Goal: Task Accomplishment & Management: Complete application form

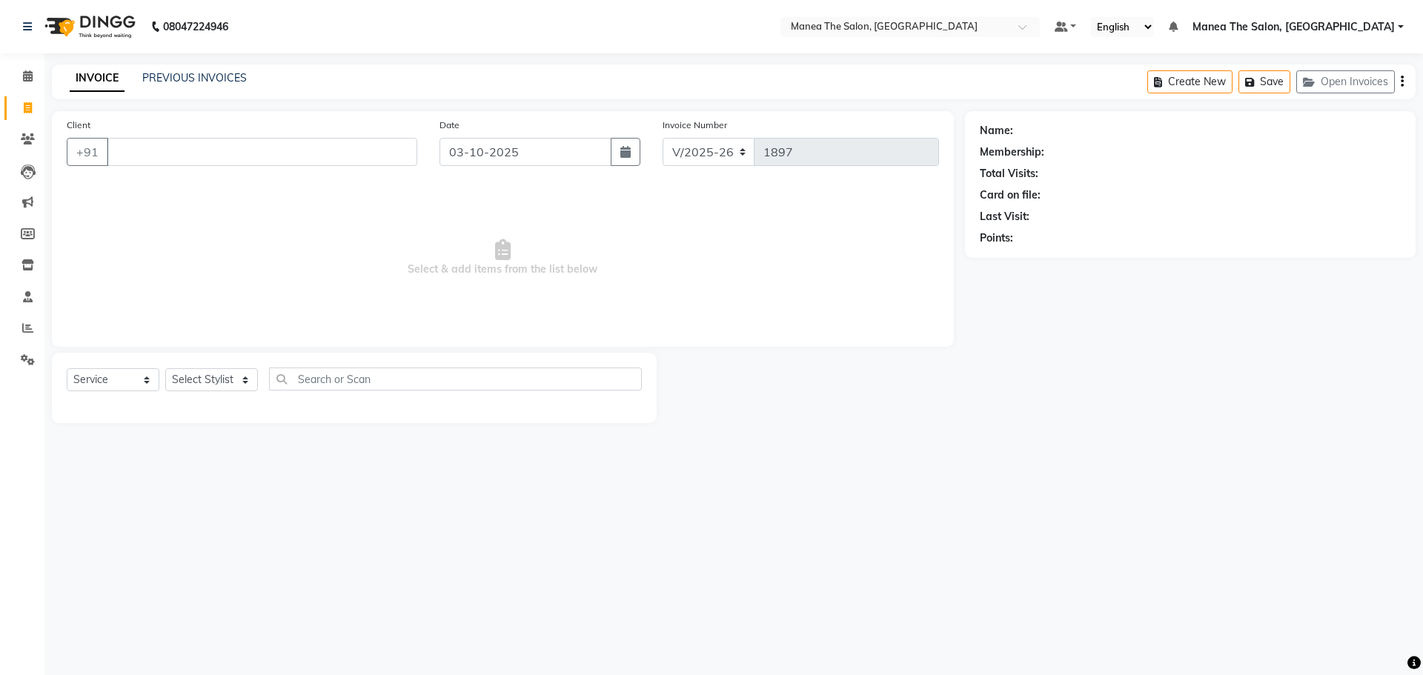
select select "7820"
select select "service"
drag, startPoint x: 202, startPoint y: 379, endPoint x: 197, endPoint y: 388, distance: 9.9
click at [197, 381] on select "Select Stylist Faizan Radhika Riaz Rubika Shadab Shakir Sirisha vinayak" at bounding box center [211, 379] width 93 height 23
select select "69986"
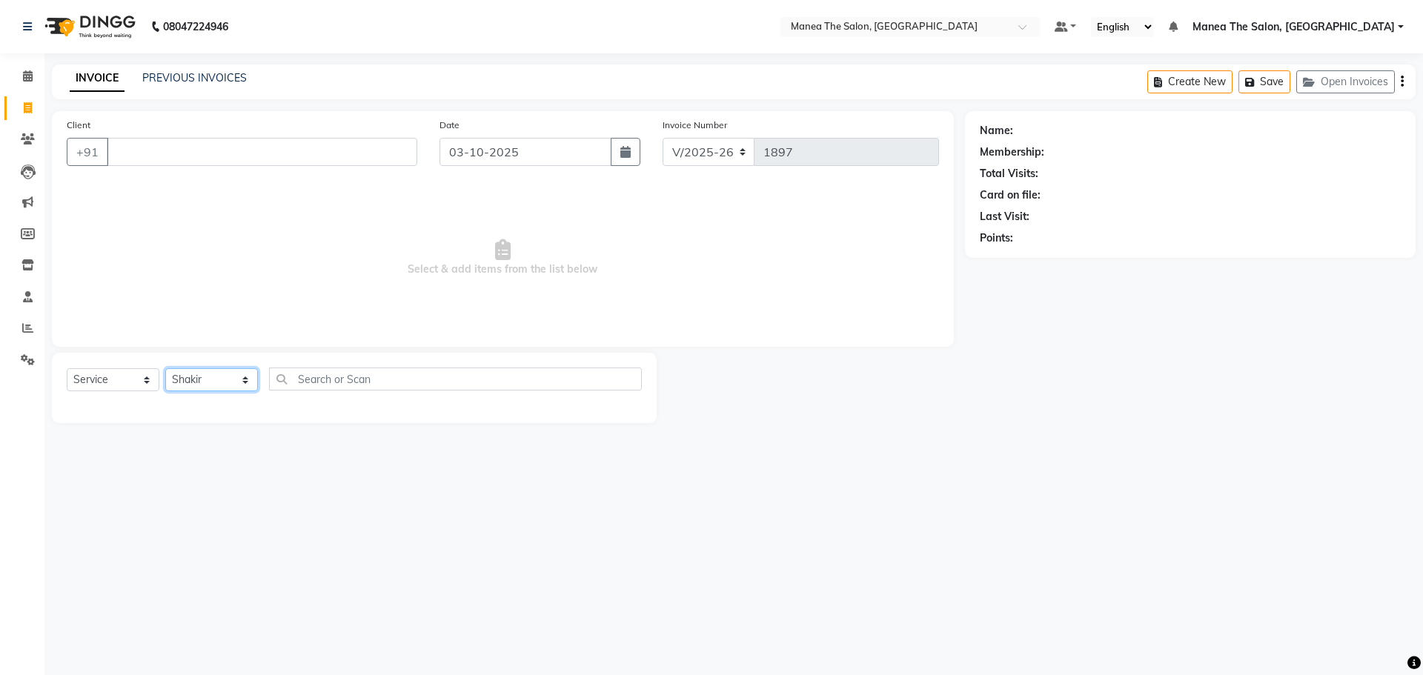
click at [165, 368] on select "Select Stylist Faizan Radhika Riaz Rubika Shadab Shakir Sirisha vinayak" at bounding box center [211, 379] width 93 height 23
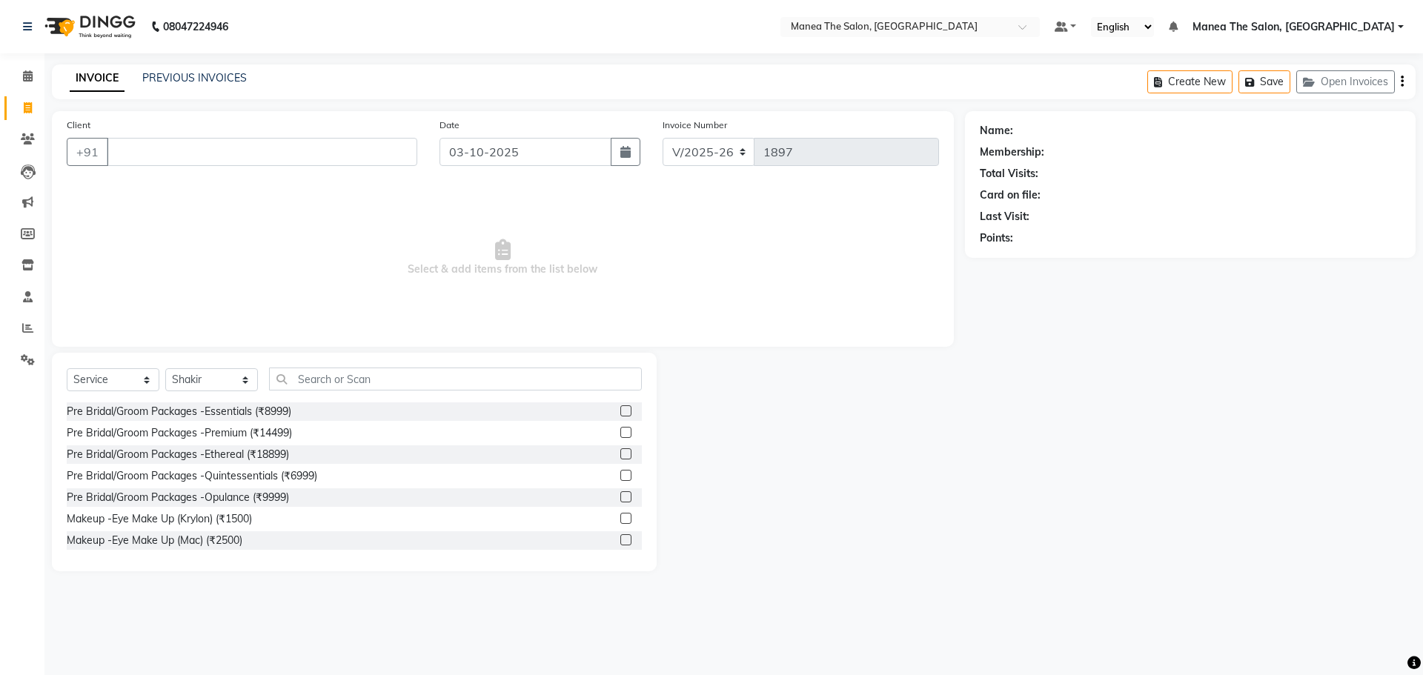
click at [310, 366] on div "Select Service Product Membership Package Voucher Prepaid Gift Card Select Styl…" at bounding box center [354, 462] width 605 height 219
click at [288, 384] on input "text" at bounding box center [455, 379] width 373 height 23
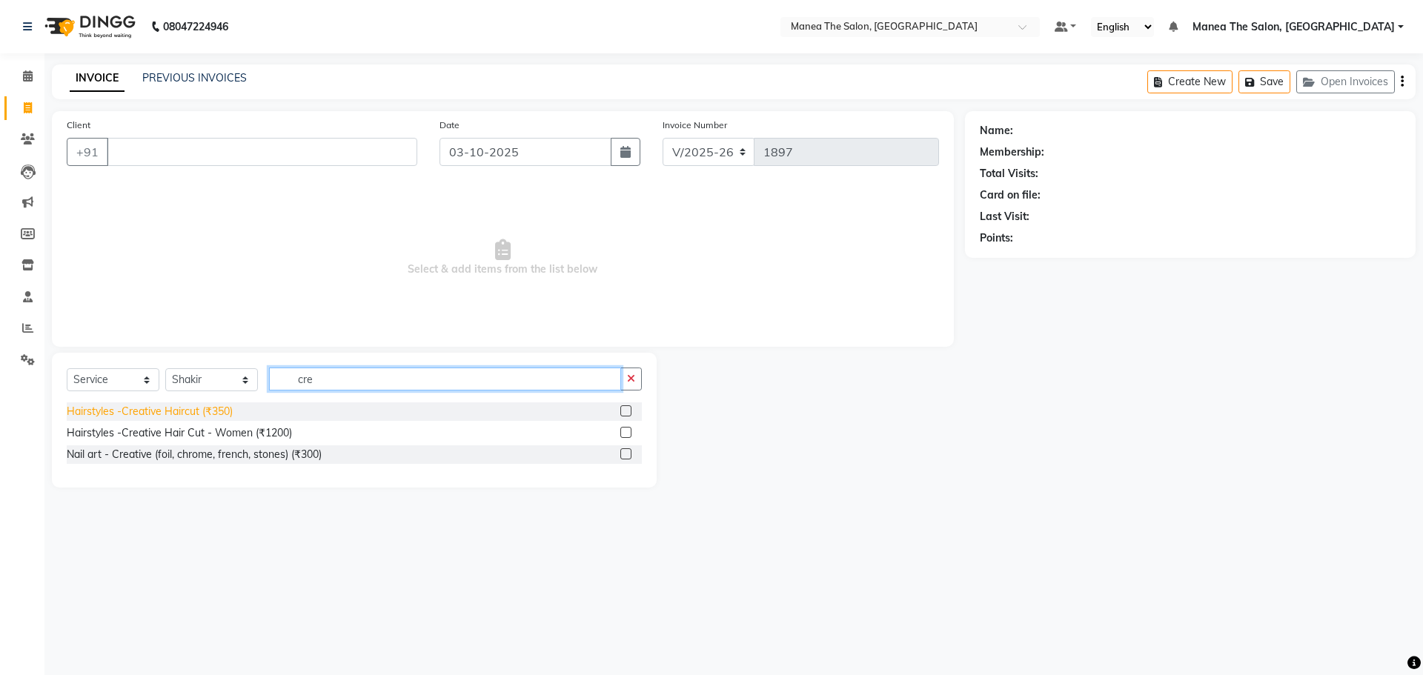
type input "cre"
click at [177, 408] on div "Hairstyles -Creative Haircut (₹350)" at bounding box center [150, 412] width 166 height 16
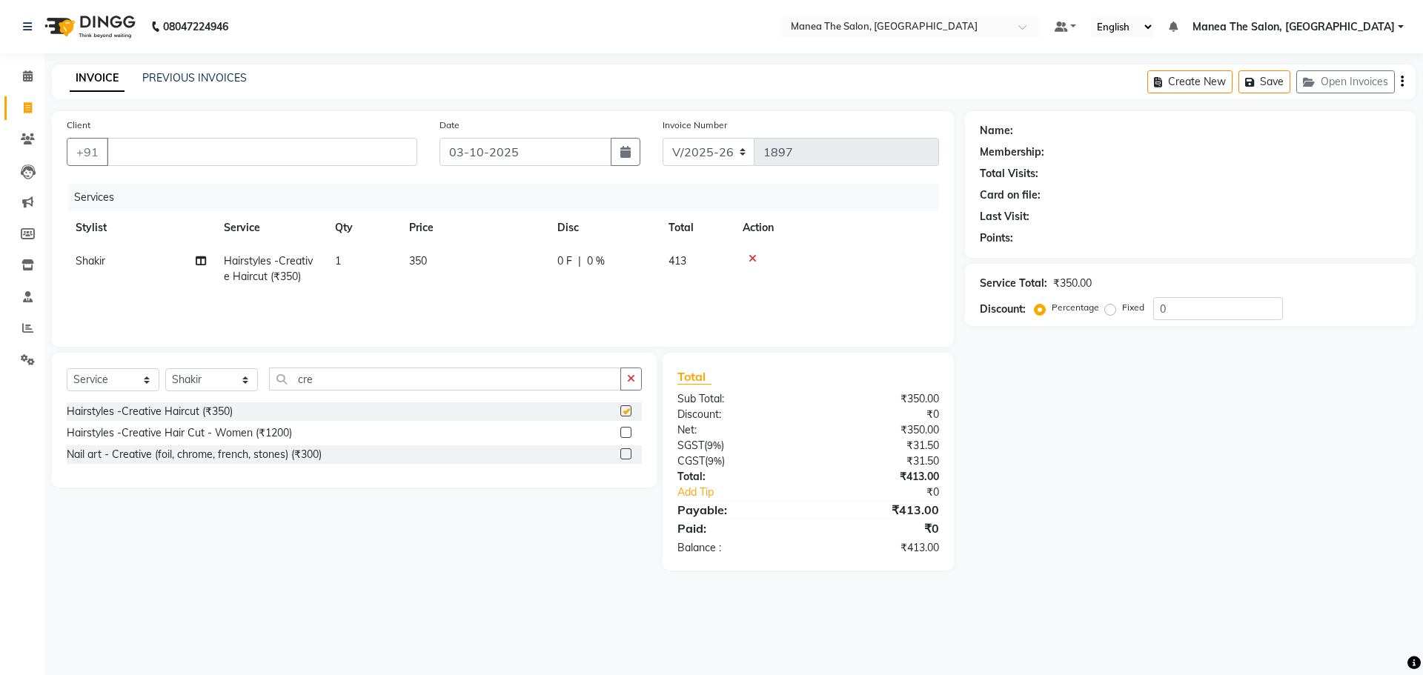
checkbox input "false"
drag, startPoint x: 322, startPoint y: 385, endPoint x: 286, endPoint y: 385, distance: 35.6
click at [286, 385] on input "cre" at bounding box center [445, 379] width 352 height 23
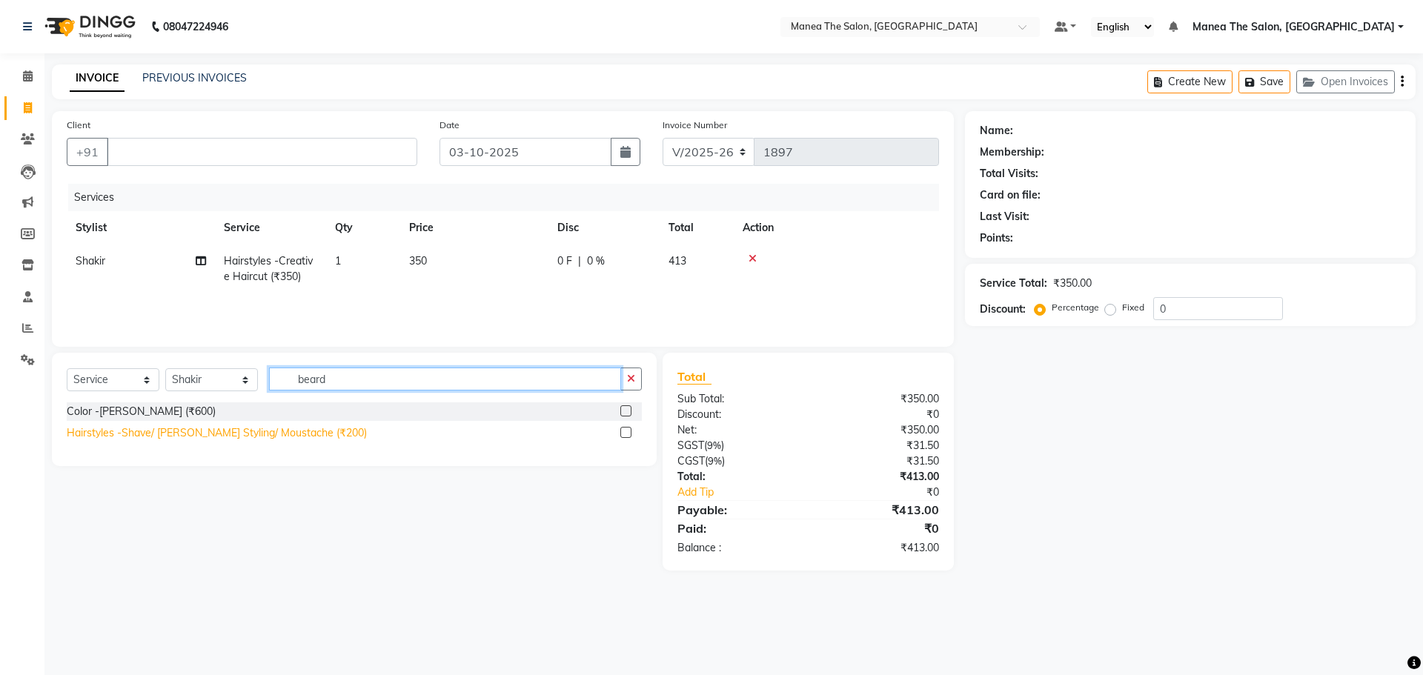
type input "beard"
click at [282, 437] on div "Hairstyles -Shave/ Beard Styling/ Moustache (₹200)" at bounding box center [217, 433] width 300 height 16
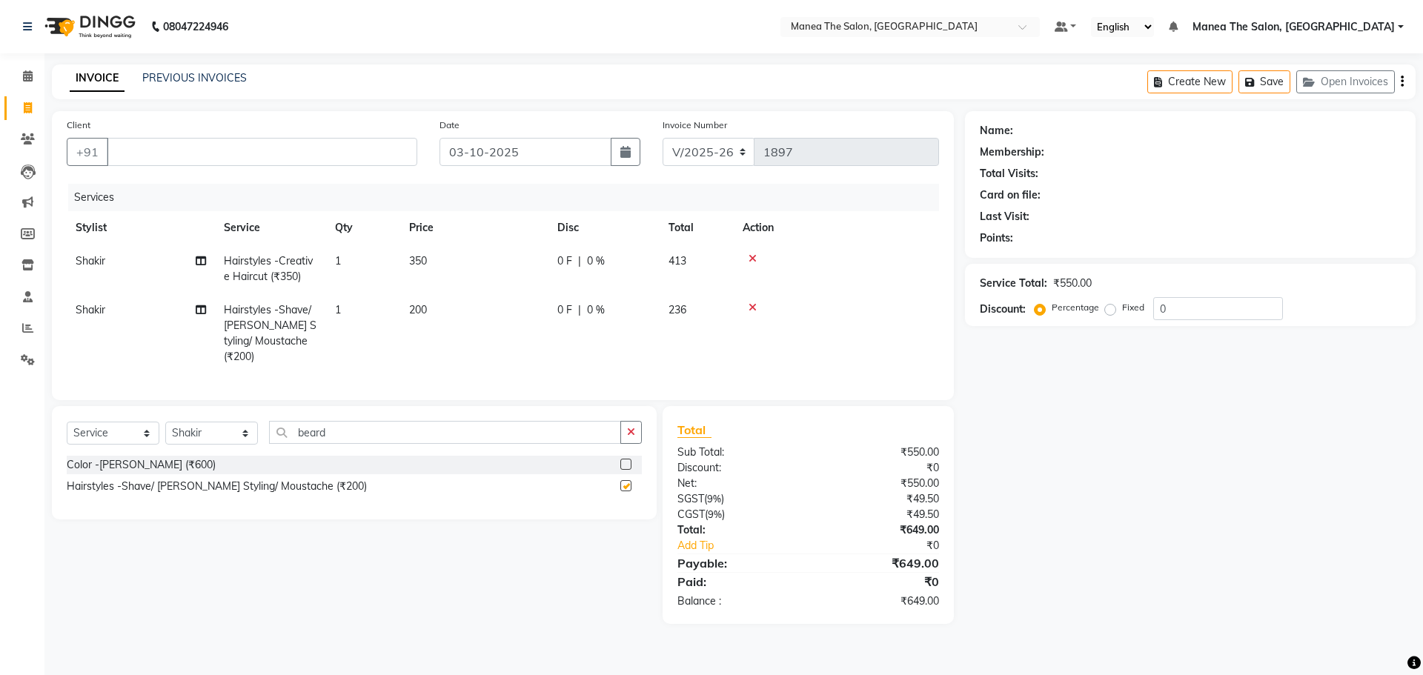
checkbox input "false"
drag, startPoint x: 305, startPoint y: 427, endPoint x: 285, endPoint y: 426, distance: 20.0
click at [285, 426] on input "beard" at bounding box center [445, 432] width 352 height 23
type input "\"
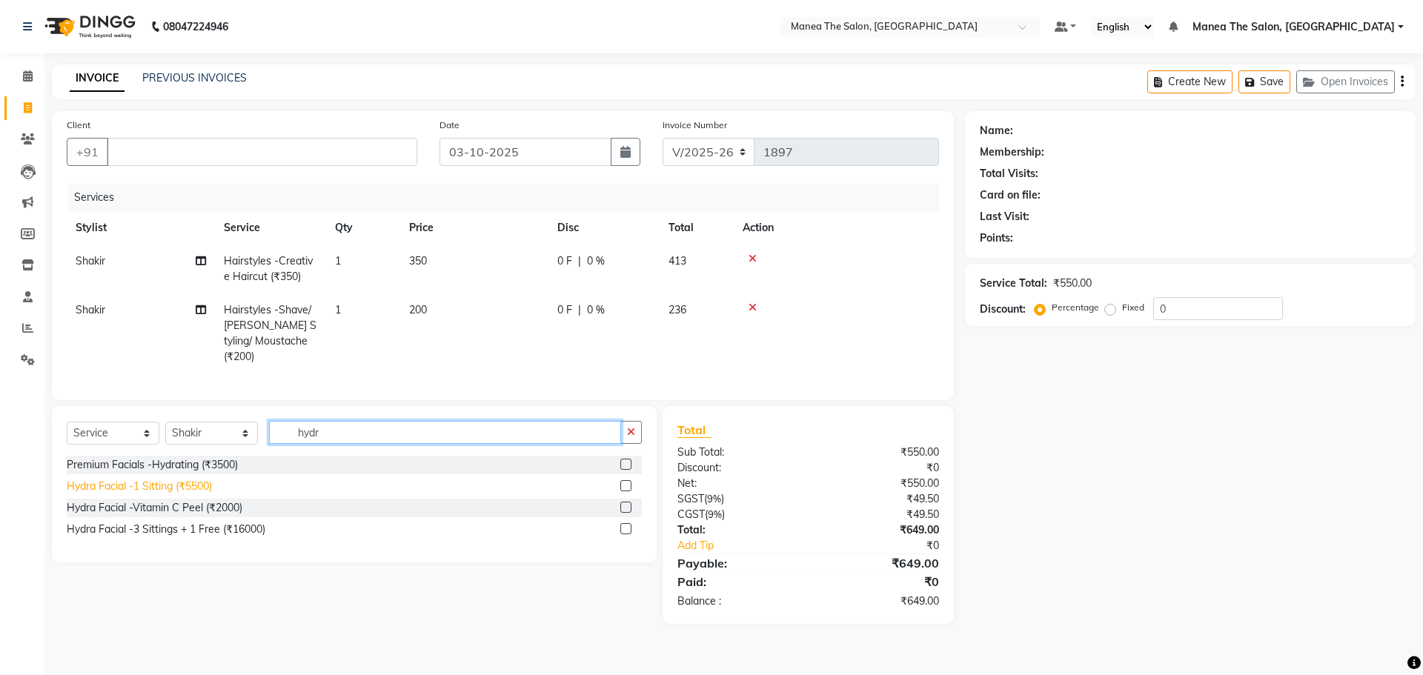
type input "hydr"
click at [193, 483] on div "Hydra Facial -1 Sitting (₹5500)" at bounding box center [139, 487] width 145 height 16
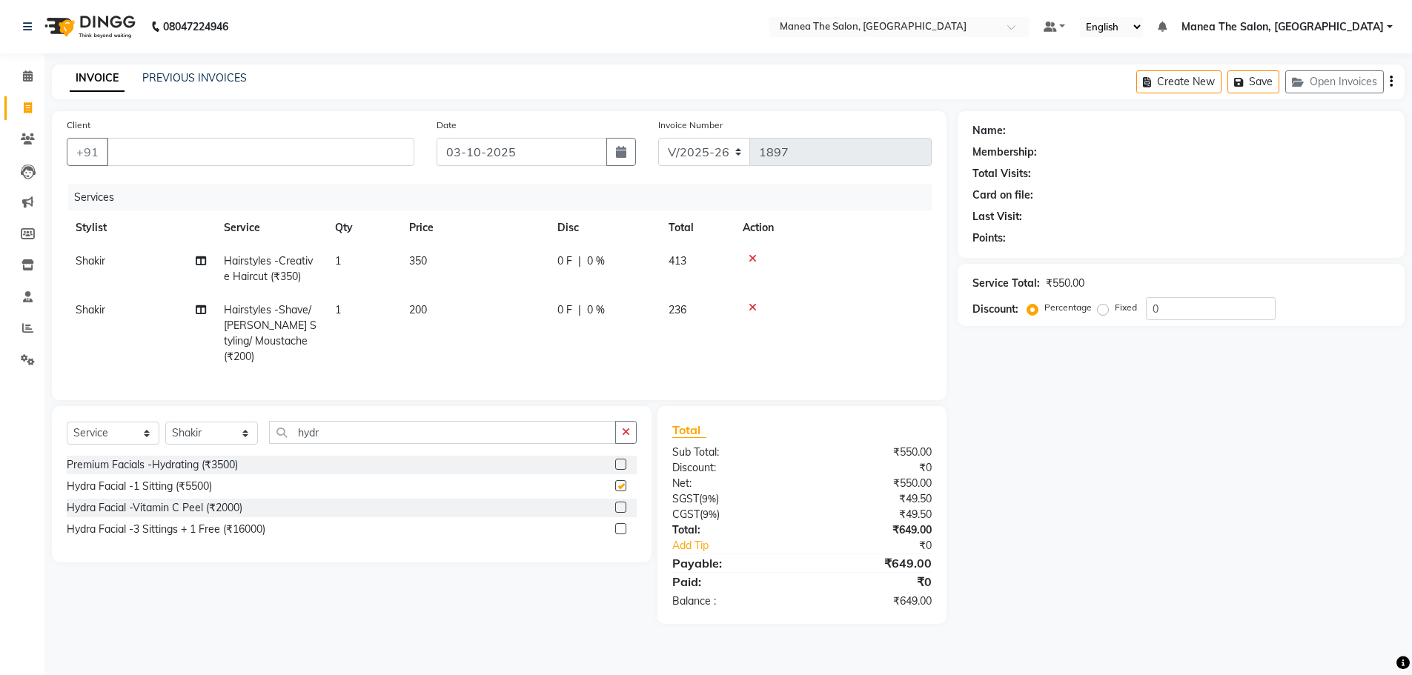
checkbox input "false"
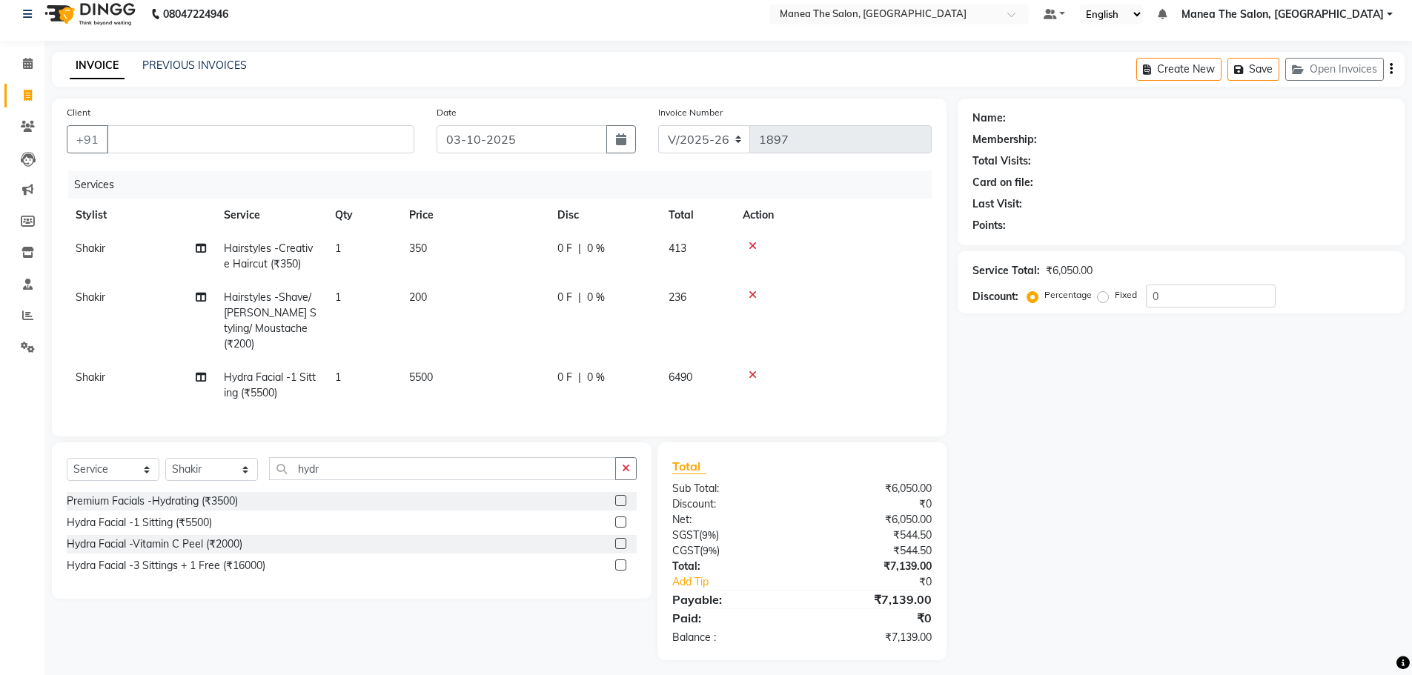
scroll to position [16, 0]
click at [1156, 291] on input "0" at bounding box center [1211, 293] width 130 height 23
click at [170, 135] on input "Client" at bounding box center [261, 136] width 308 height 28
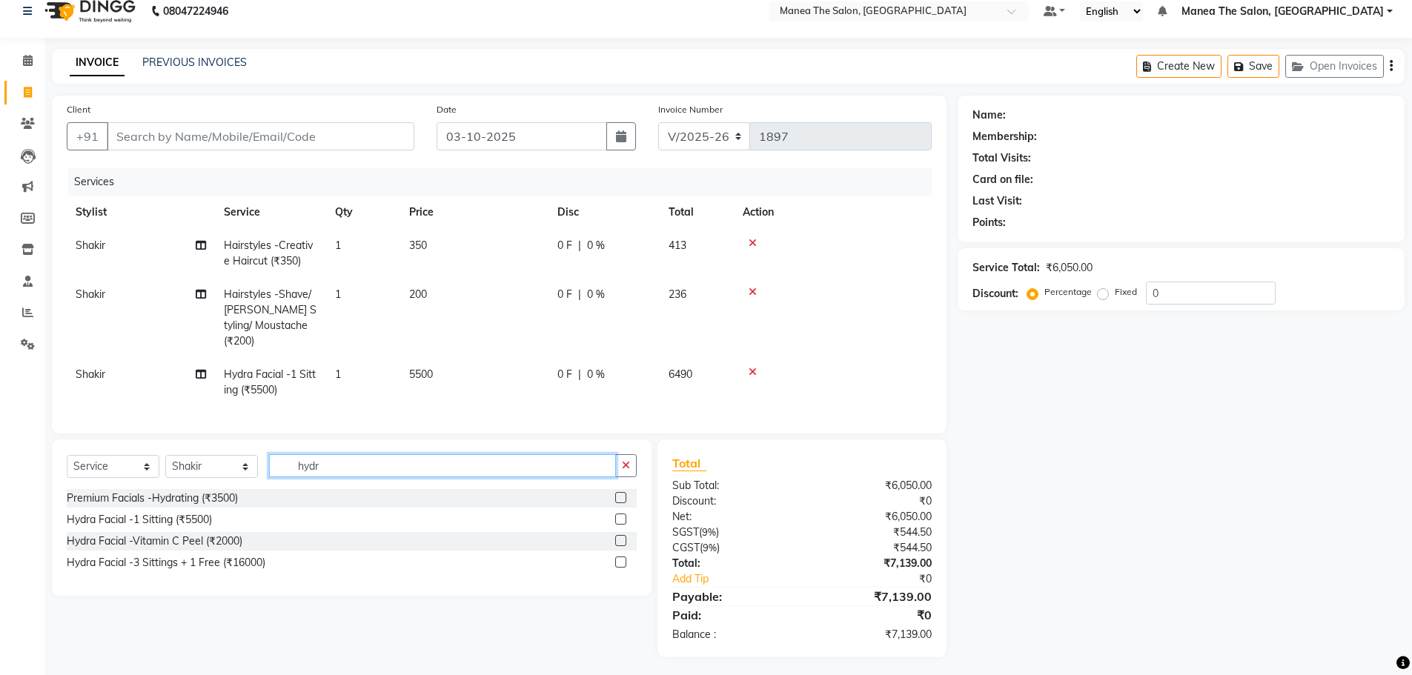
drag, startPoint x: 327, startPoint y: 460, endPoint x: 293, endPoint y: 465, distance: 34.5
click at [293, 465] on input "hydr" at bounding box center [442, 465] width 347 height 23
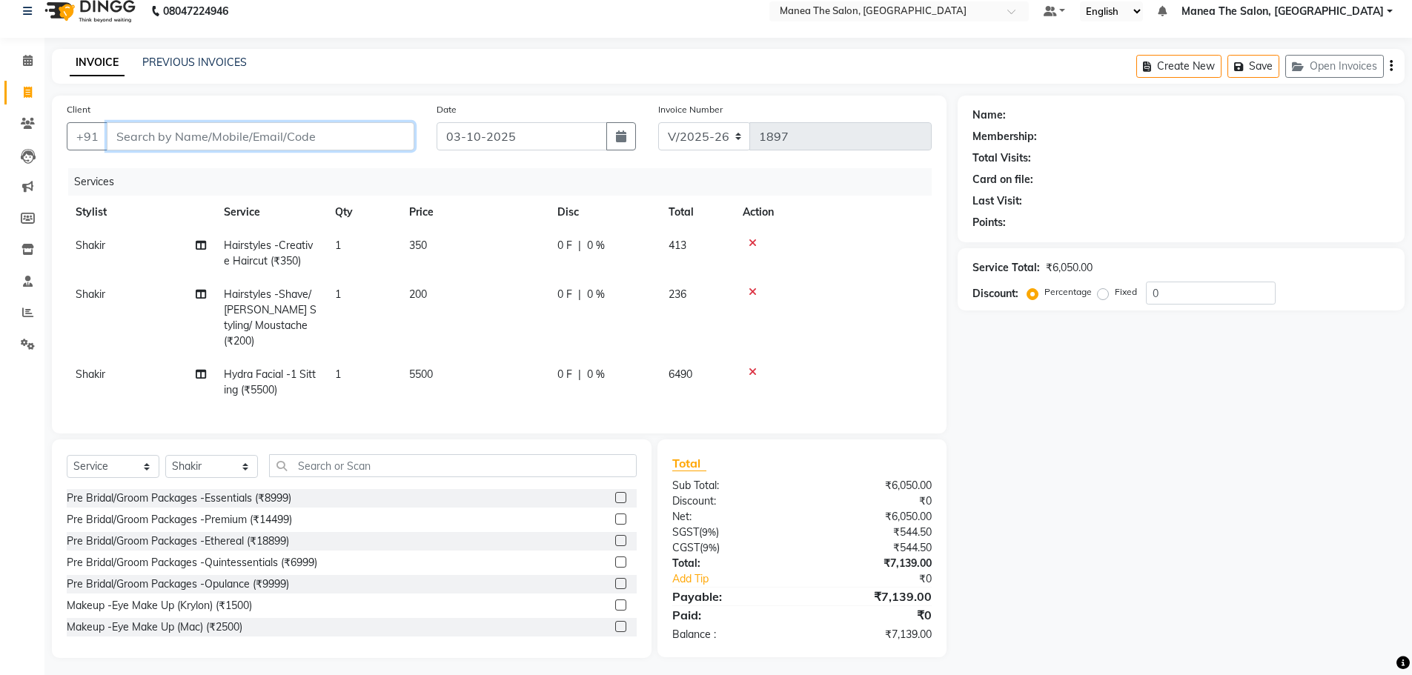
click at [308, 130] on input "Client" at bounding box center [261, 136] width 308 height 28
click at [156, 173] on button "Lucky 95731563 53" at bounding box center [181, 171] width 148 height 24
type input "9573156353"
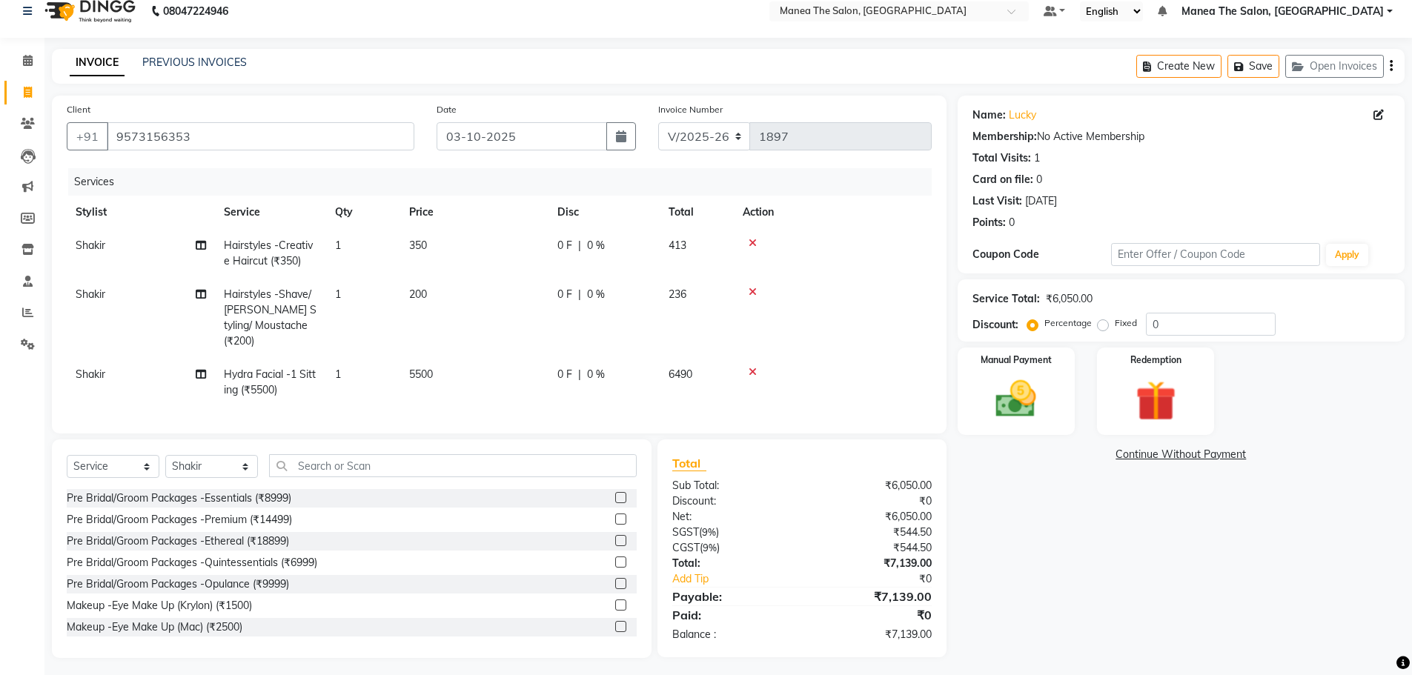
scroll to position [16, 0]
click at [1198, 314] on input "0" at bounding box center [1211, 323] width 130 height 23
type input "0"
click at [1053, 422] on div "Manual Payment" at bounding box center [1016, 390] width 122 height 91
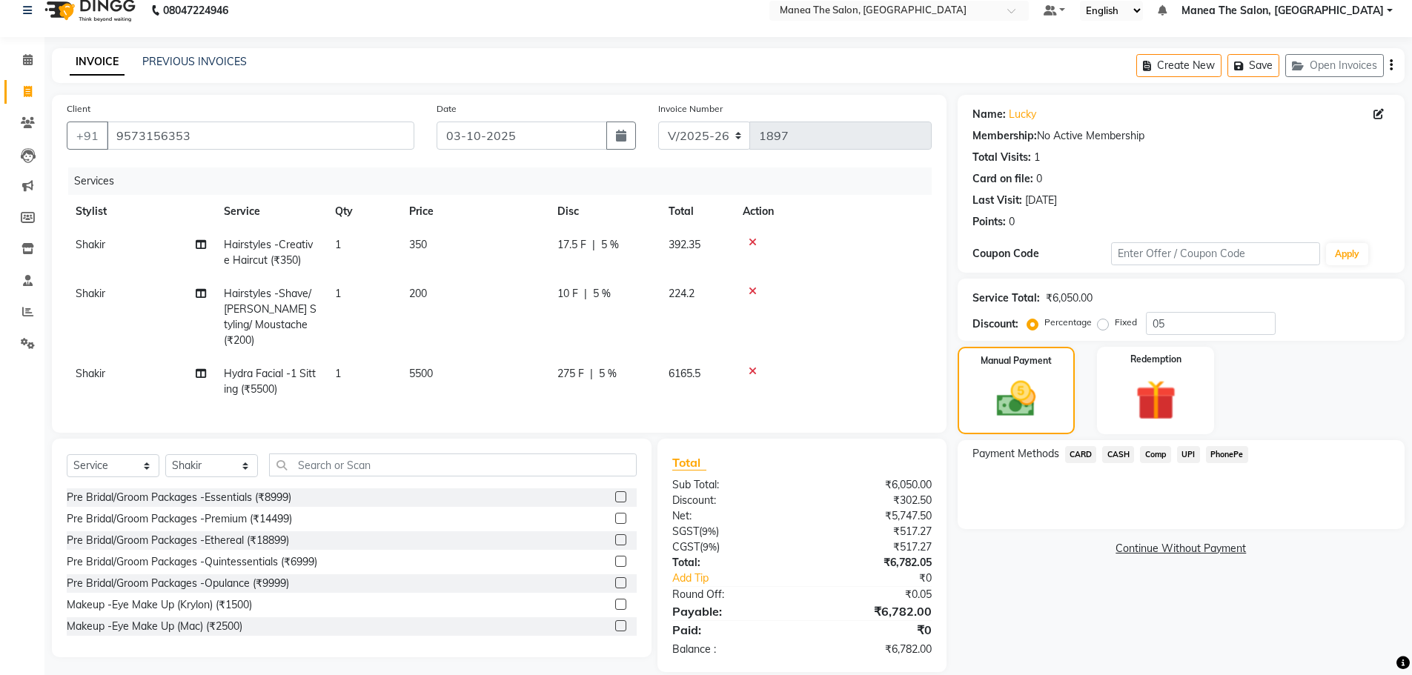
click at [1213, 335] on div "Service Total: ₹6,050.00 Discount: Percentage Fixed 05" at bounding box center [1181, 310] width 447 height 62
click at [1206, 321] on input "05" at bounding box center [1211, 323] width 130 height 23
click at [1182, 320] on input "05" at bounding box center [1211, 323] width 130 height 23
type input "0"
type input "05"
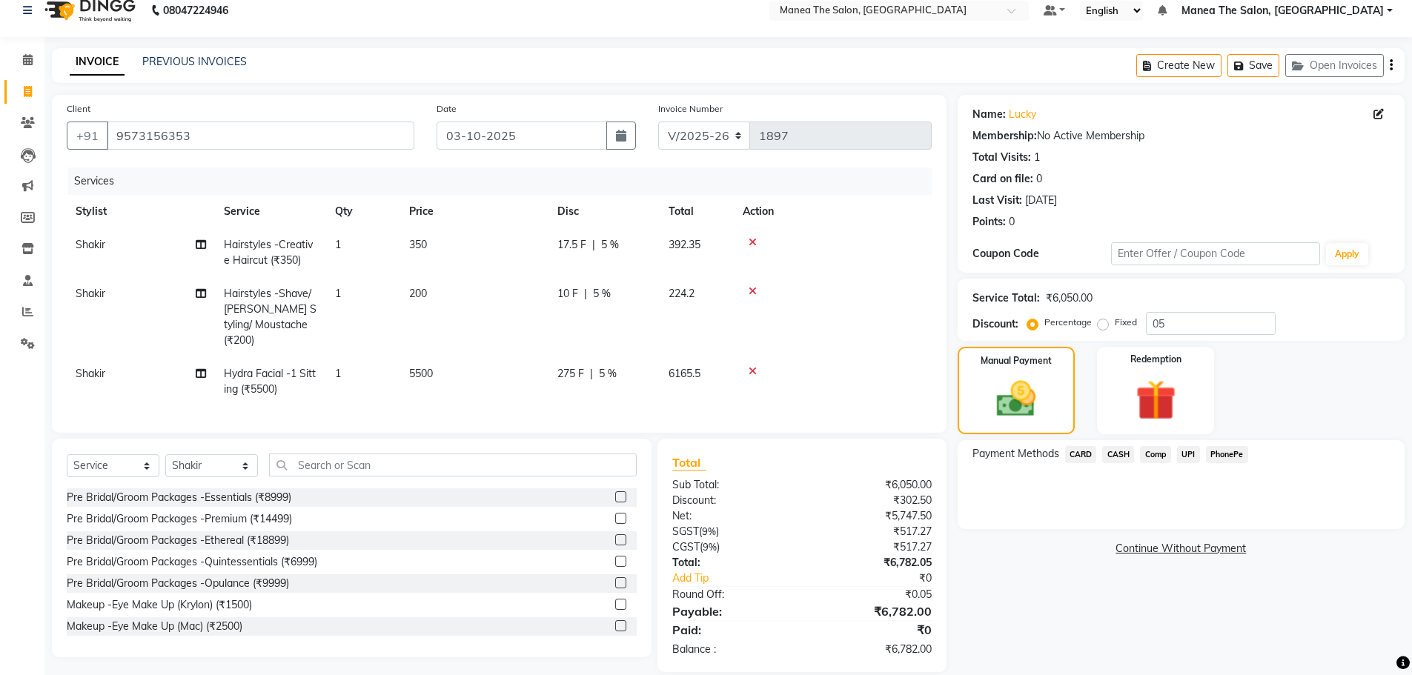
click at [1229, 455] on span "PhonePe" at bounding box center [1227, 454] width 42 height 17
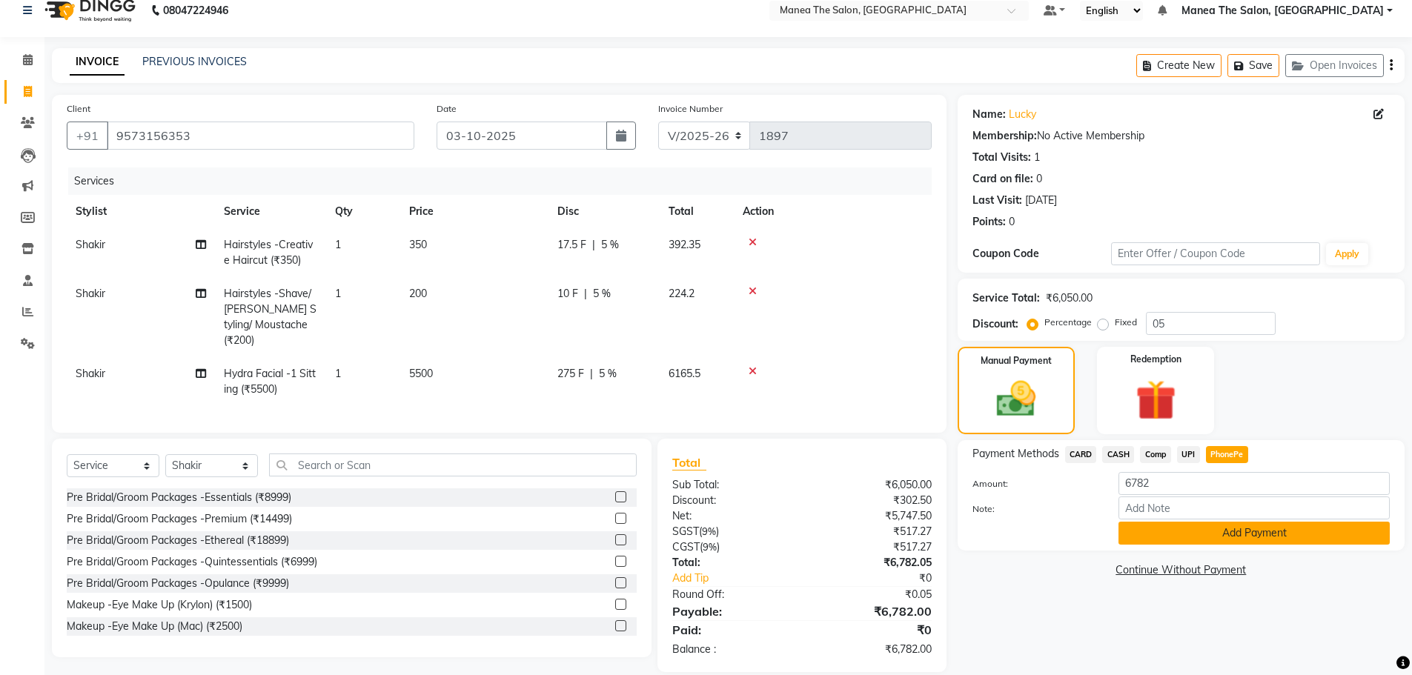
click at [1224, 528] on button "Add Payment" at bounding box center [1253, 533] width 271 height 23
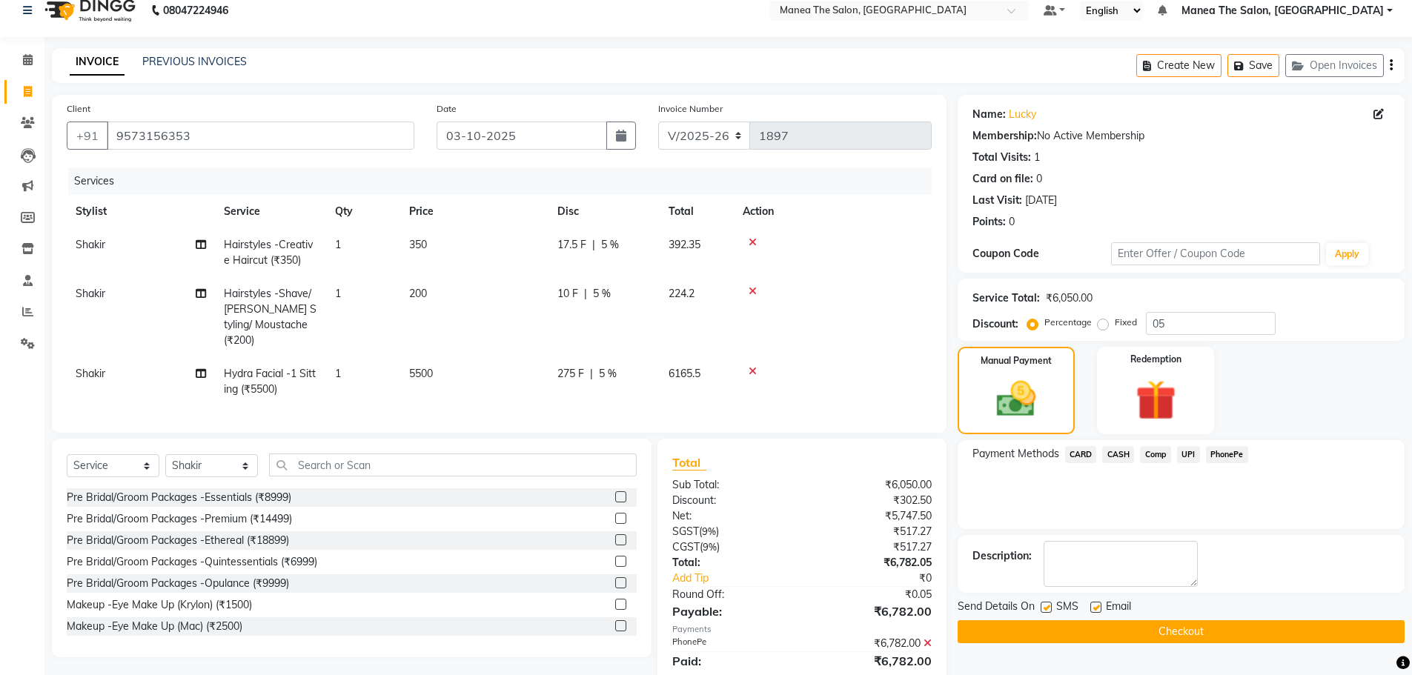
click at [1093, 610] on label at bounding box center [1095, 607] width 11 height 11
click at [1093, 610] on input "checkbox" at bounding box center [1095, 608] width 10 height 10
checkbox input "false"
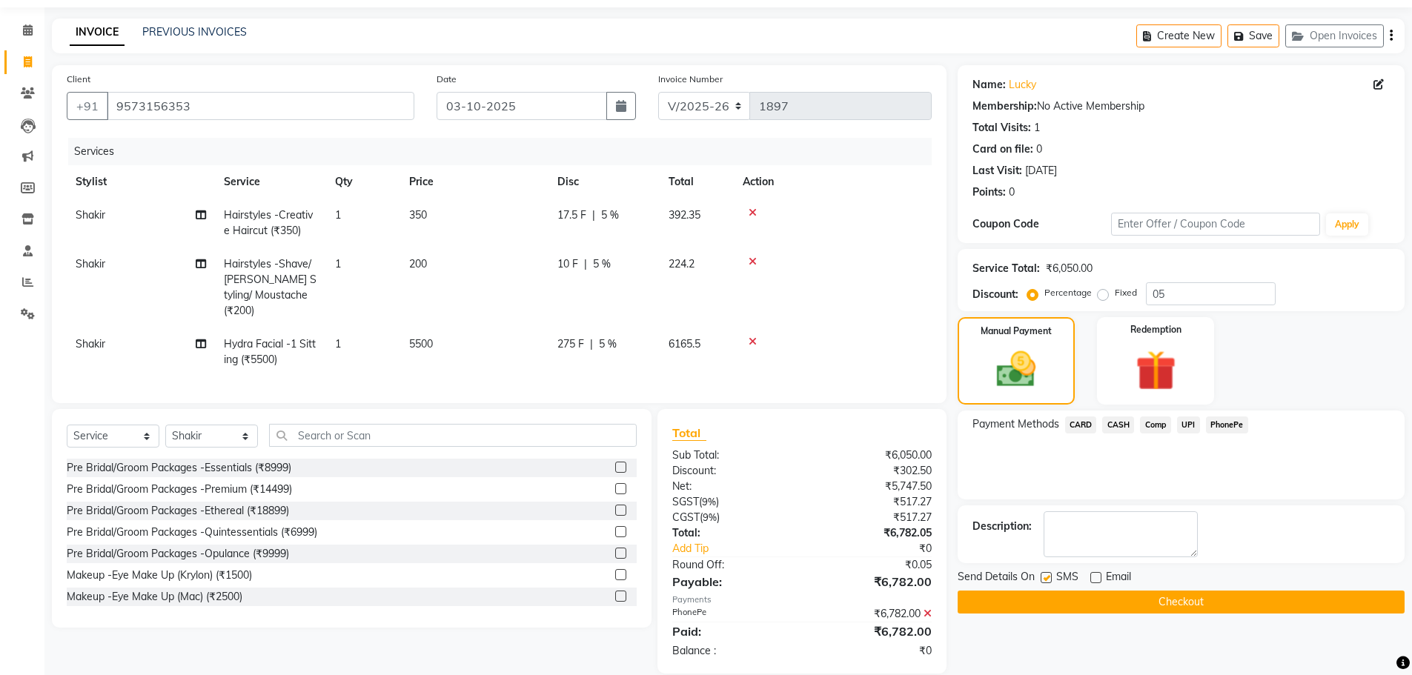
scroll to position [62, 0]
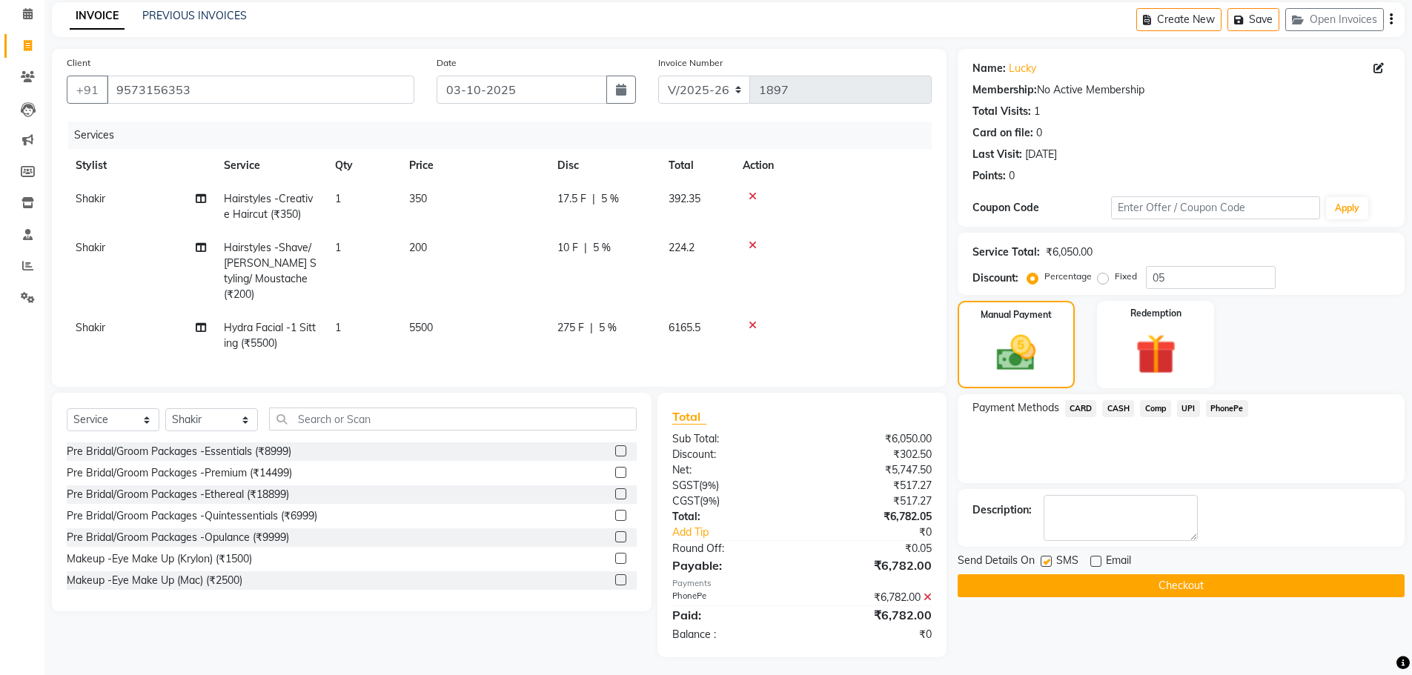
click at [1059, 591] on button "Checkout" at bounding box center [1181, 585] width 447 height 23
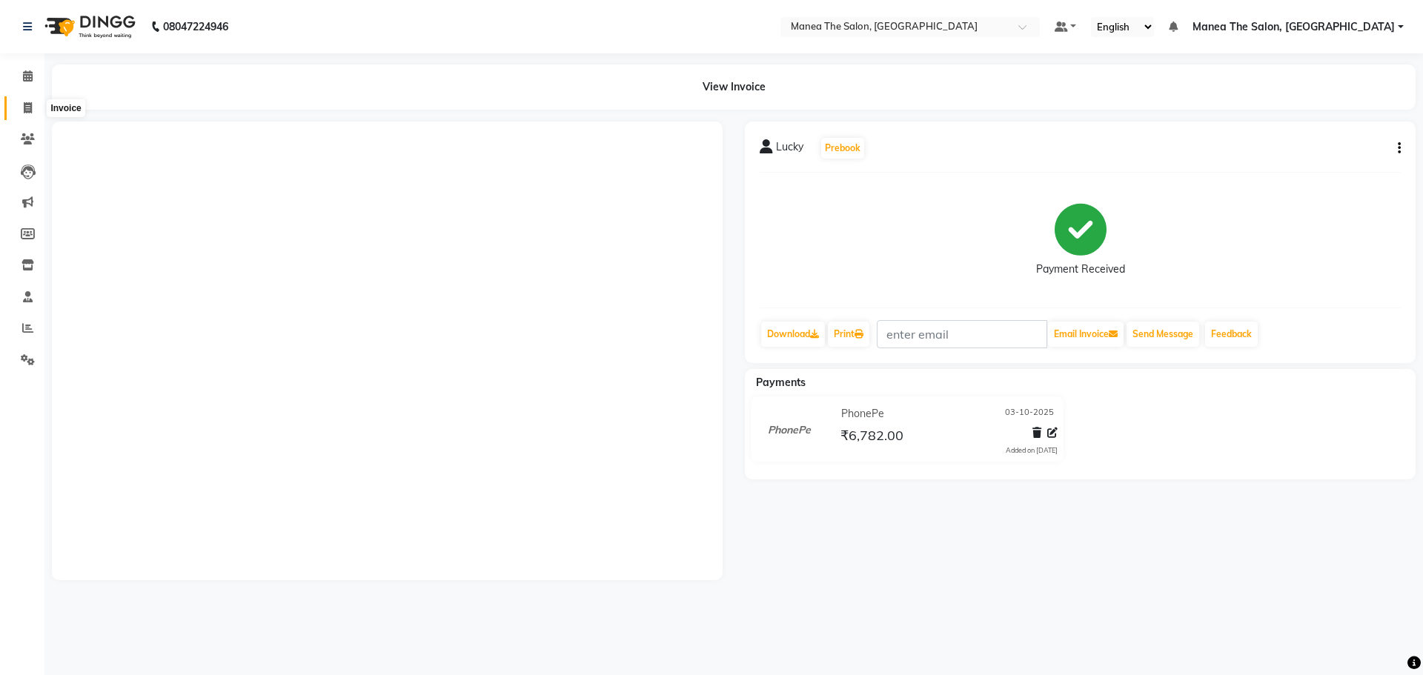
click at [33, 108] on span at bounding box center [28, 108] width 26 height 17
select select "7820"
select select "service"
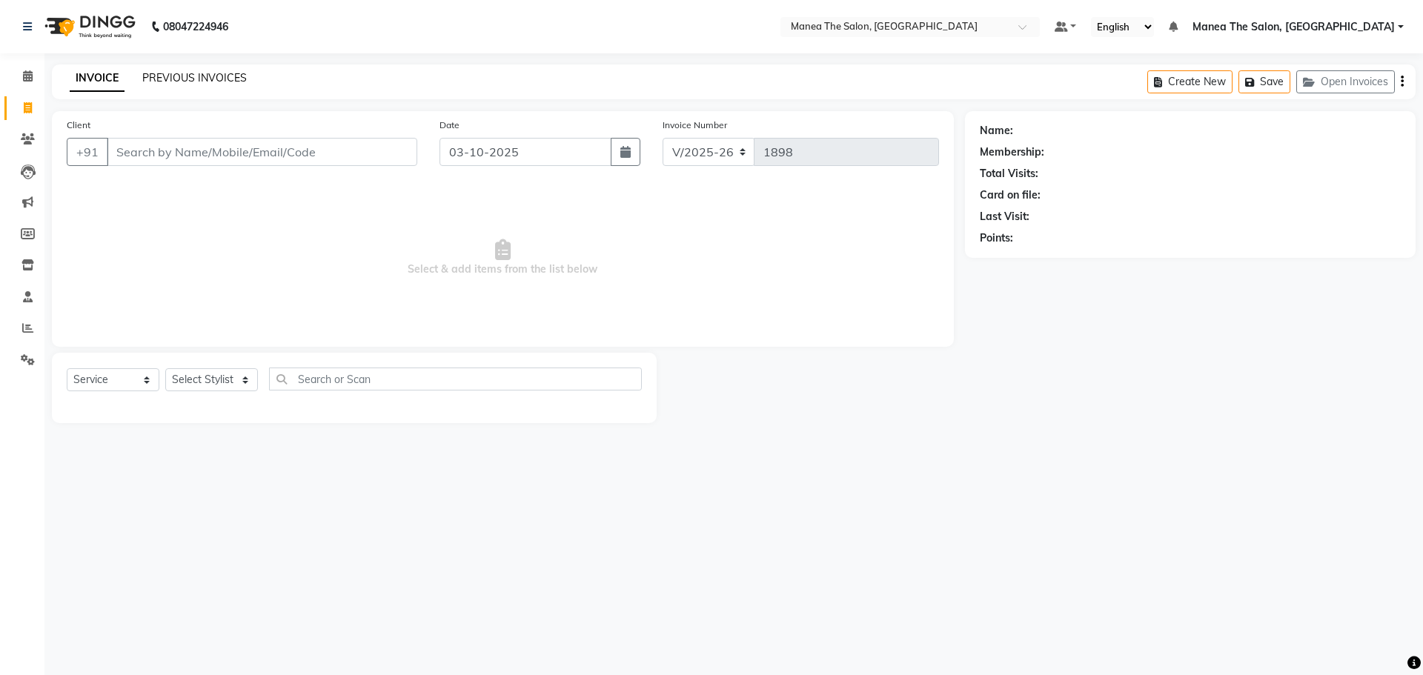
click at [178, 79] on link "PREVIOUS INVOICES" at bounding box center [194, 77] width 105 height 13
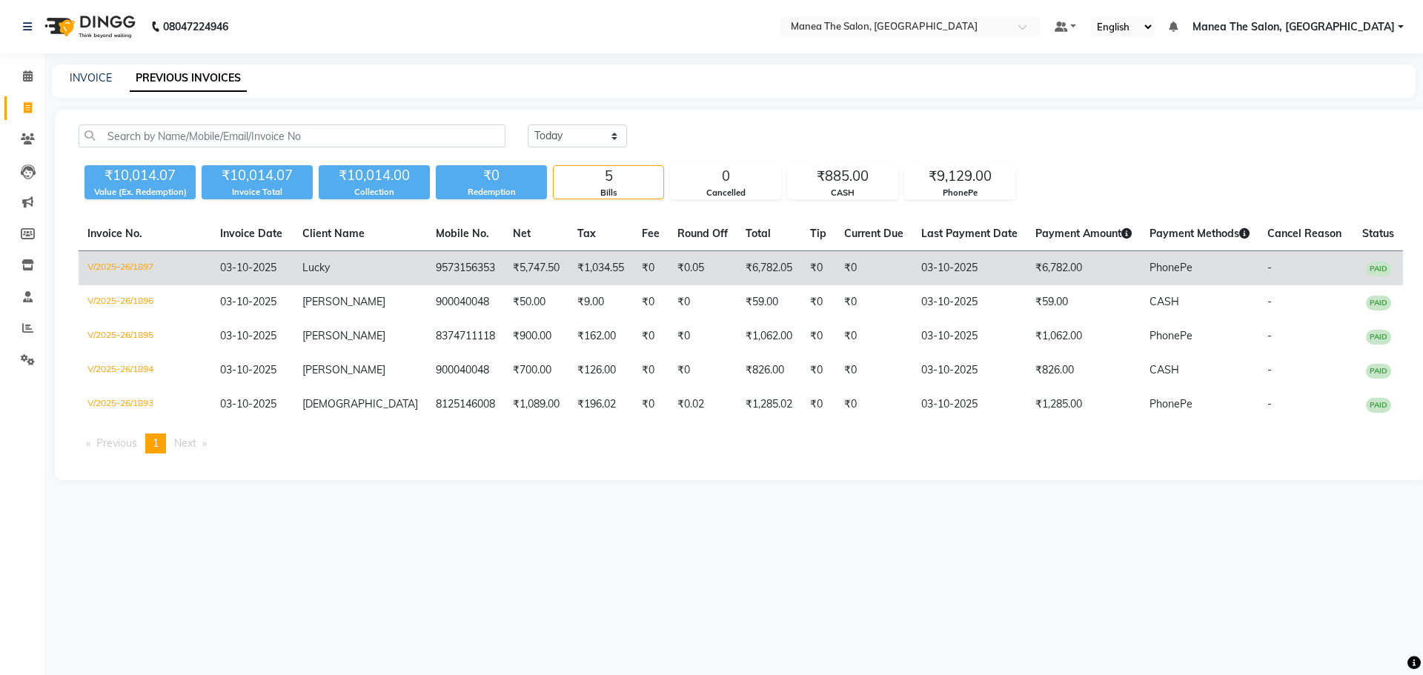
click at [1028, 256] on td "₹6,782.00" at bounding box center [1084, 268] width 114 height 35
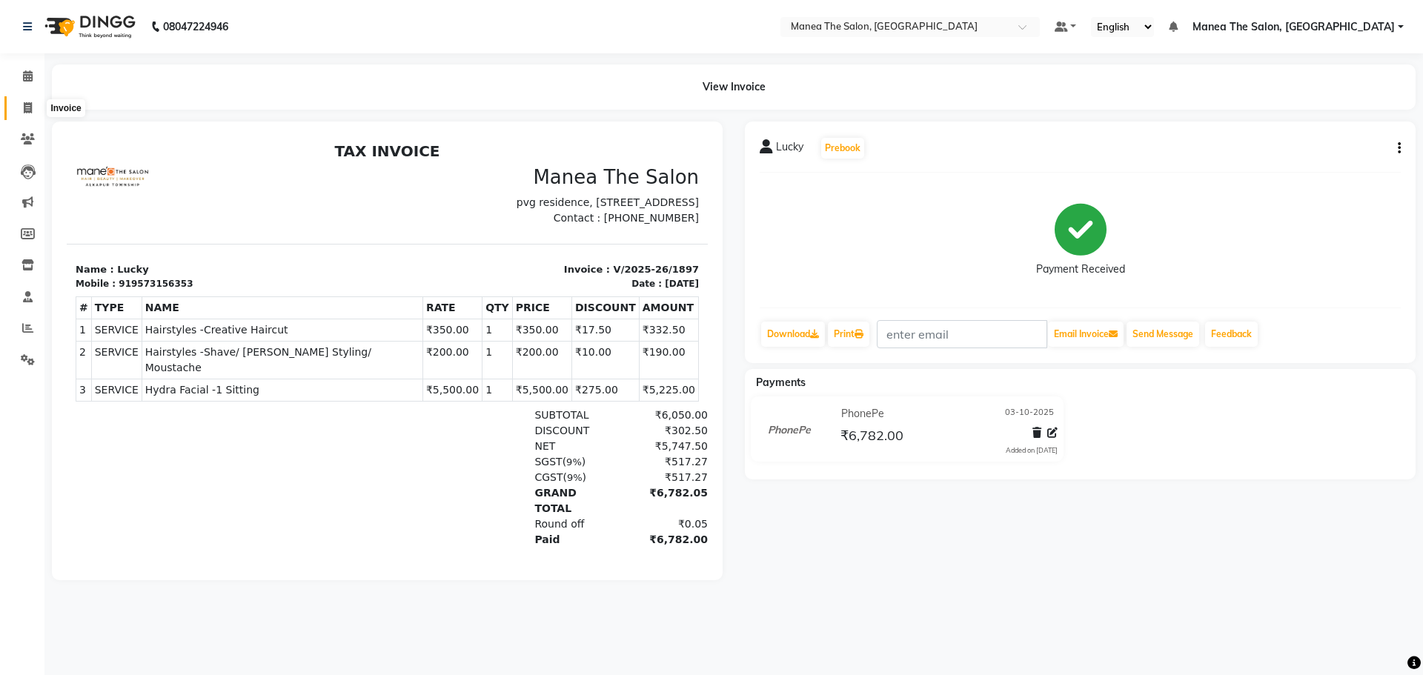
click at [19, 113] on span at bounding box center [28, 108] width 26 height 17
select select "service"
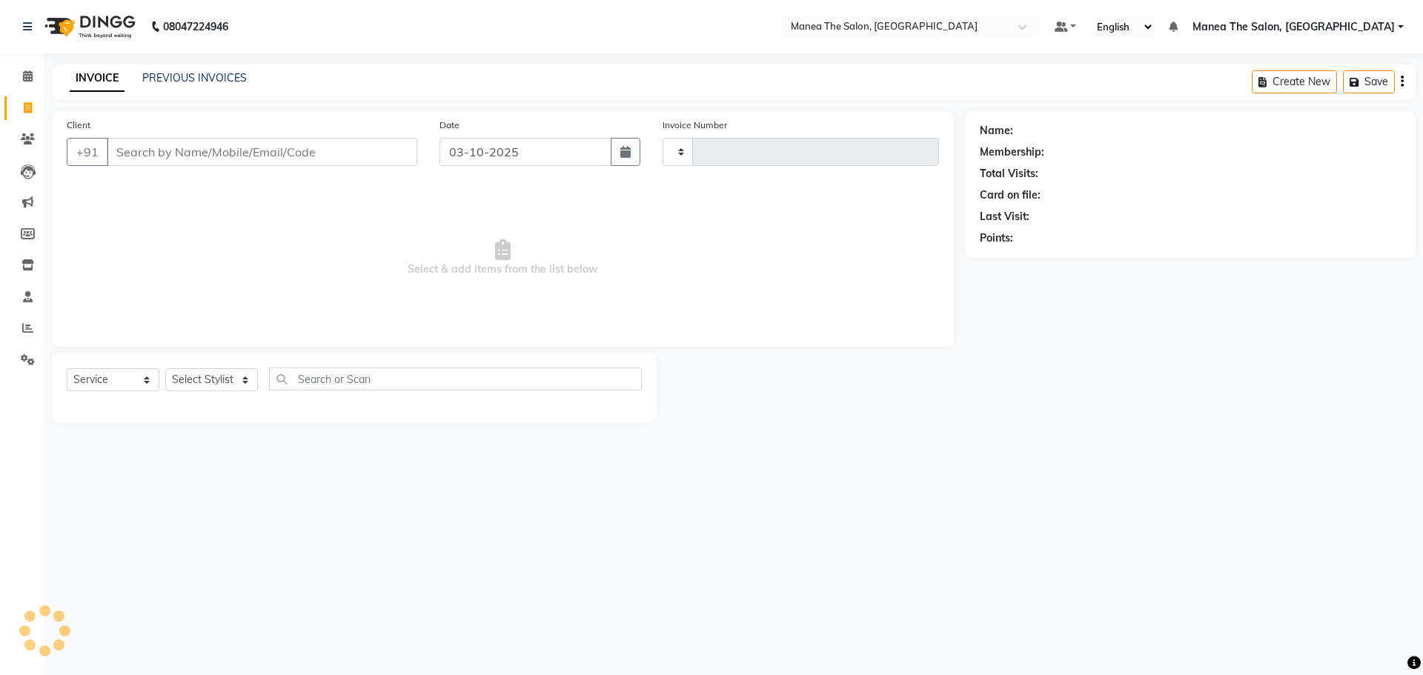
type input "1898"
select select "7820"
click at [195, 77] on link "PREVIOUS INVOICES" at bounding box center [194, 77] width 105 height 13
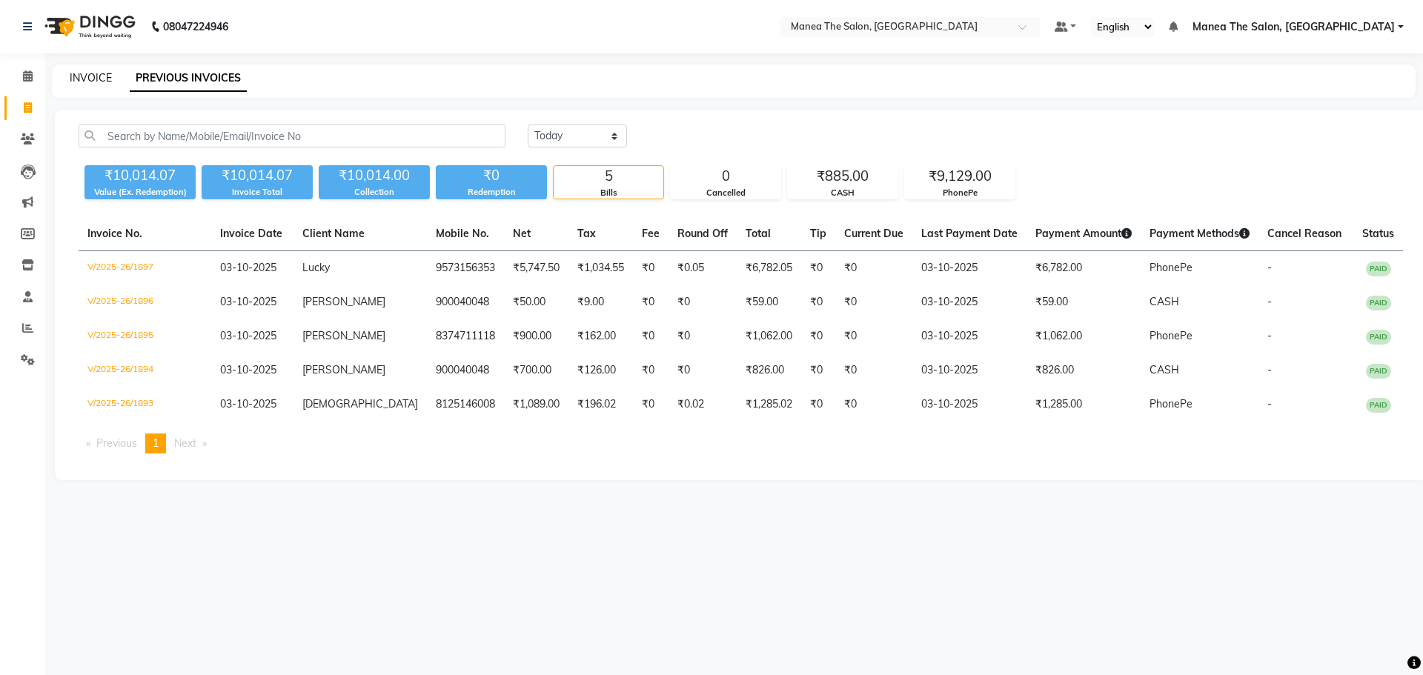
click at [108, 78] on link "INVOICE" at bounding box center [91, 77] width 42 height 13
select select "7820"
select select "service"
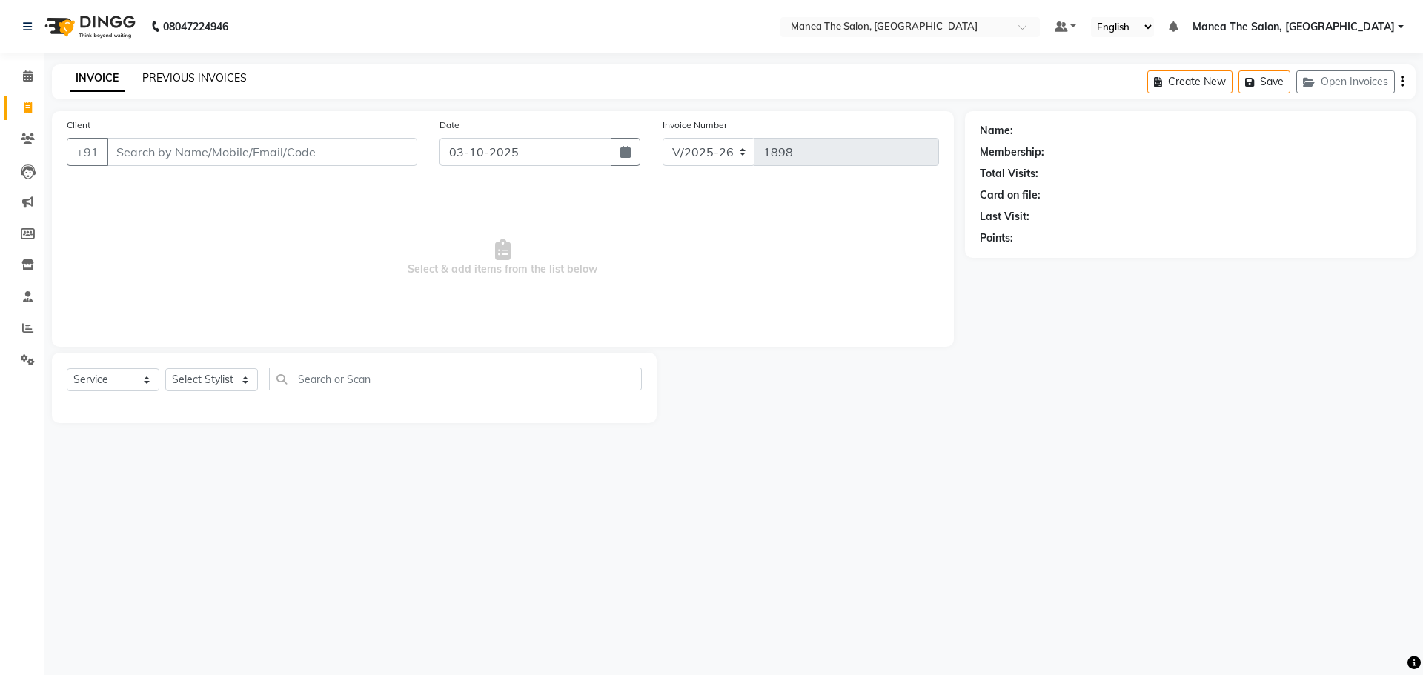
click at [188, 79] on link "PREVIOUS INVOICES" at bounding box center [194, 77] width 105 height 13
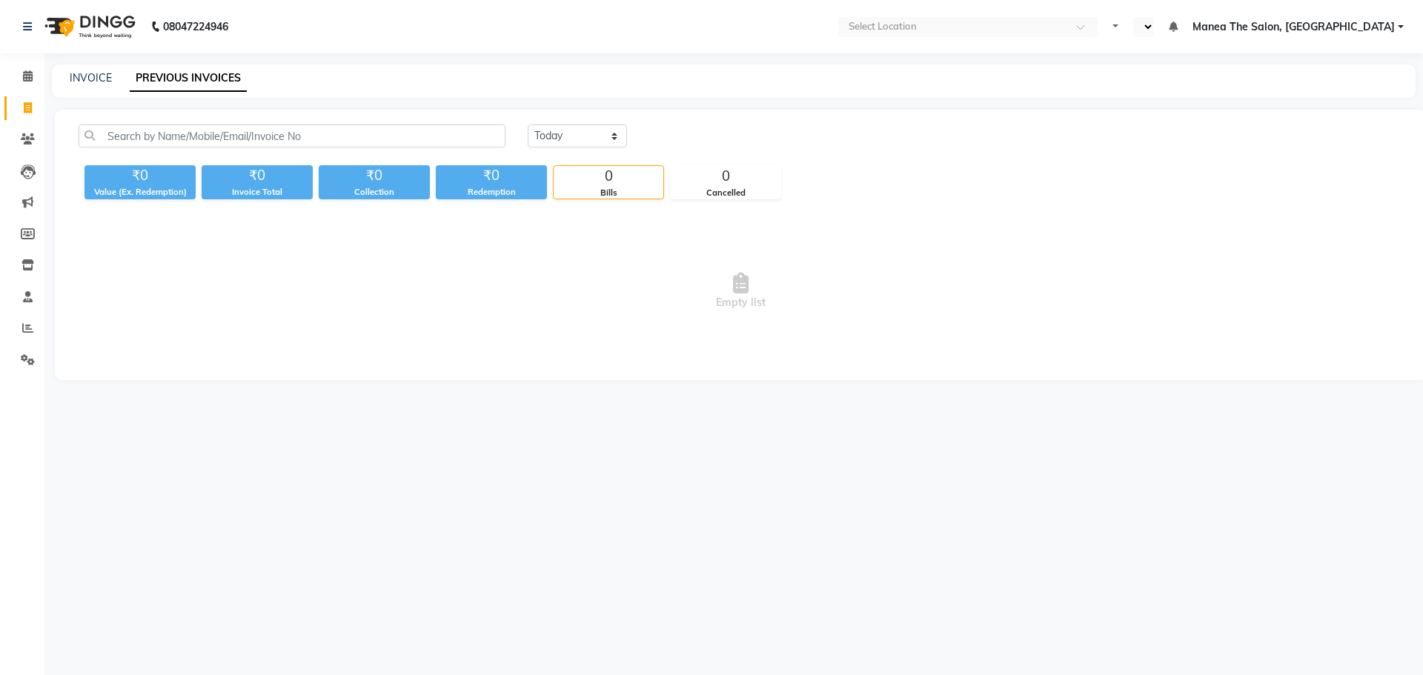
select select "en"
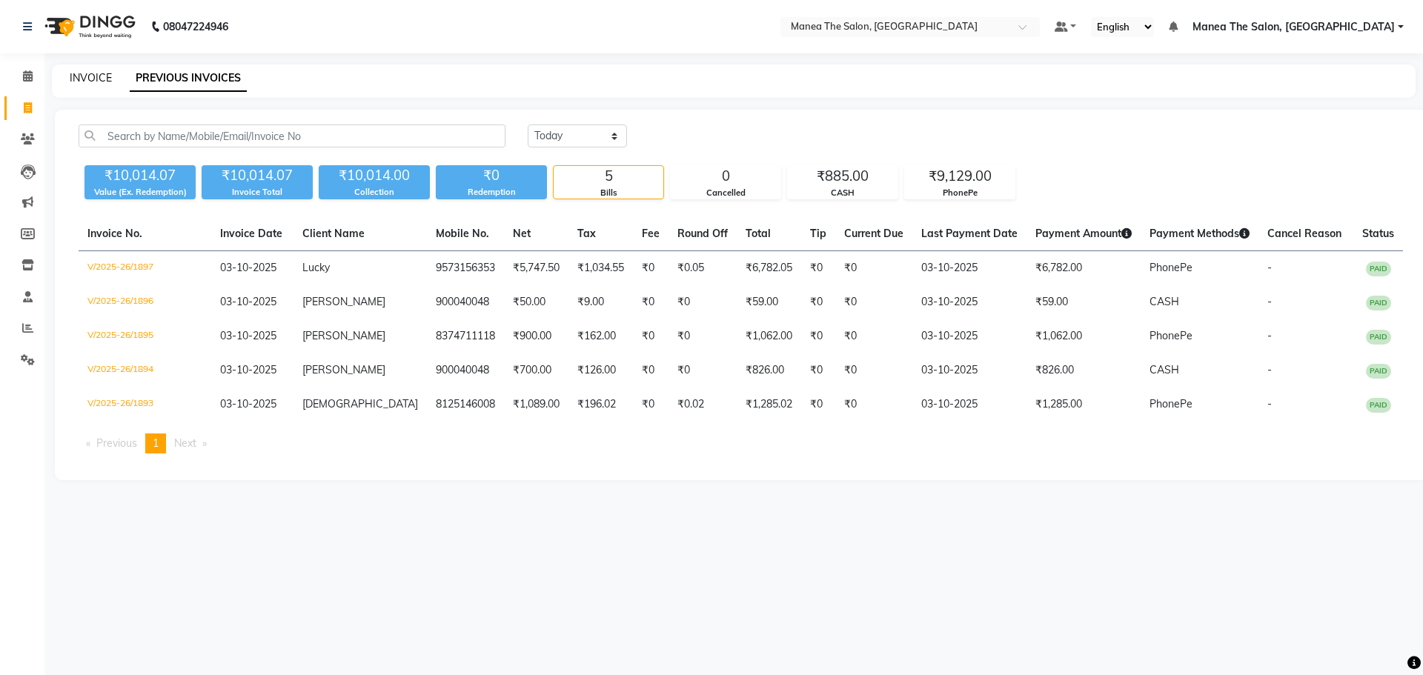
click at [102, 81] on link "INVOICE" at bounding box center [91, 77] width 42 height 13
select select "7820"
select select "service"
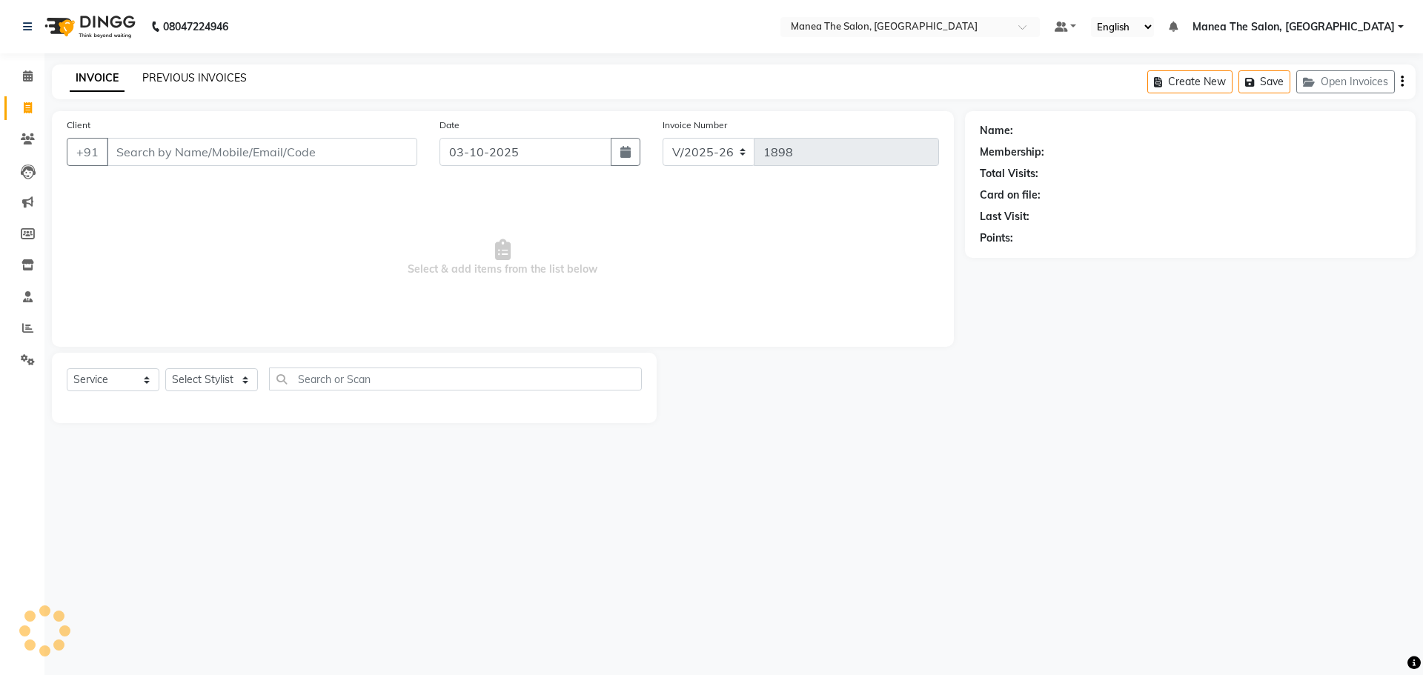
click at [199, 78] on link "PREVIOUS INVOICES" at bounding box center [194, 77] width 105 height 13
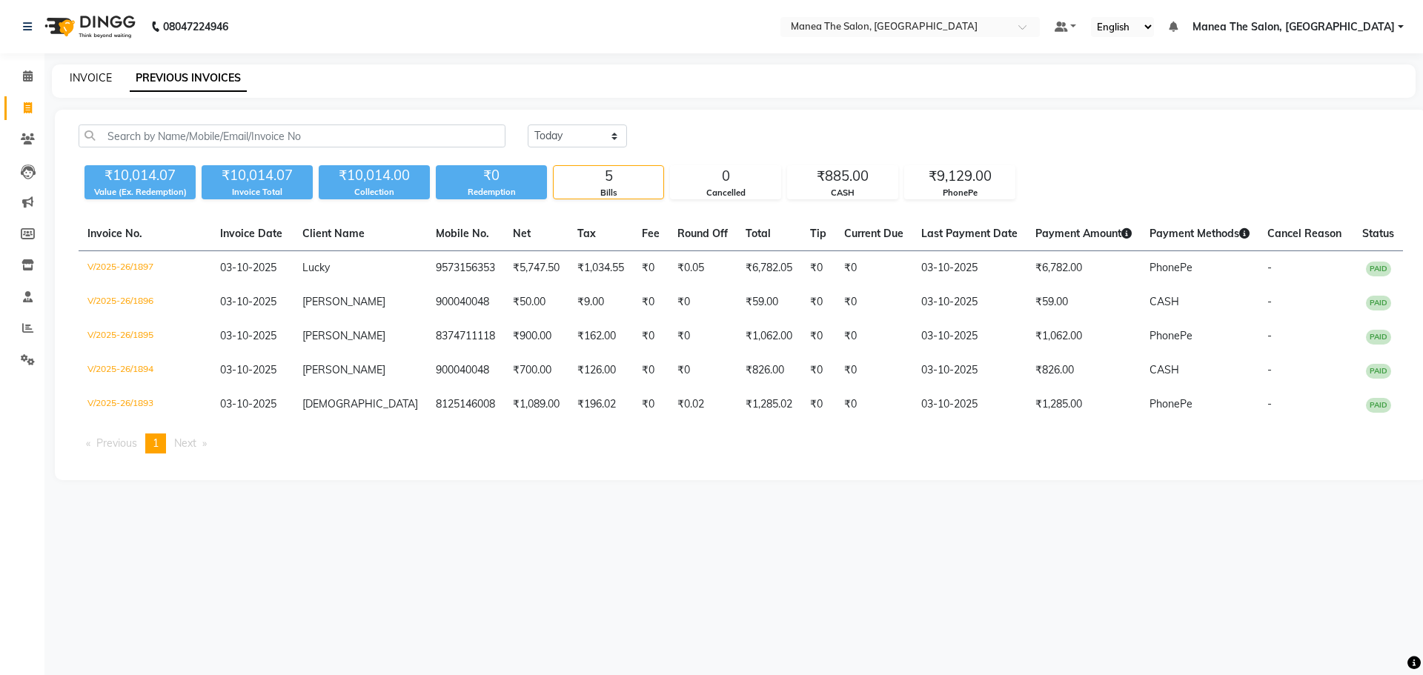
click at [99, 81] on link "INVOICE" at bounding box center [91, 77] width 42 height 13
select select "7820"
select select "service"
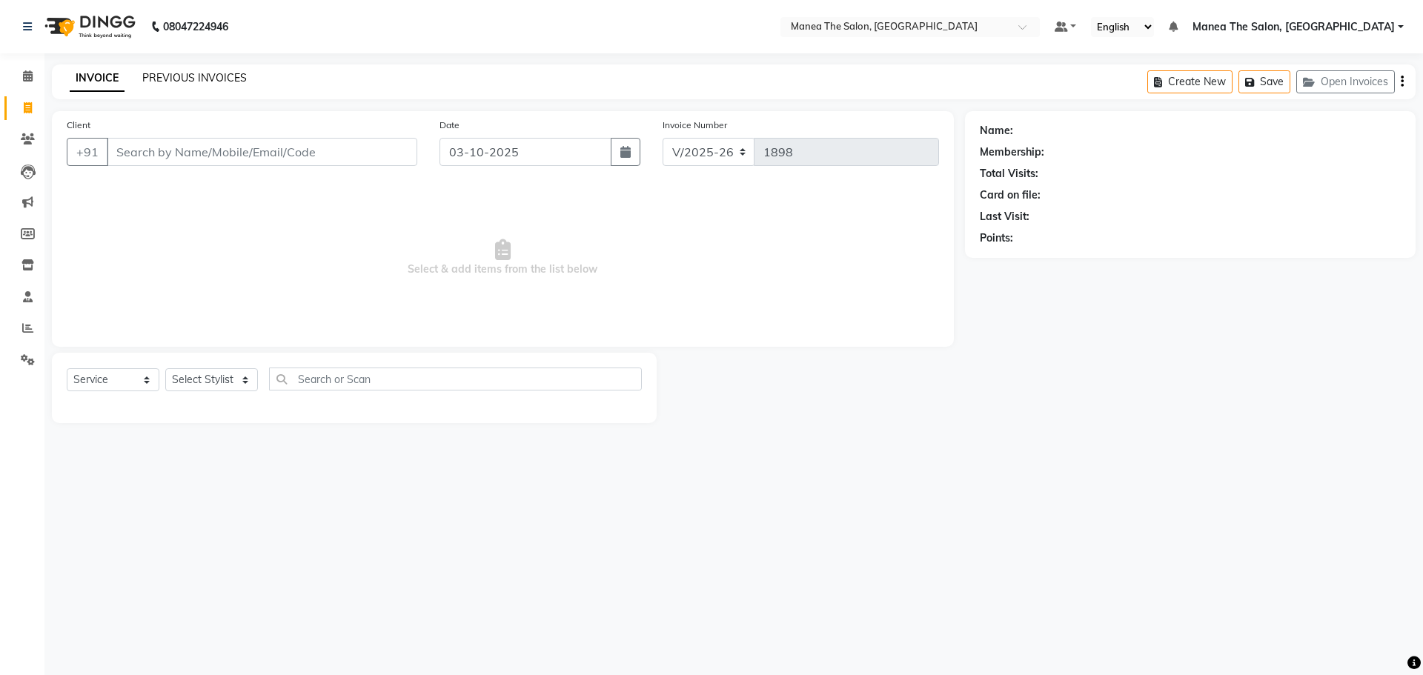
click at [172, 75] on link "PREVIOUS INVOICES" at bounding box center [194, 77] width 105 height 13
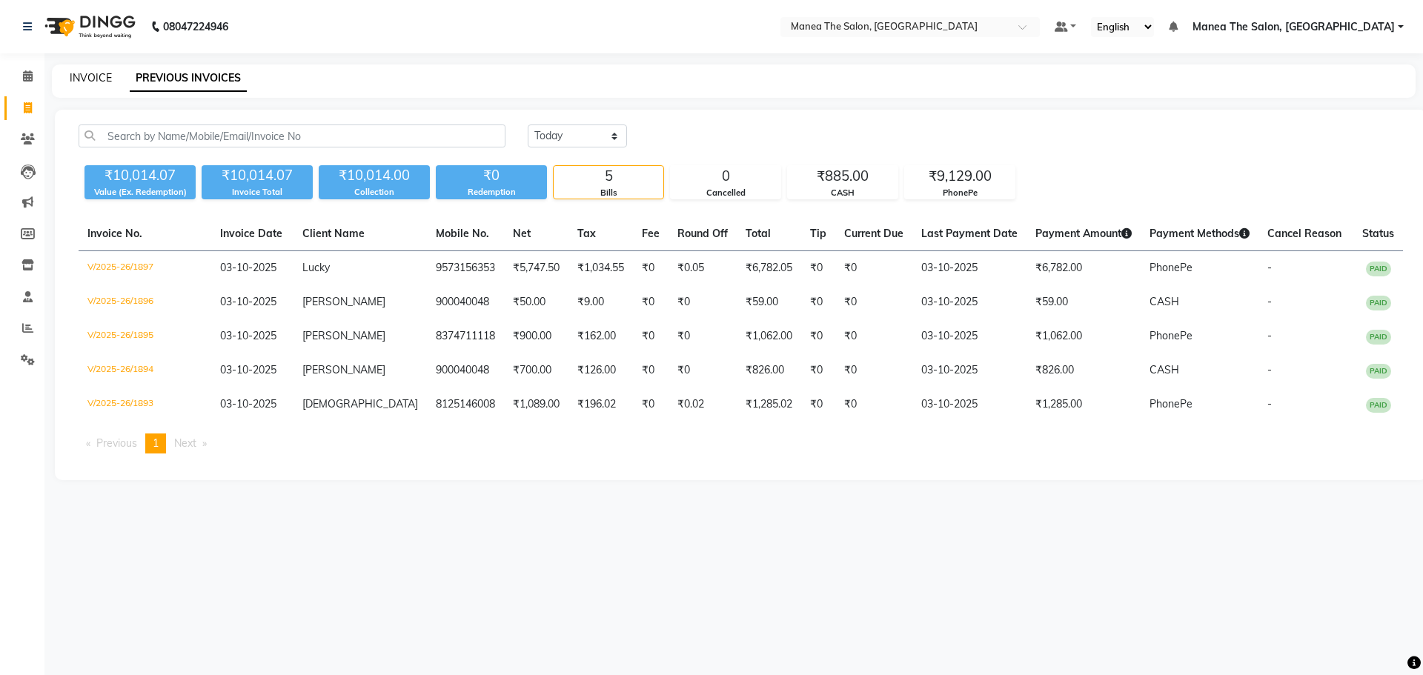
click at [105, 71] on link "INVOICE" at bounding box center [91, 77] width 42 height 13
select select "7820"
select select "service"
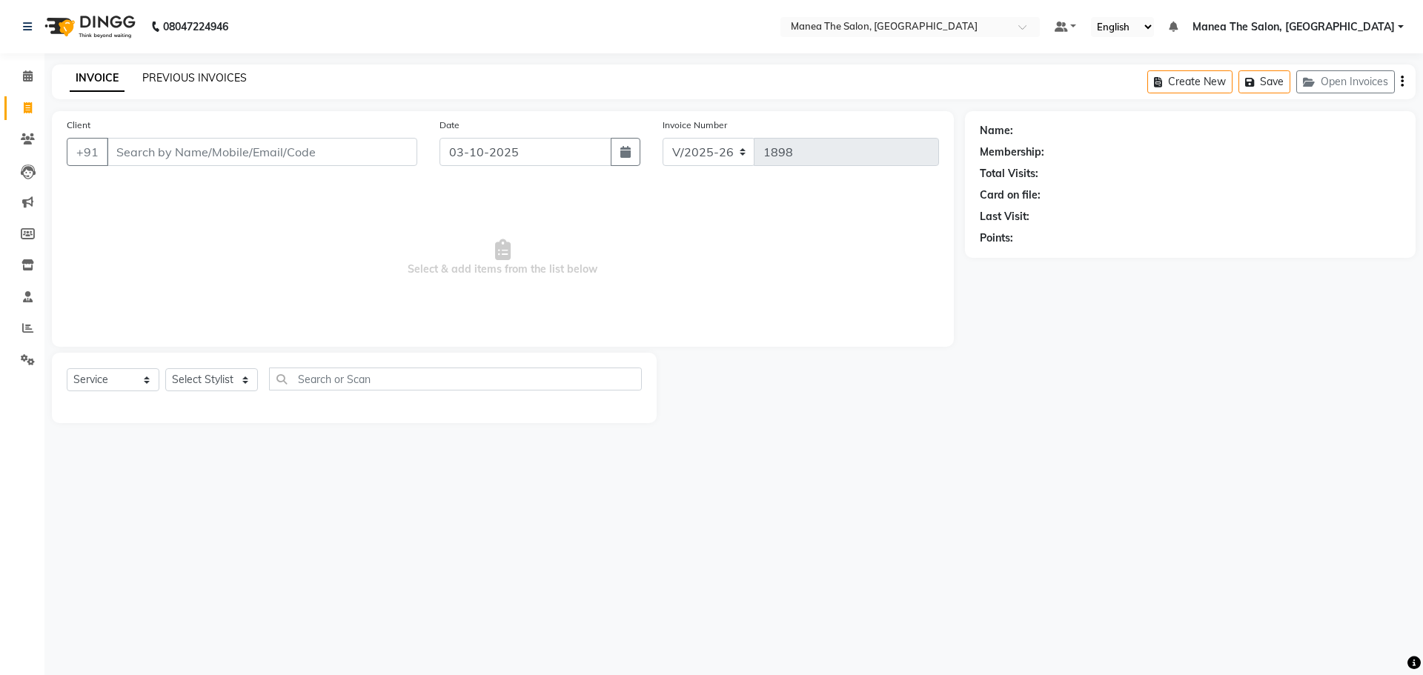
click at [162, 76] on link "PREVIOUS INVOICES" at bounding box center [194, 77] width 105 height 13
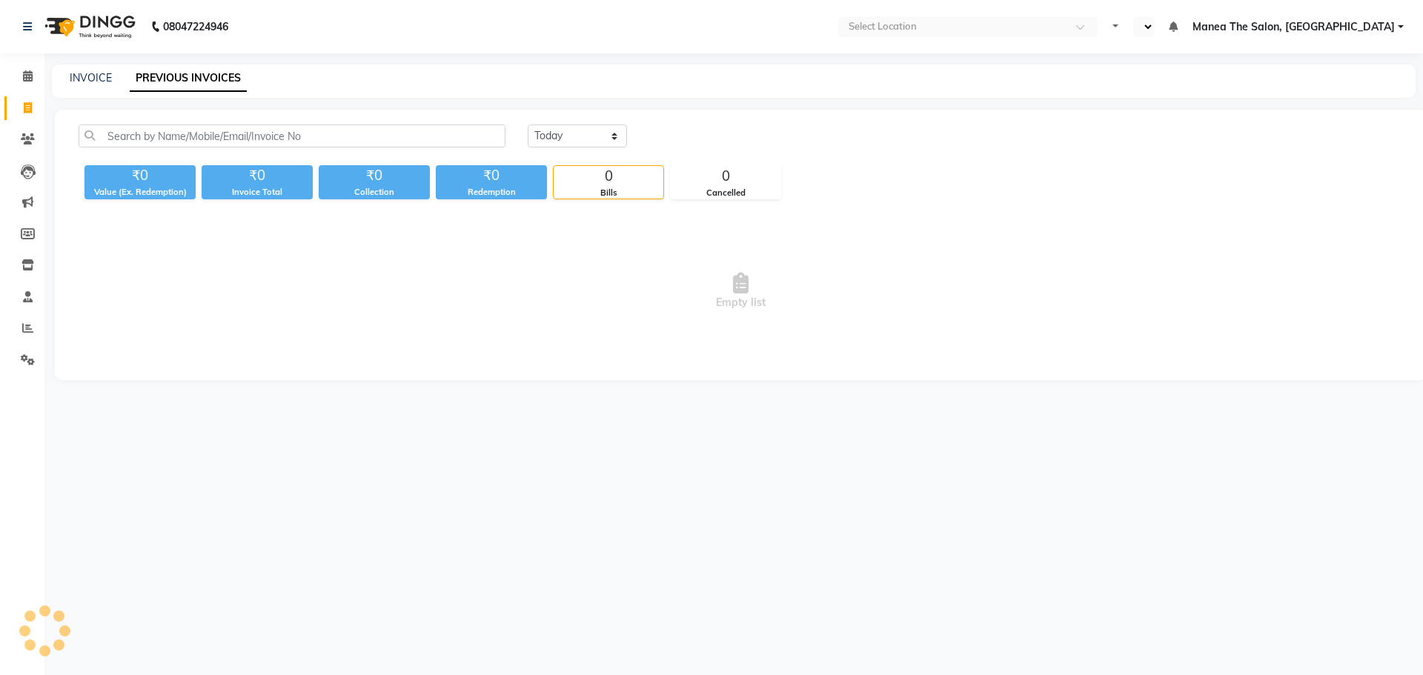
select select "en"
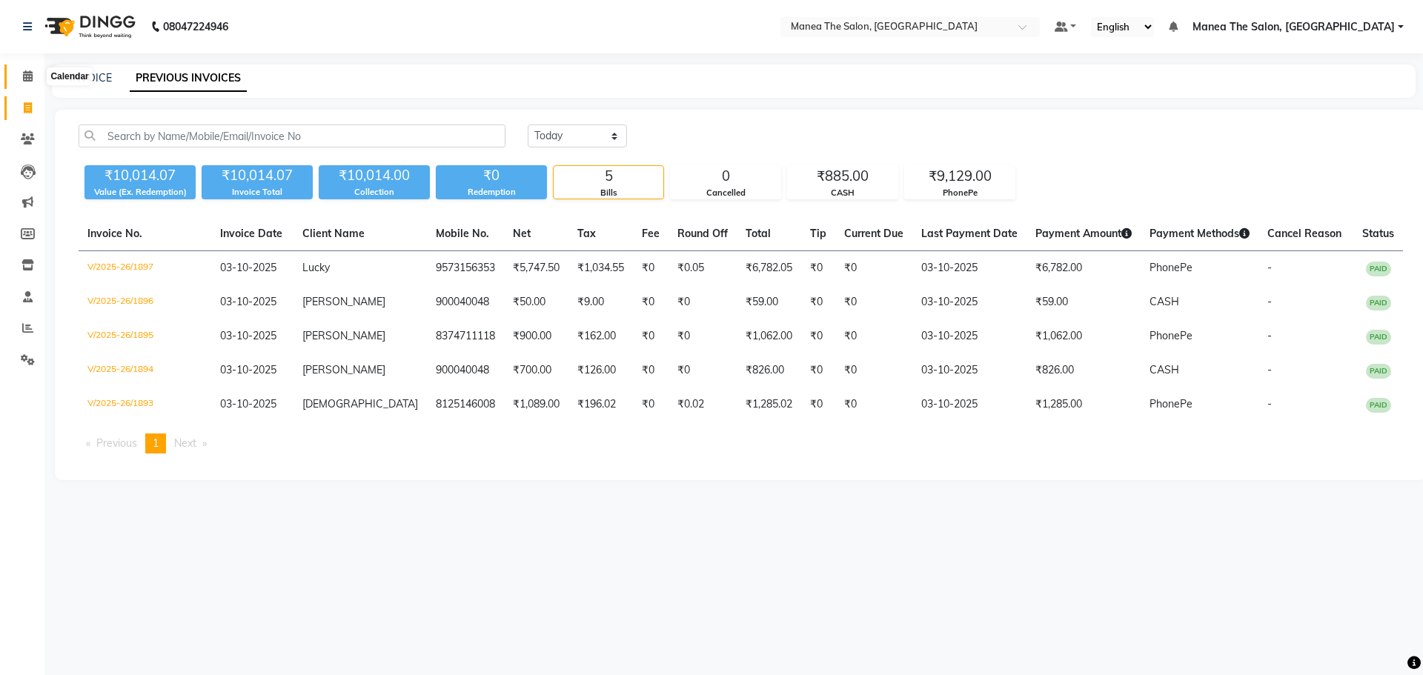
drag, startPoint x: 19, startPoint y: 76, endPoint x: 30, endPoint y: 82, distance: 12.0
click at [19, 76] on span at bounding box center [28, 76] width 26 height 17
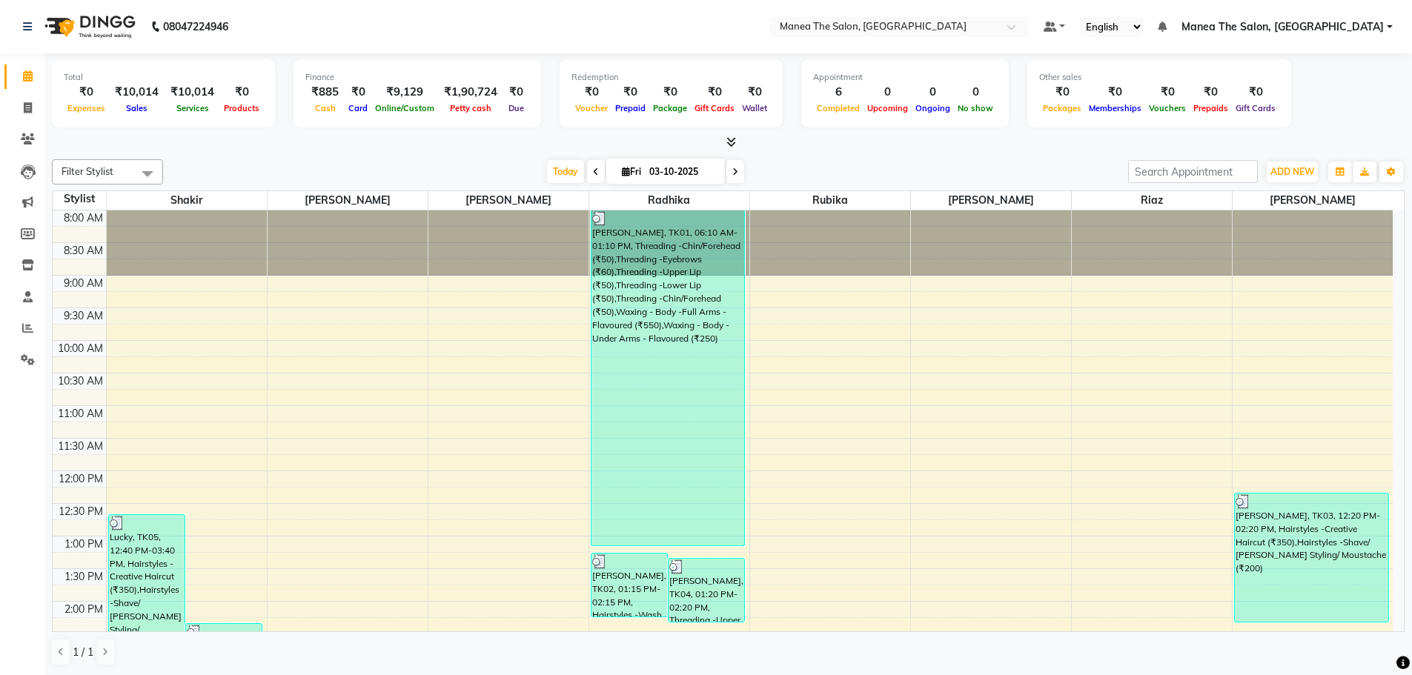
click at [735, 142] on icon at bounding box center [731, 141] width 10 height 11
click at [735, 136] on icon at bounding box center [731, 141] width 10 height 11
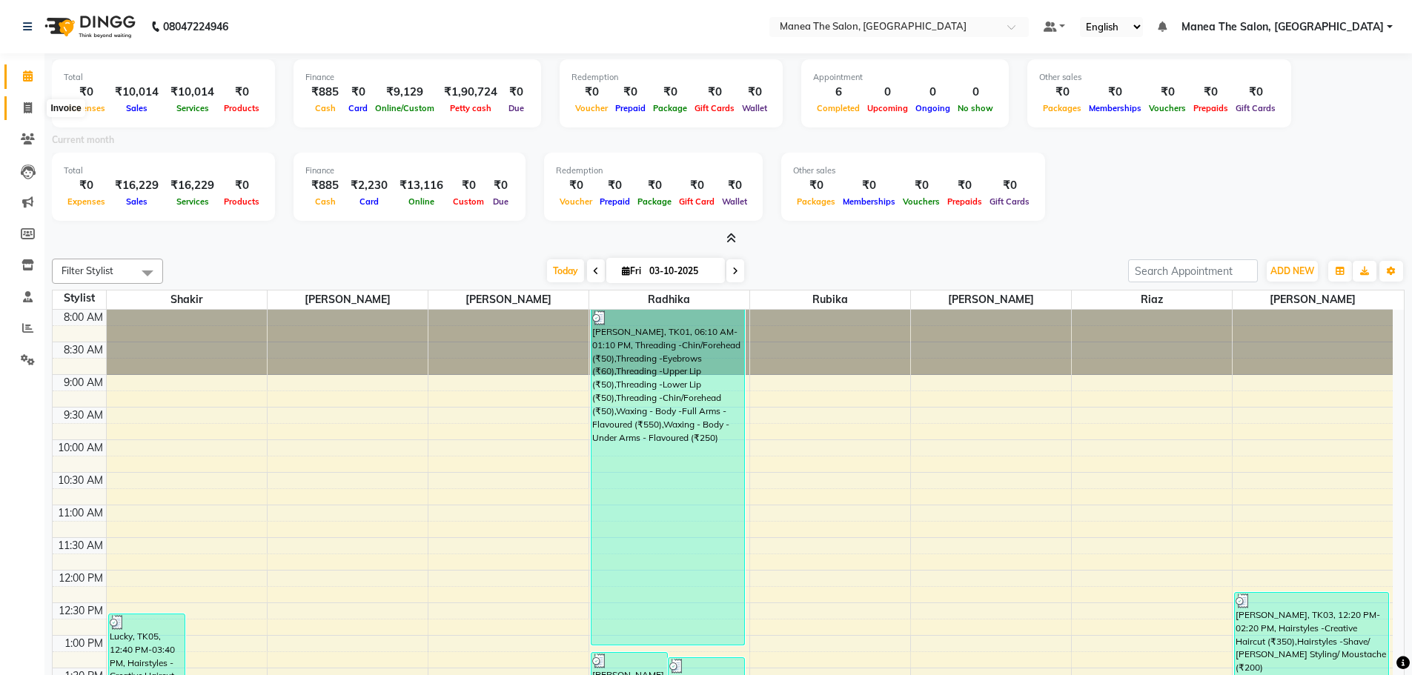
click at [33, 104] on span at bounding box center [28, 108] width 26 height 17
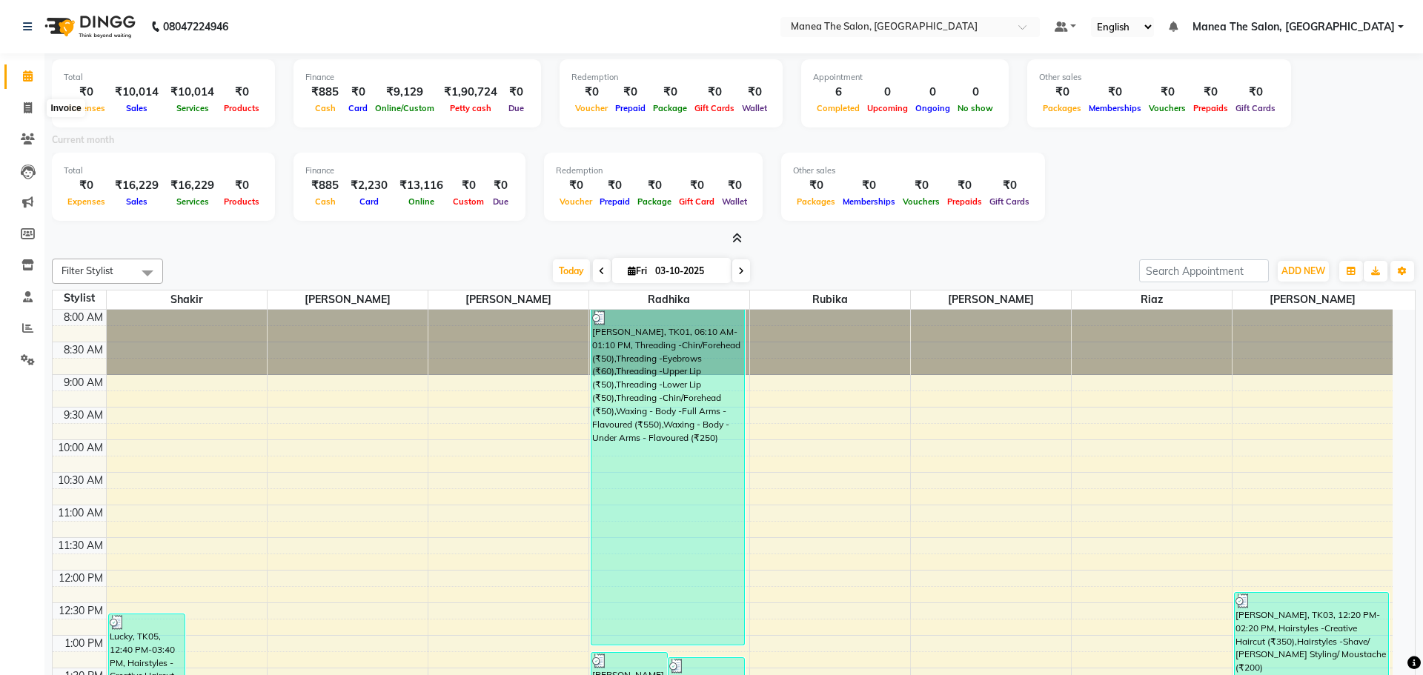
select select "7820"
select select "service"
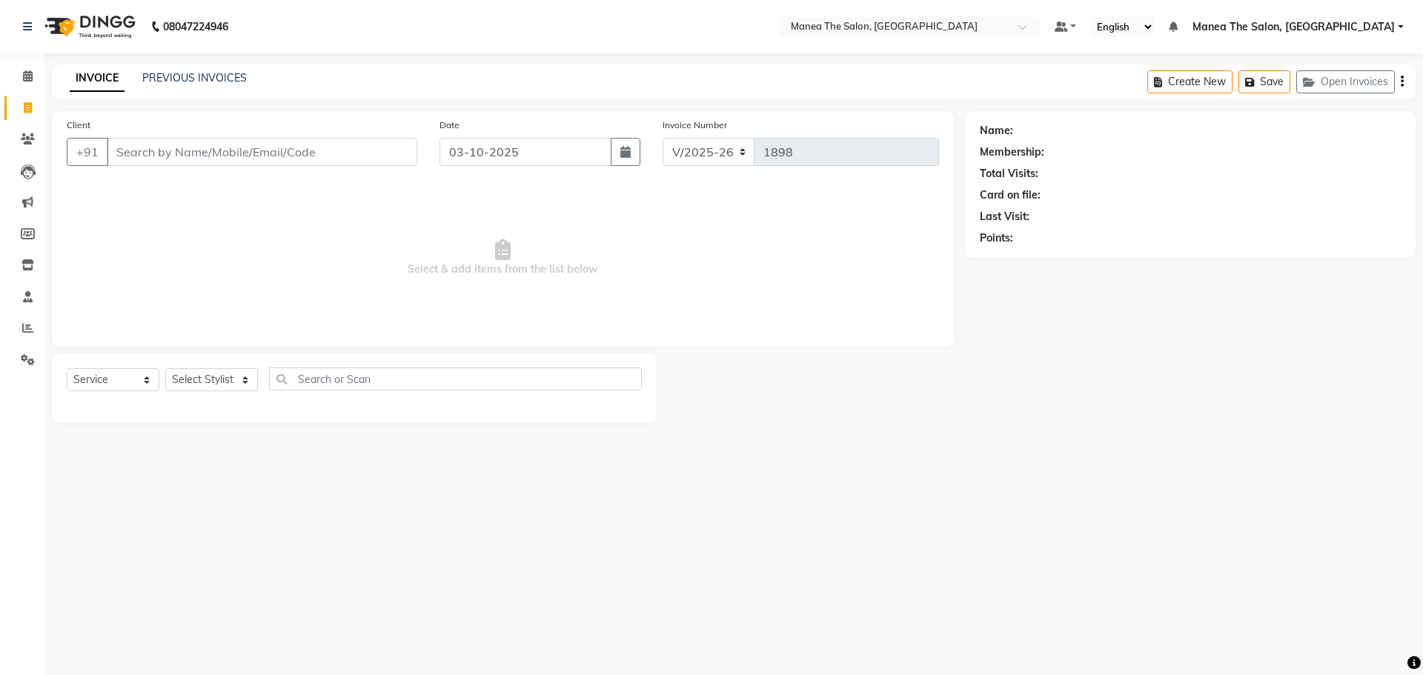
click at [207, 66] on div "INVOICE PREVIOUS INVOICES Create New Save Open Invoices" at bounding box center [734, 81] width 1364 height 35
click at [208, 70] on div "INVOICE PREVIOUS INVOICES Create New Save Open Invoices" at bounding box center [734, 81] width 1364 height 35
click at [210, 78] on link "PREVIOUS INVOICES" at bounding box center [194, 77] width 105 height 13
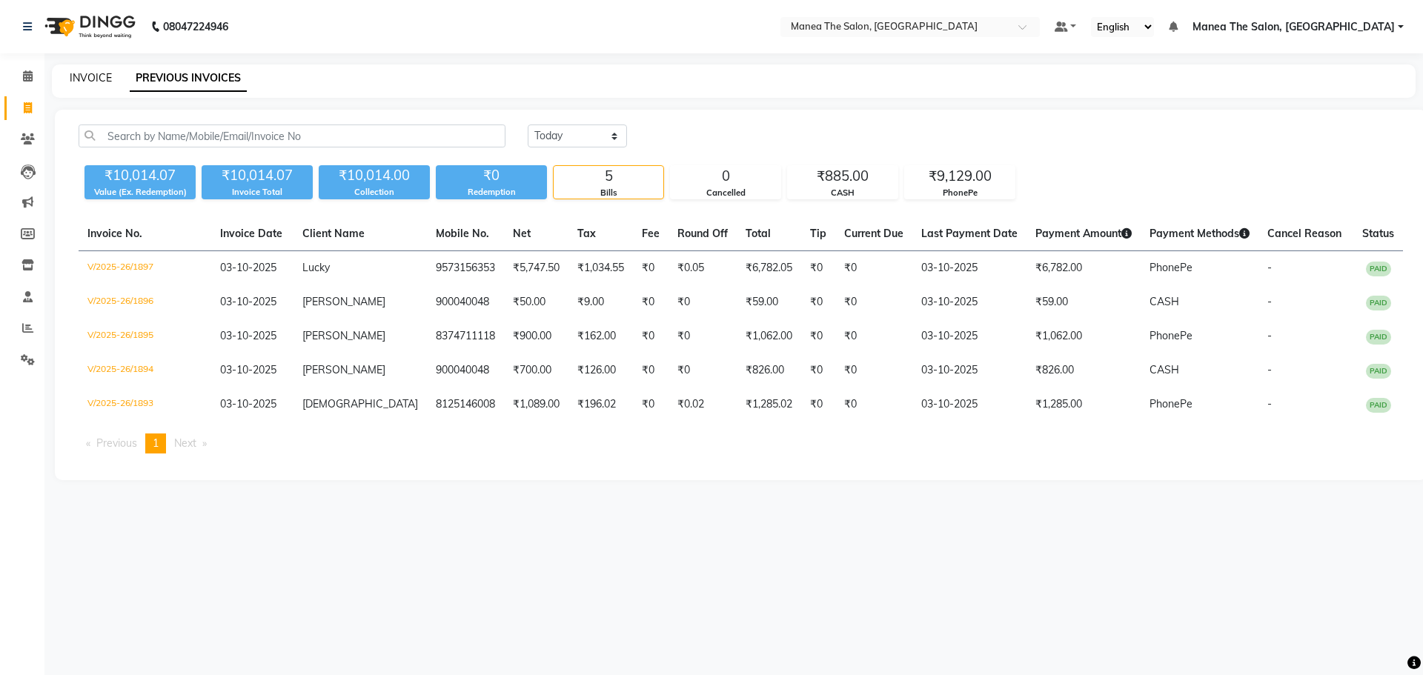
click at [85, 82] on link "INVOICE" at bounding box center [91, 77] width 42 height 13
select select "7820"
select select "service"
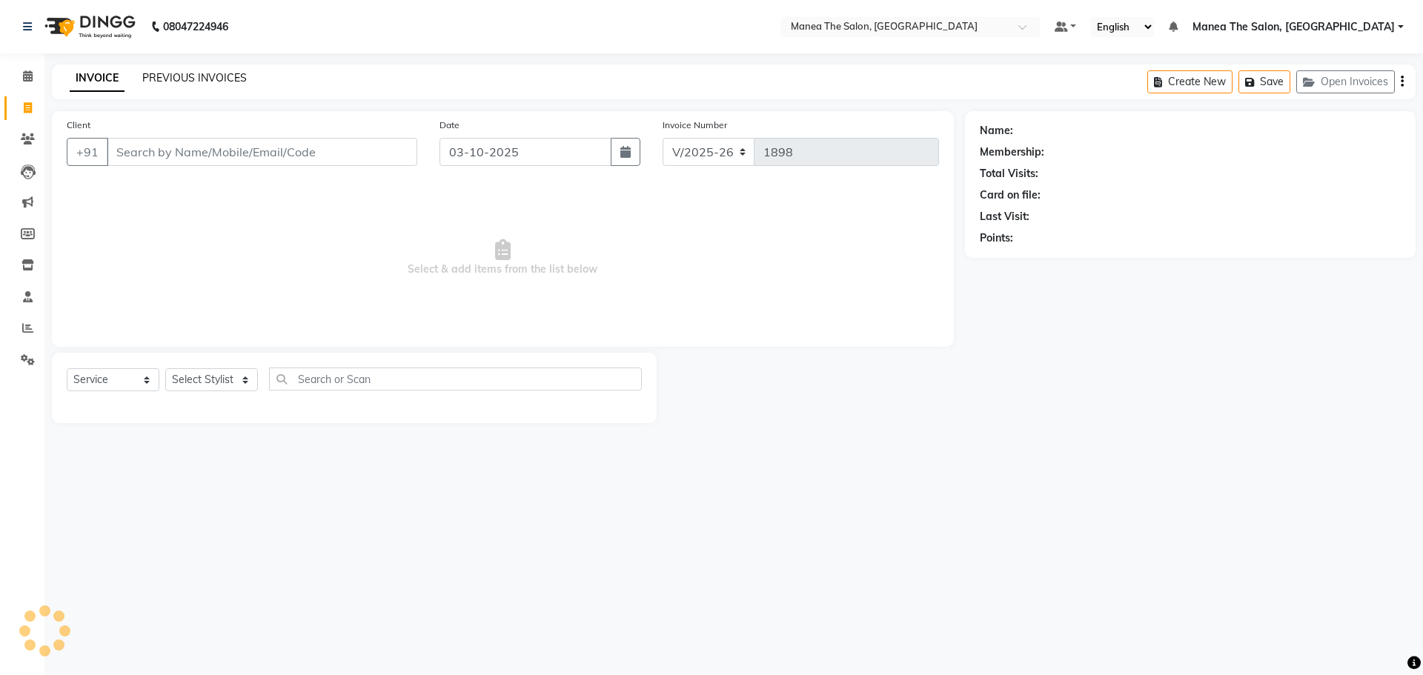
click at [144, 79] on link "PREVIOUS INVOICES" at bounding box center [194, 77] width 105 height 13
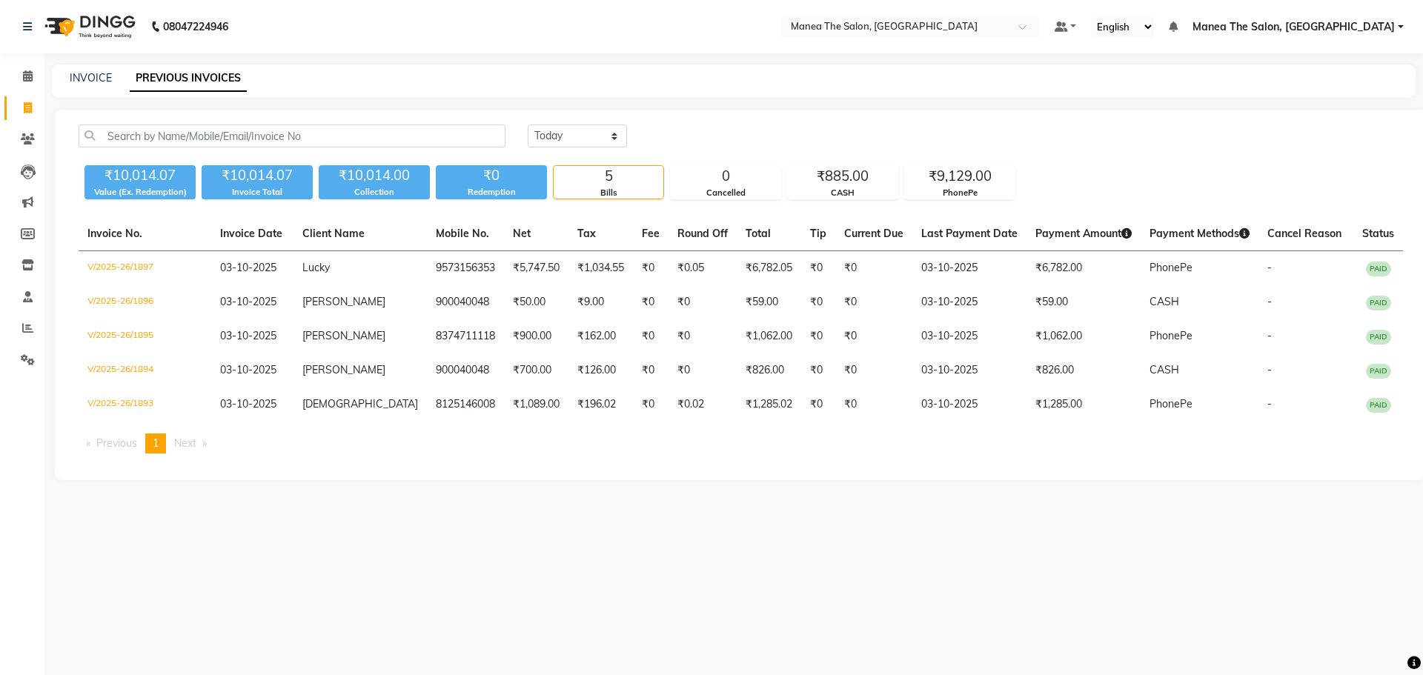
click at [115, 74] on div "INVOICE PREVIOUS INVOICES" at bounding box center [725, 78] width 1346 height 16
click at [99, 79] on link "INVOICE" at bounding box center [91, 77] width 42 height 13
select select "7820"
select select "service"
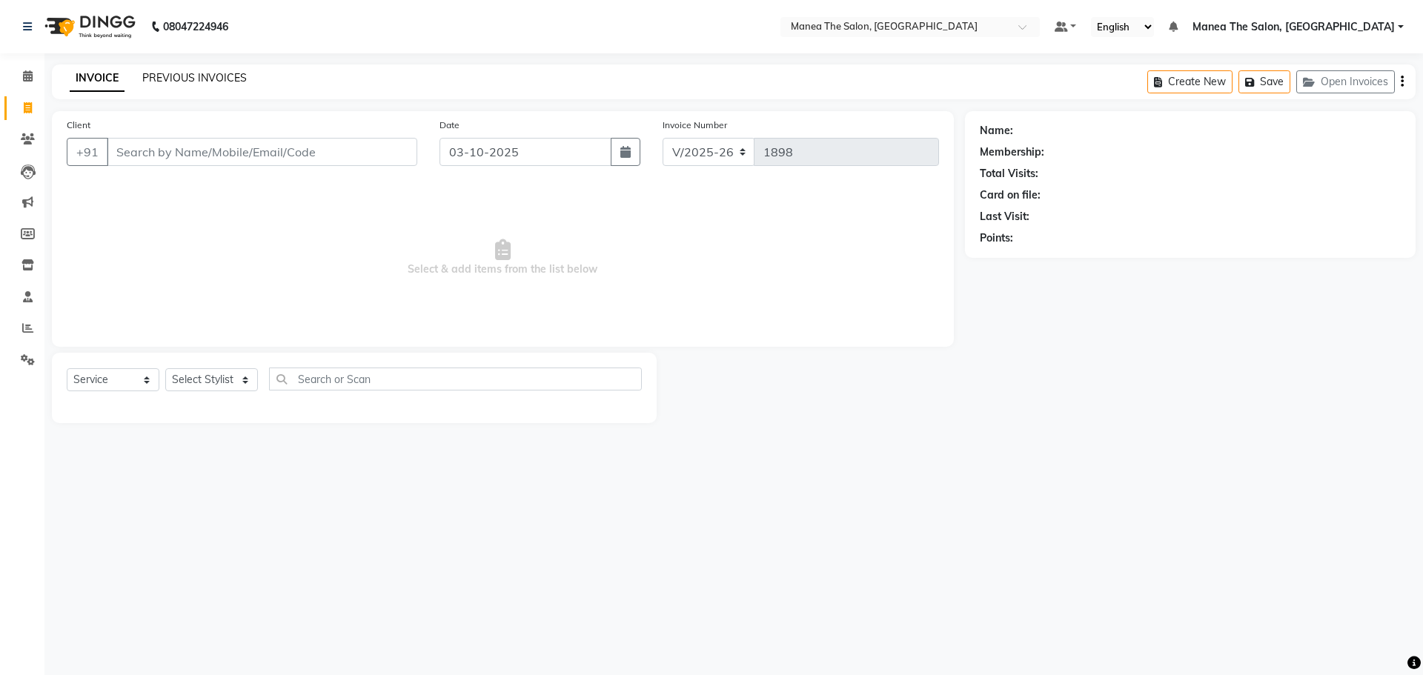
click at [170, 81] on link "PREVIOUS INVOICES" at bounding box center [194, 77] width 105 height 13
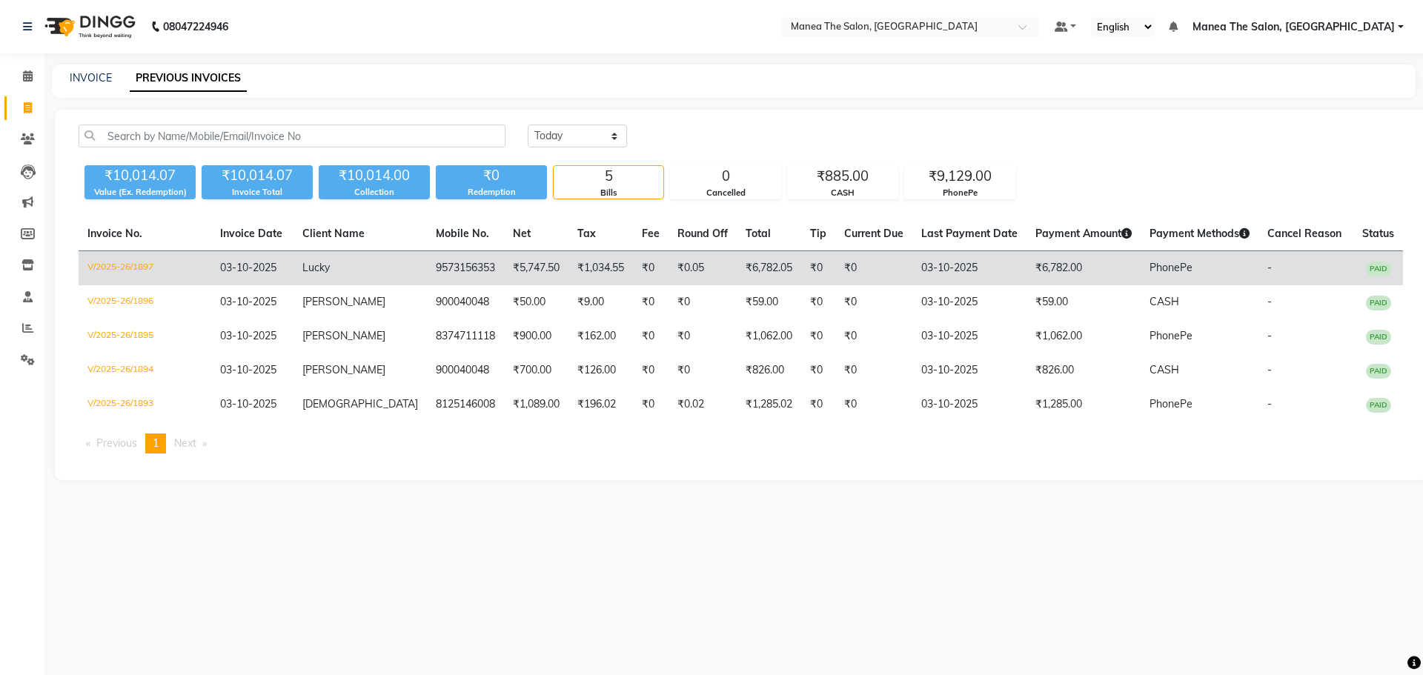
click at [1279, 276] on td "-" at bounding box center [1306, 268] width 95 height 35
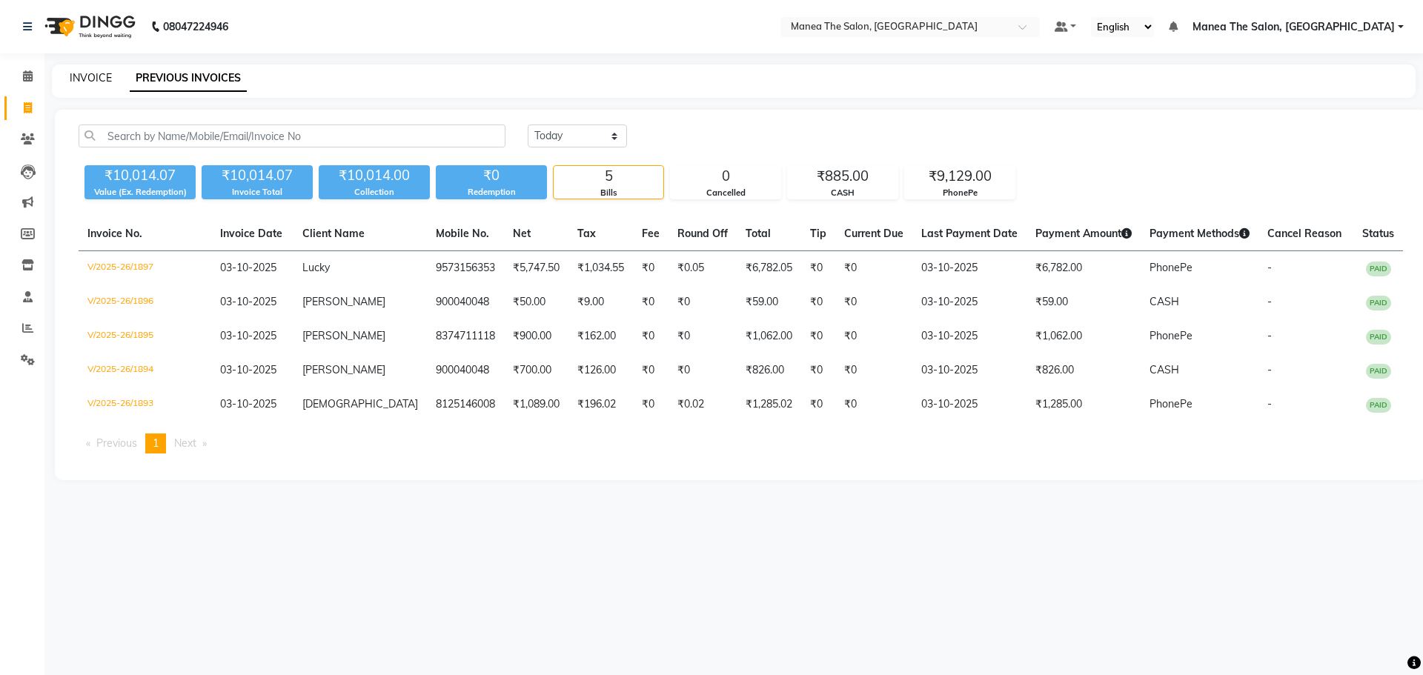
click at [85, 81] on link "INVOICE" at bounding box center [91, 77] width 42 height 13
select select "7820"
select select "service"
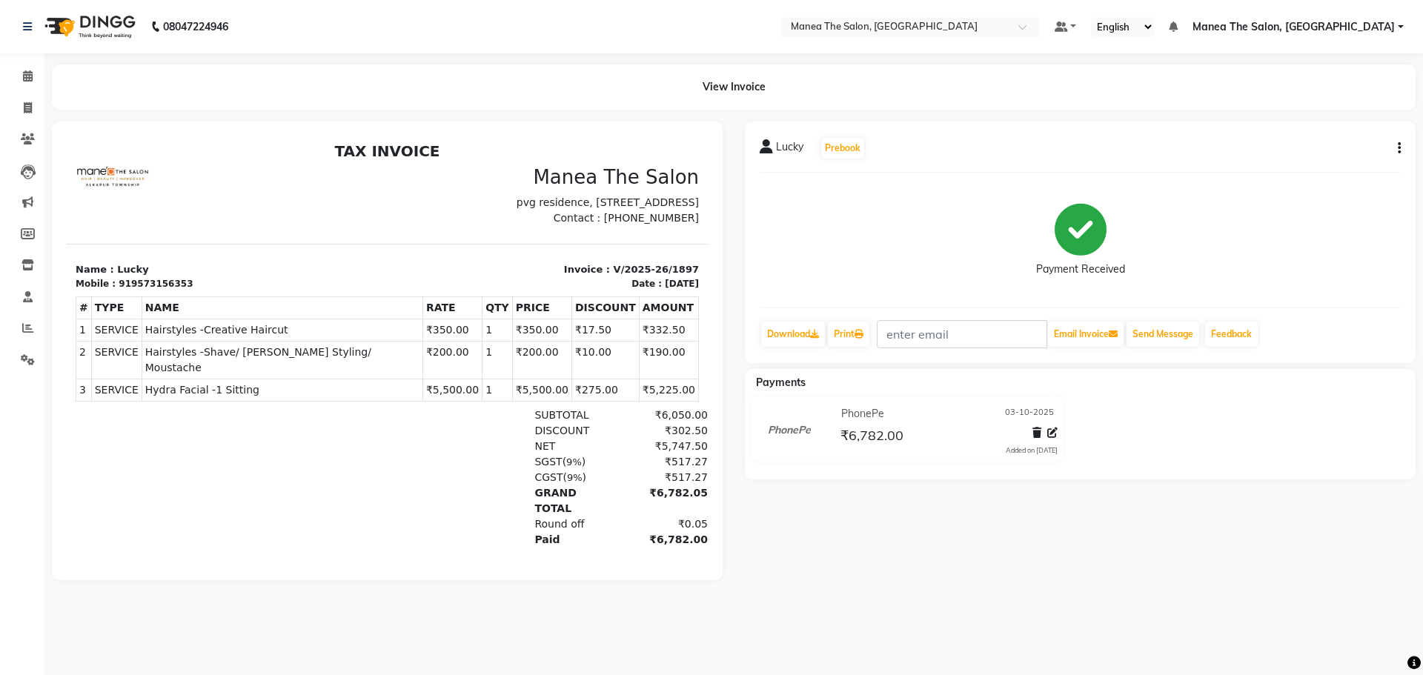
click at [1399, 155] on button "button" at bounding box center [1396, 149] width 9 height 16
click at [1314, 156] on div "Edit Item Staff" at bounding box center [1326, 148] width 102 height 19
select select "69986"
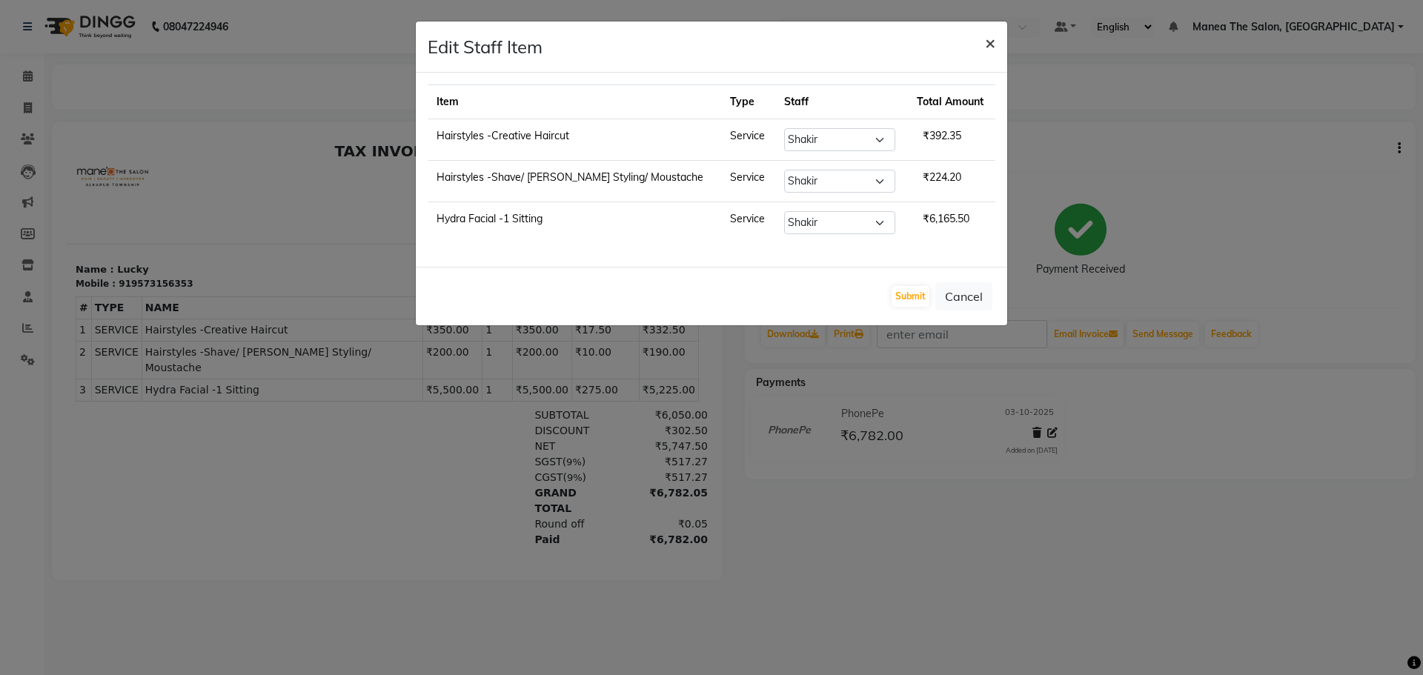
click at [987, 39] on button "×" at bounding box center [990, 42] width 34 height 42
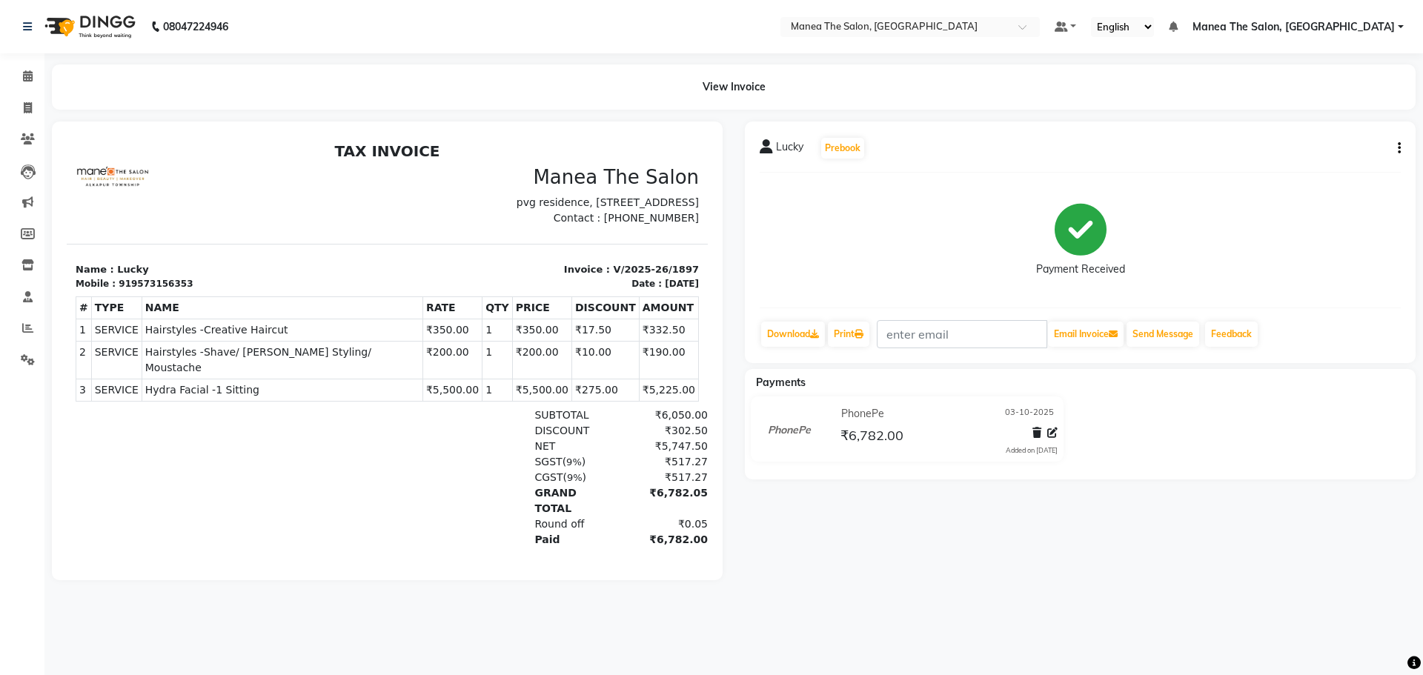
click at [1400, 148] on icon "button" at bounding box center [1399, 148] width 3 height 1
click at [1328, 172] on div "Edit Invoice" at bounding box center [1326, 167] width 102 height 19
select select "service"
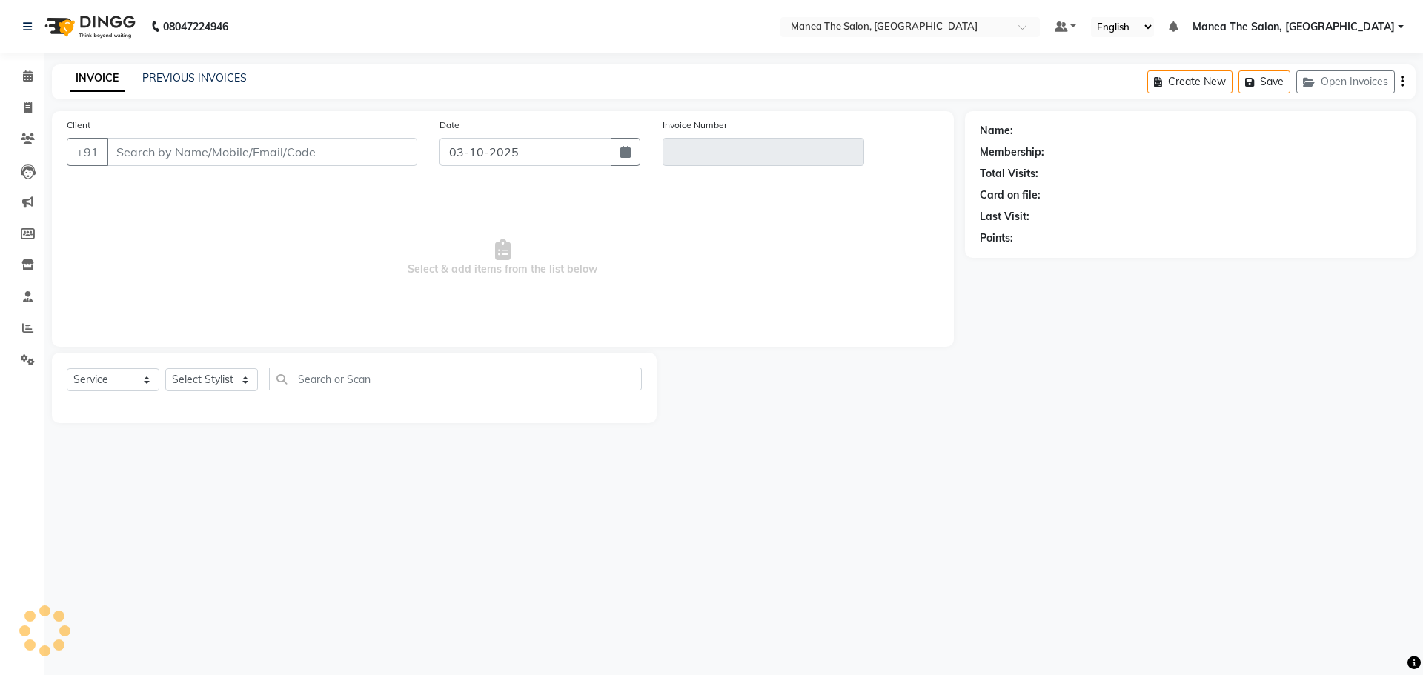
type input "9573156353"
type input "V/2025-26/1897"
select select "select"
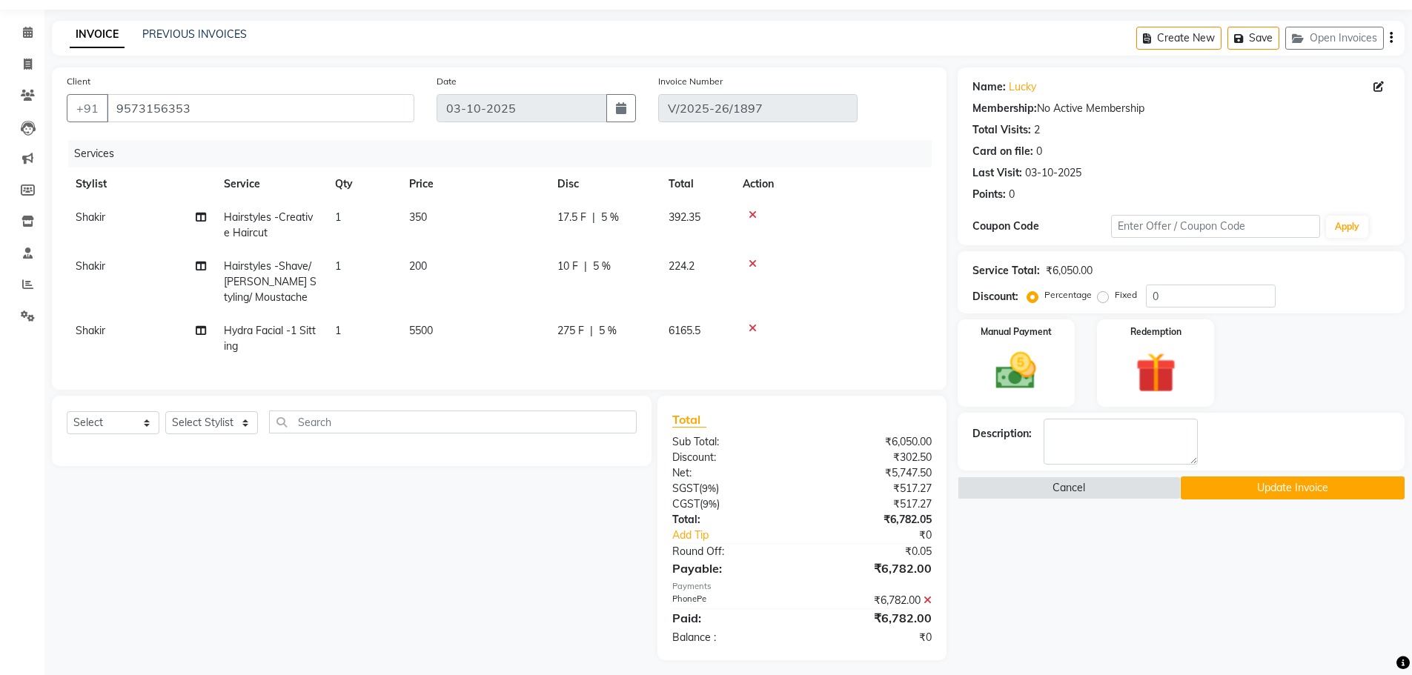
scroll to position [62, 0]
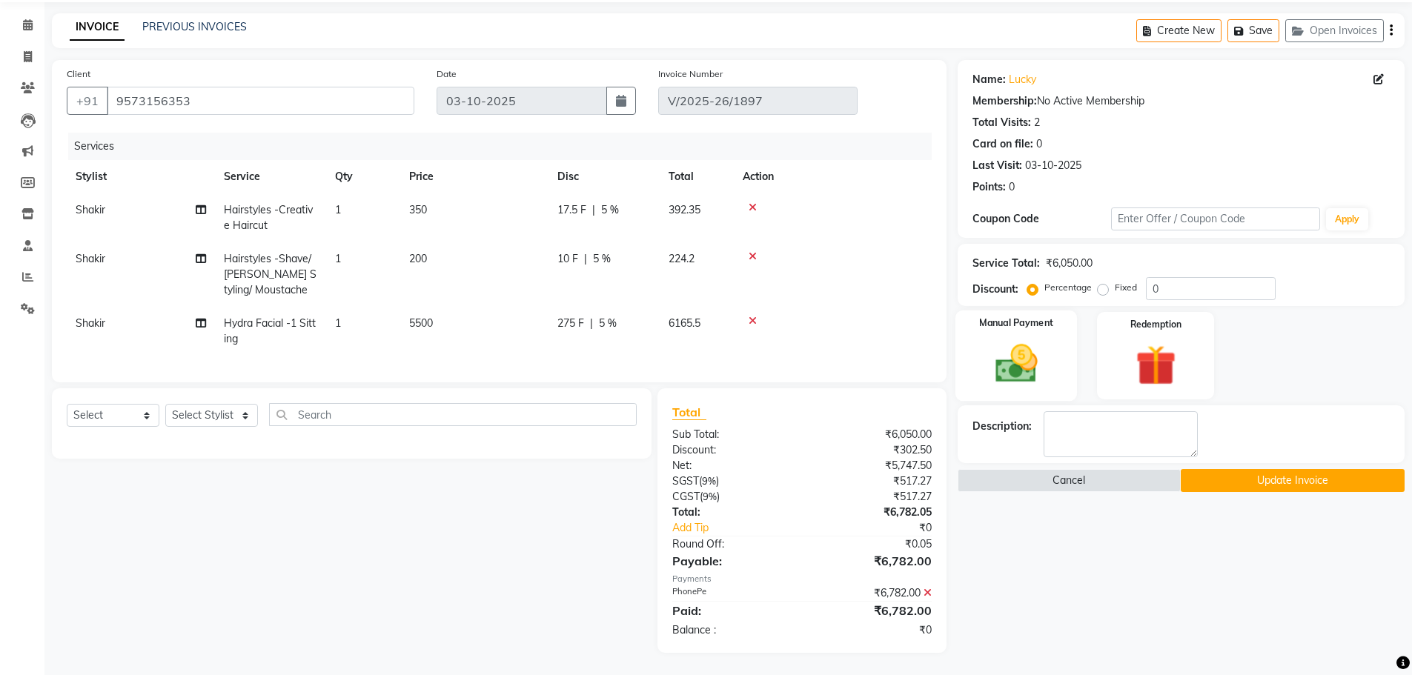
click at [983, 339] on img at bounding box center [1016, 363] width 68 height 48
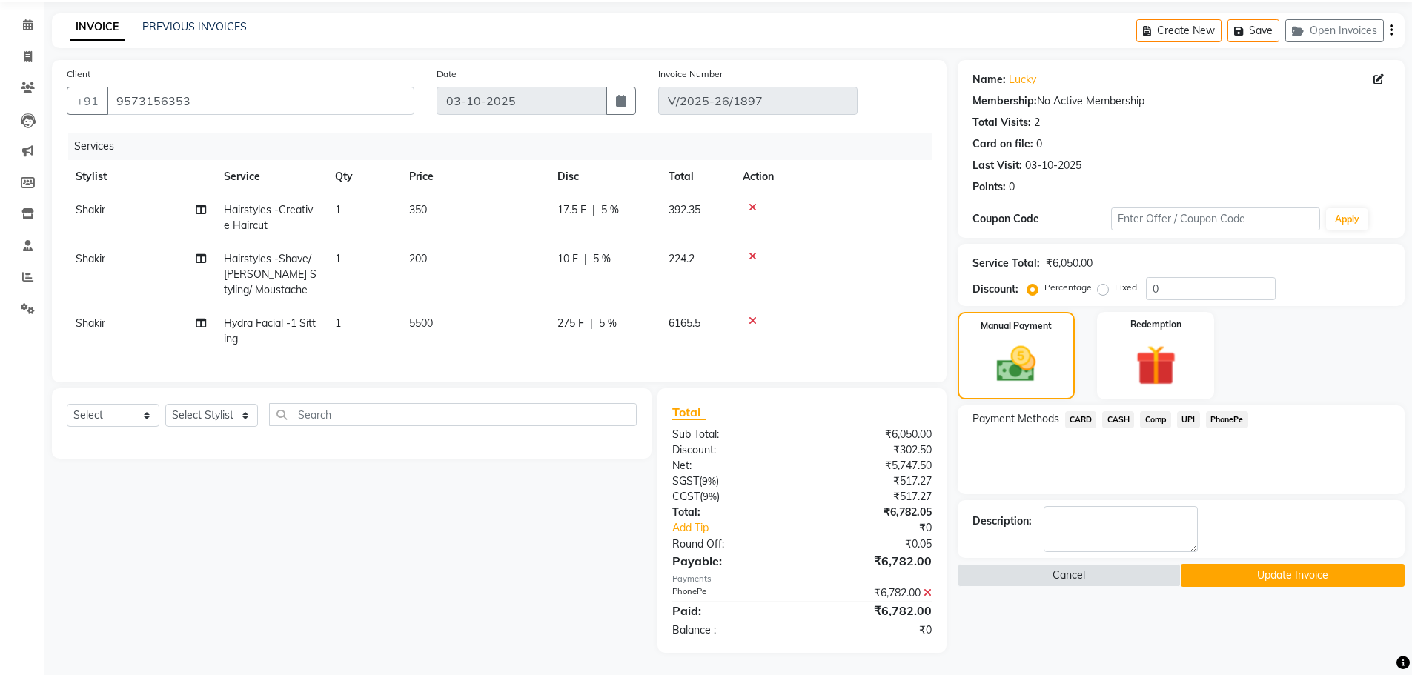
click at [924, 591] on icon at bounding box center [928, 593] width 8 height 10
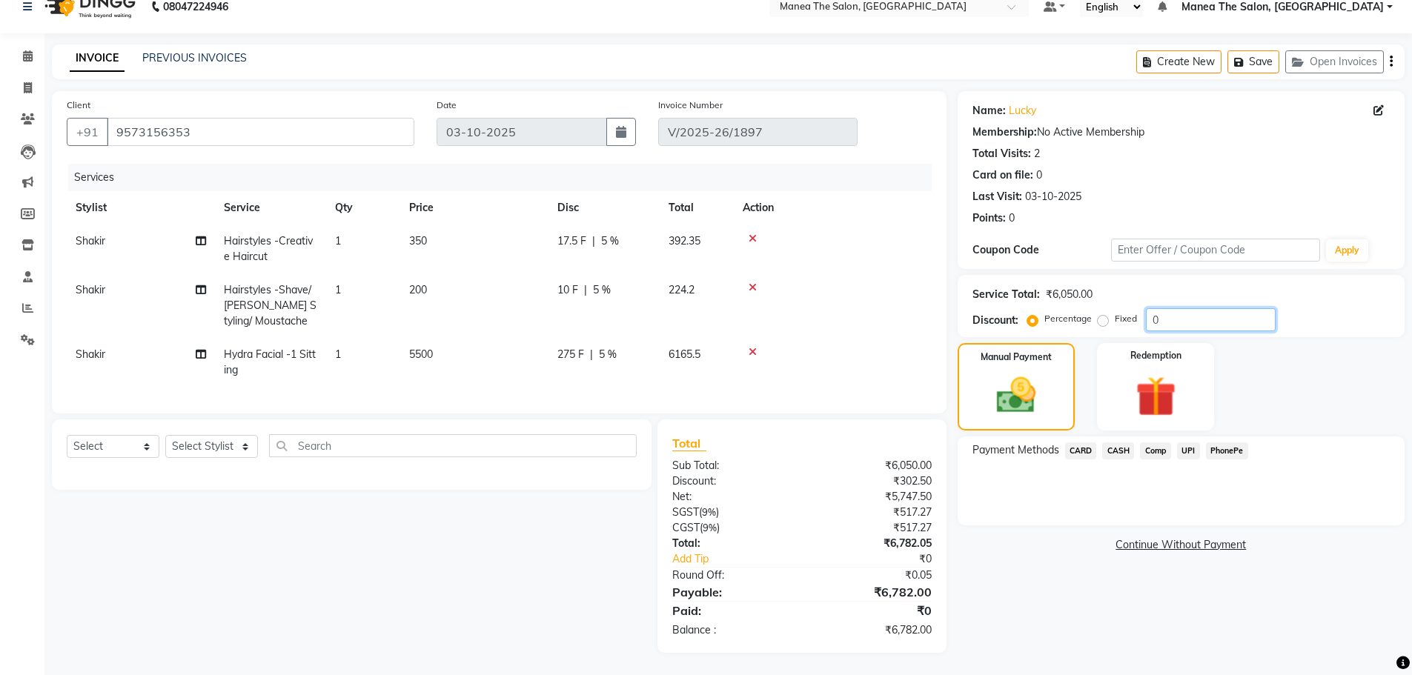
click at [1187, 308] on input "0" at bounding box center [1211, 319] width 130 height 23
click at [1136, 398] on img at bounding box center [1155, 397] width 68 height 53
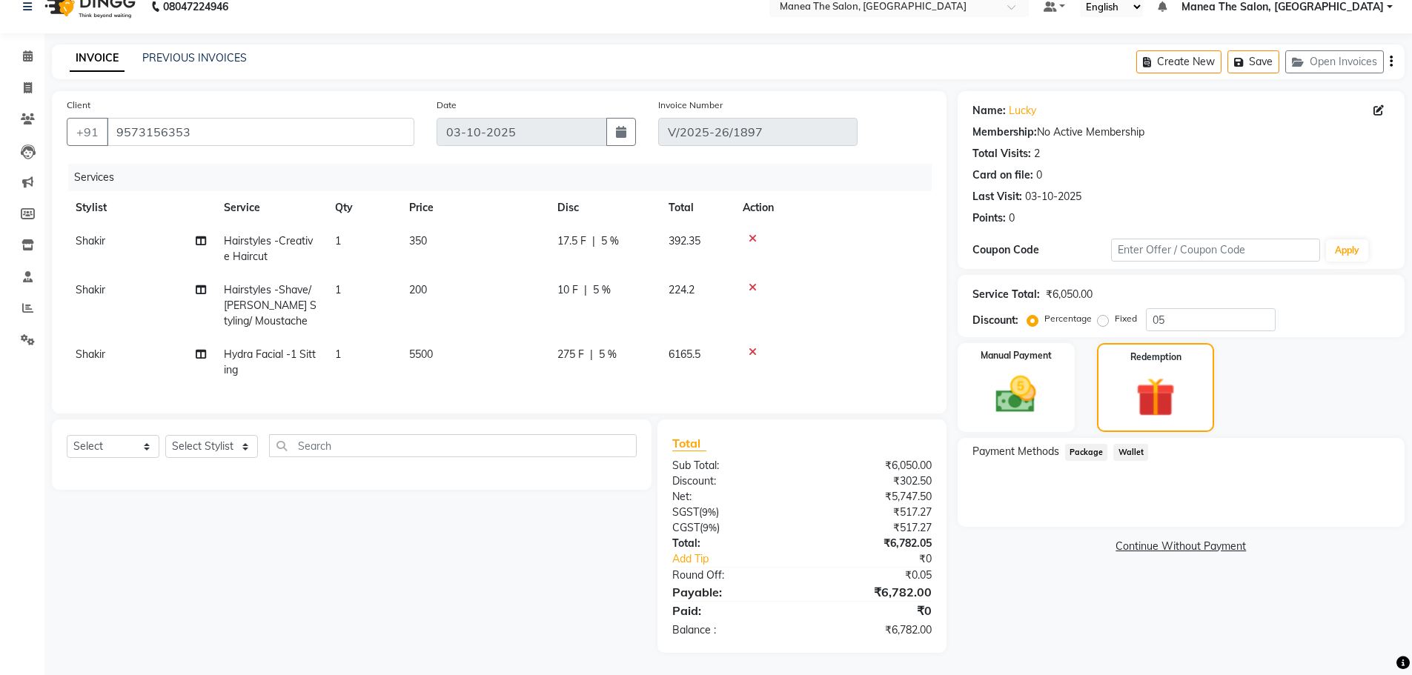
click at [948, 385] on div "Manual Payment Redemption" at bounding box center [1181, 387] width 469 height 89
click at [1184, 312] on input "05" at bounding box center [1211, 319] width 130 height 23
type input "0"
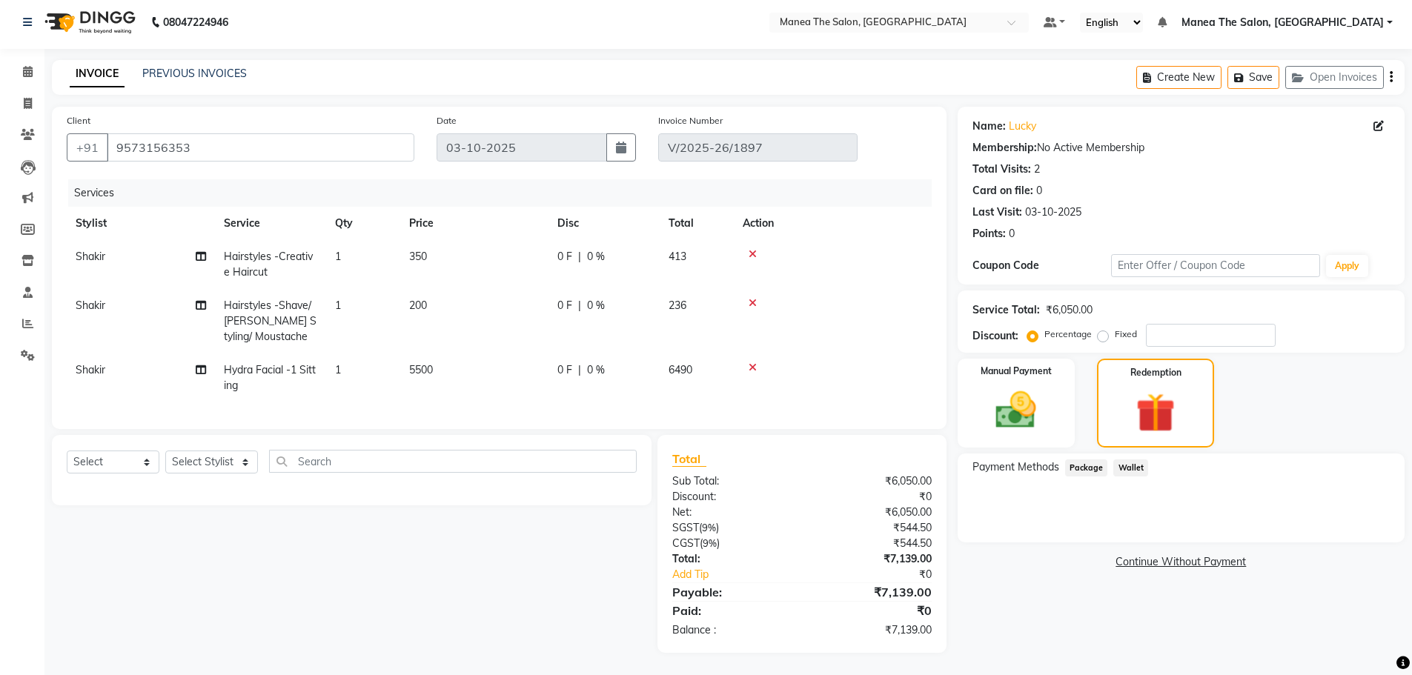
click at [885, 318] on td at bounding box center [833, 321] width 198 height 64
click at [752, 362] on icon at bounding box center [753, 367] width 8 height 10
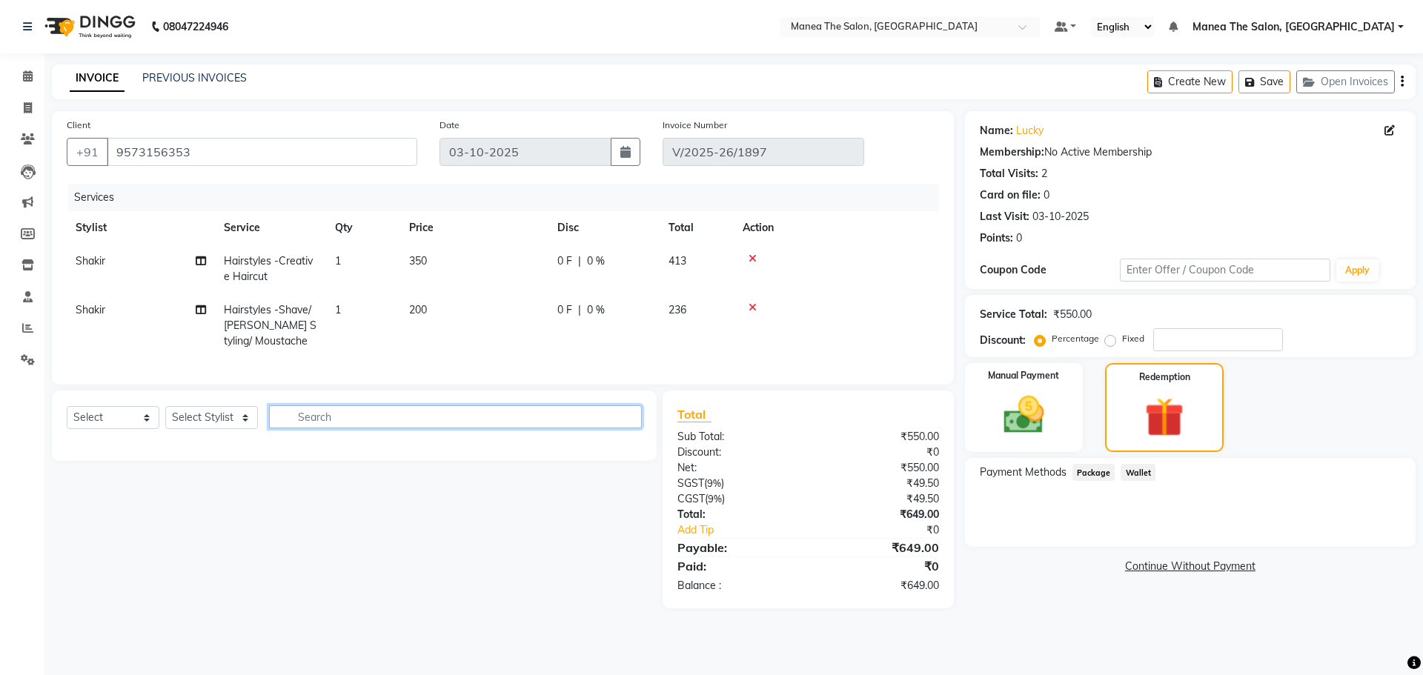
click at [454, 428] on input "text" at bounding box center [455, 416] width 373 height 23
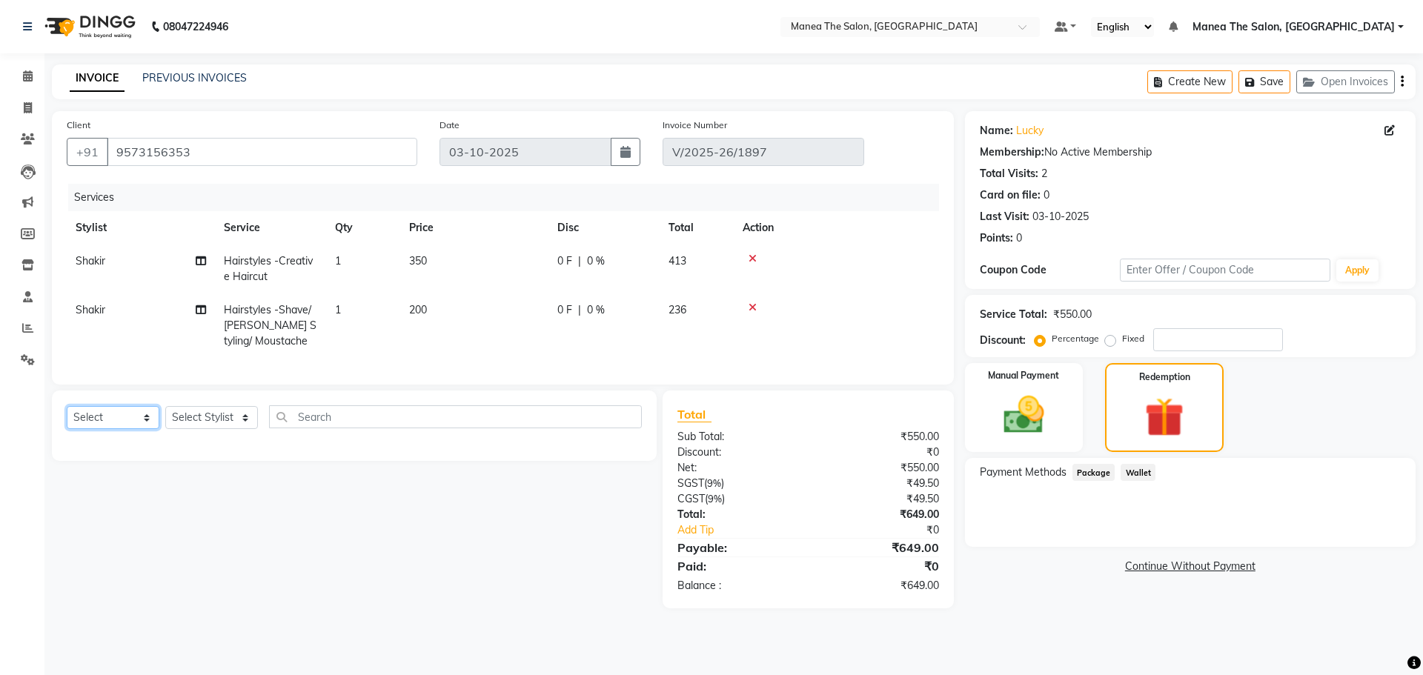
click at [122, 428] on select "Select Service Product Membership Package Voucher Prepaid Gift Card" at bounding box center [113, 417] width 93 height 23
click at [202, 424] on select "Select Stylist Faizan Radhika Riaz Rubika Shadab Shakir Sirisha vinayak" at bounding box center [211, 417] width 93 height 23
select select "69986"
click at [165, 417] on select "Select Stylist Faizan Radhika Riaz Rubika Shadab Shakir Sirisha vinayak" at bounding box center [211, 417] width 93 height 23
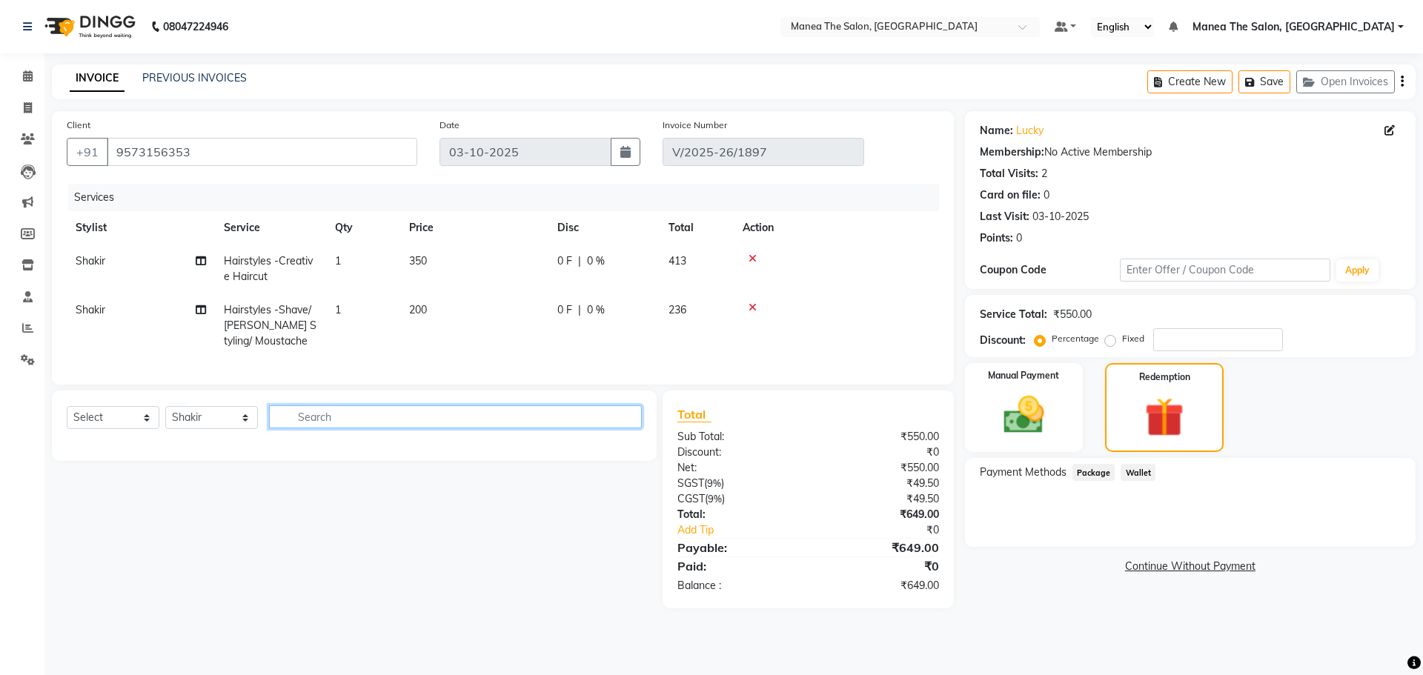
click at [305, 425] on input "text" at bounding box center [455, 416] width 373 height 23
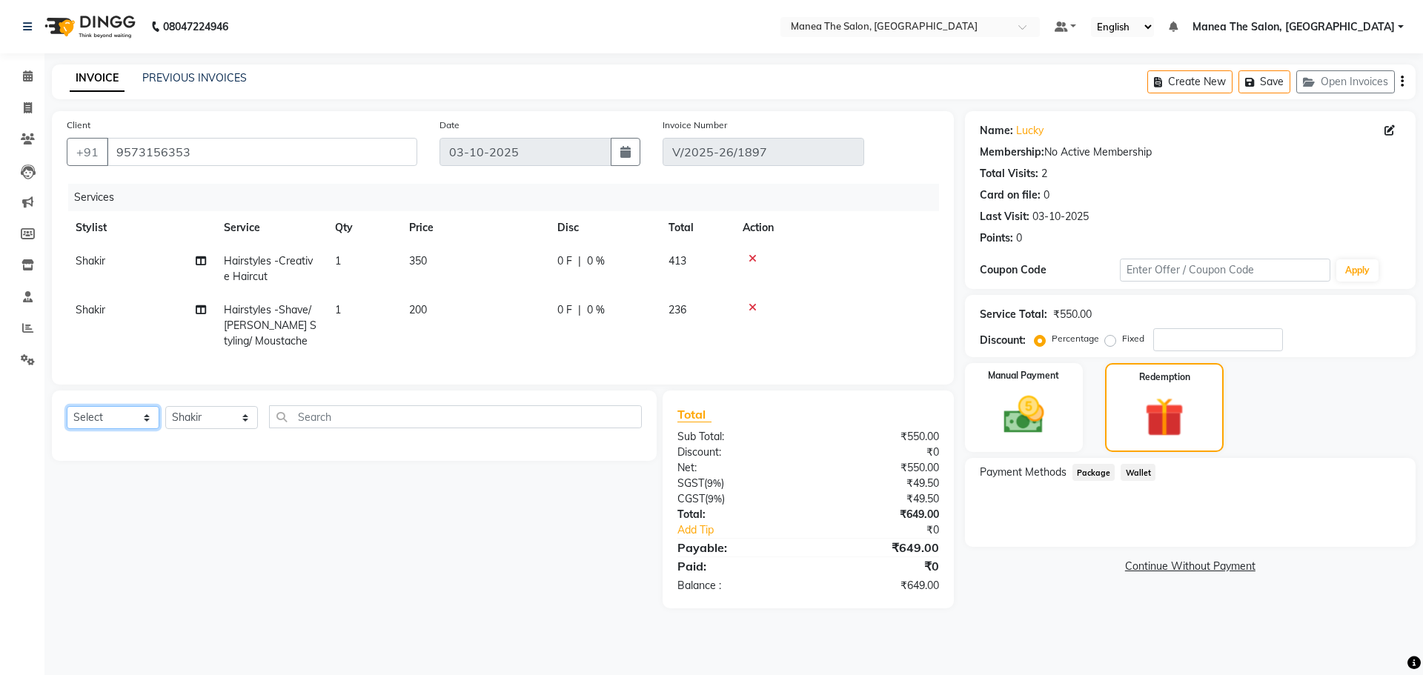
click at [116, 422] on select "Select Service Product Membership Package Voucher Prepaid Gift Card" at bounding box center [113, 417] width 93 height 23
select select "service"
click at [67, 417] on select "Select Service Product Membership Package Voucher Prepaid Gift Card" at bounding box center [113, 417] width 93 height 23
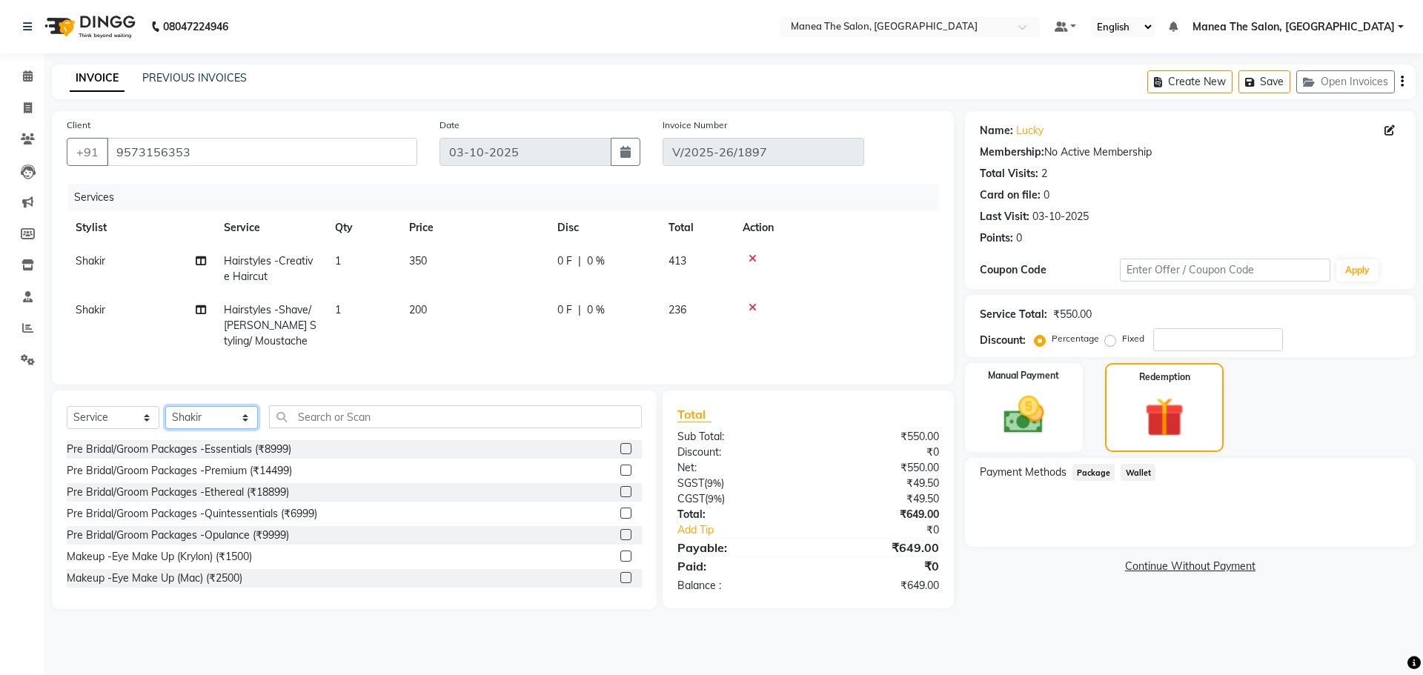
click at [242, 424] on select "Select Stylist Faizan Radhika Riaz Rubika Shadab Shakir Sirisha vinayak" at bounding box center [211, 417] width 93 height 23
click at [306, 427] on input "text" at bounding box center [455, 416] width 373 height 23
click at [315, 428] on input "text" at bounding box center [455, 416] width 373 height 23
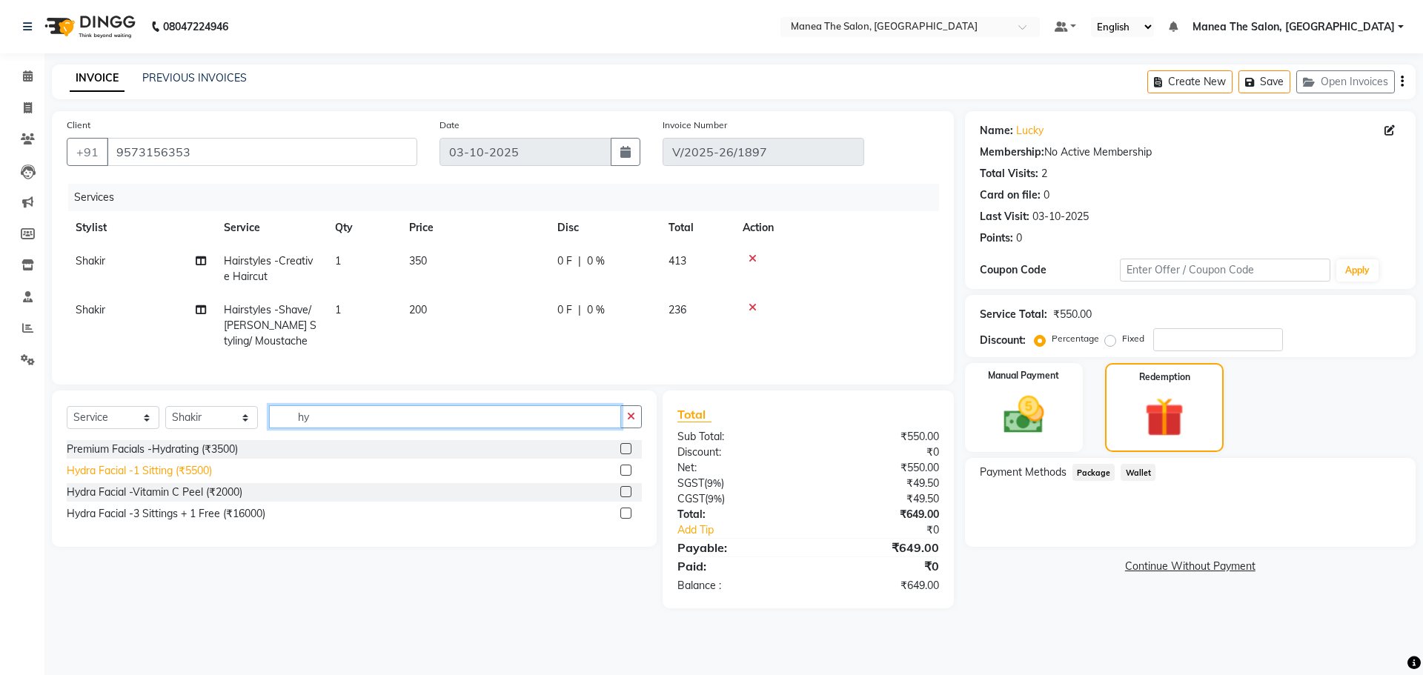
type input "hy"
click at [194, 479] on div "Hydra Facial -1 Sitting (₹5500)" at bounding box center [139, 471] width 145 height 16
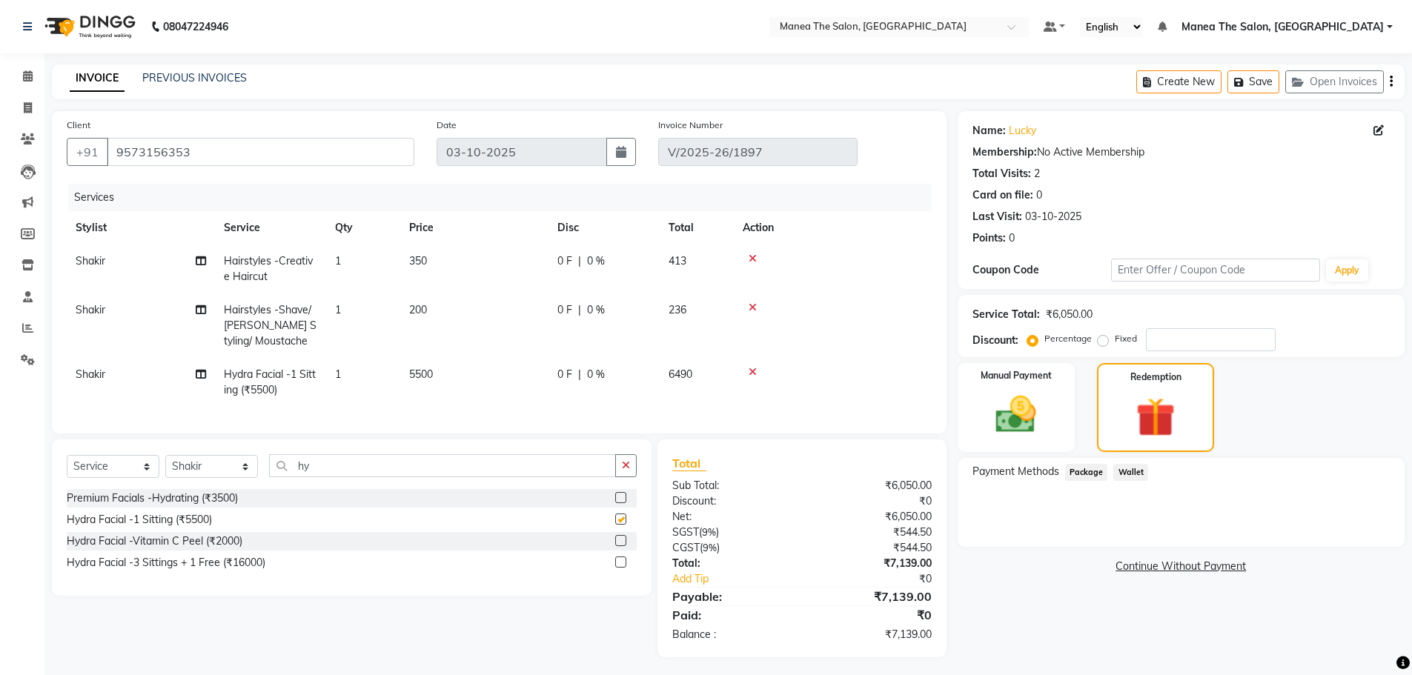
checkbox input "false"
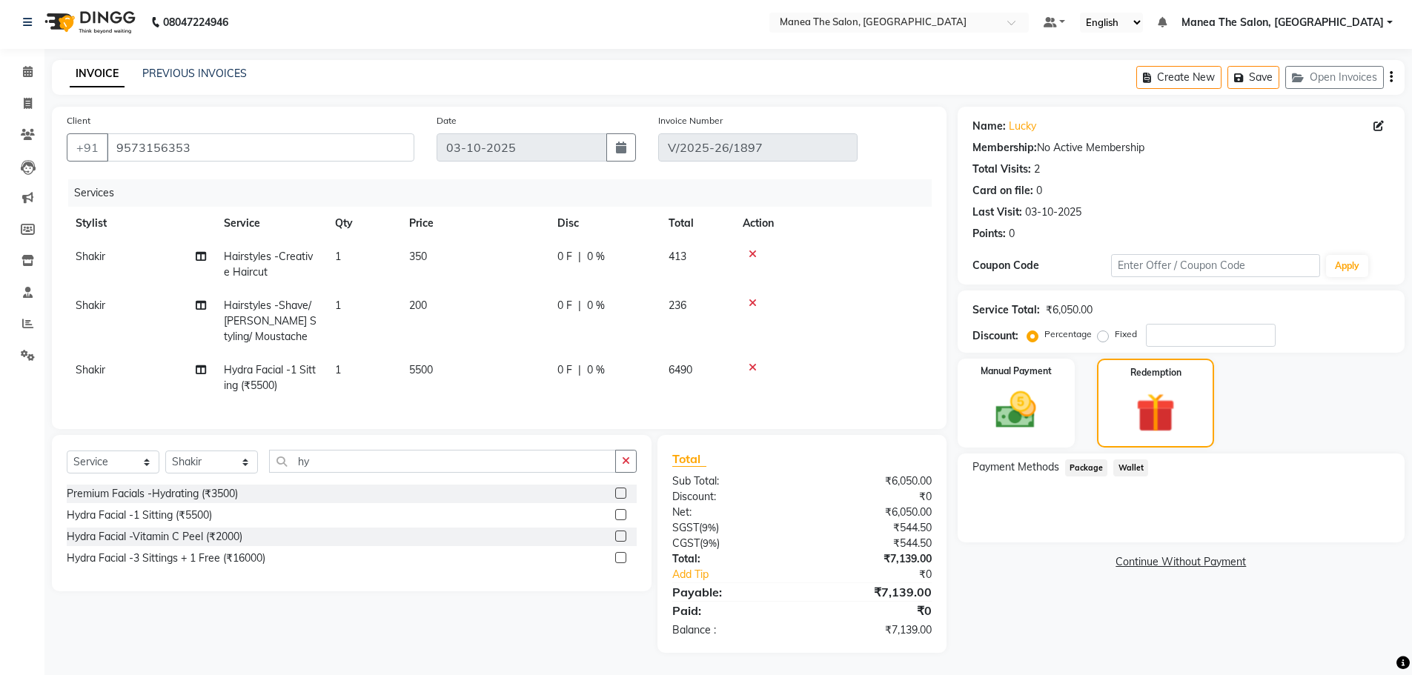
scroll to position [16, 0]
click at [1245, 324] on input "number" at bounding box center [1211, 335] width 130 height 23
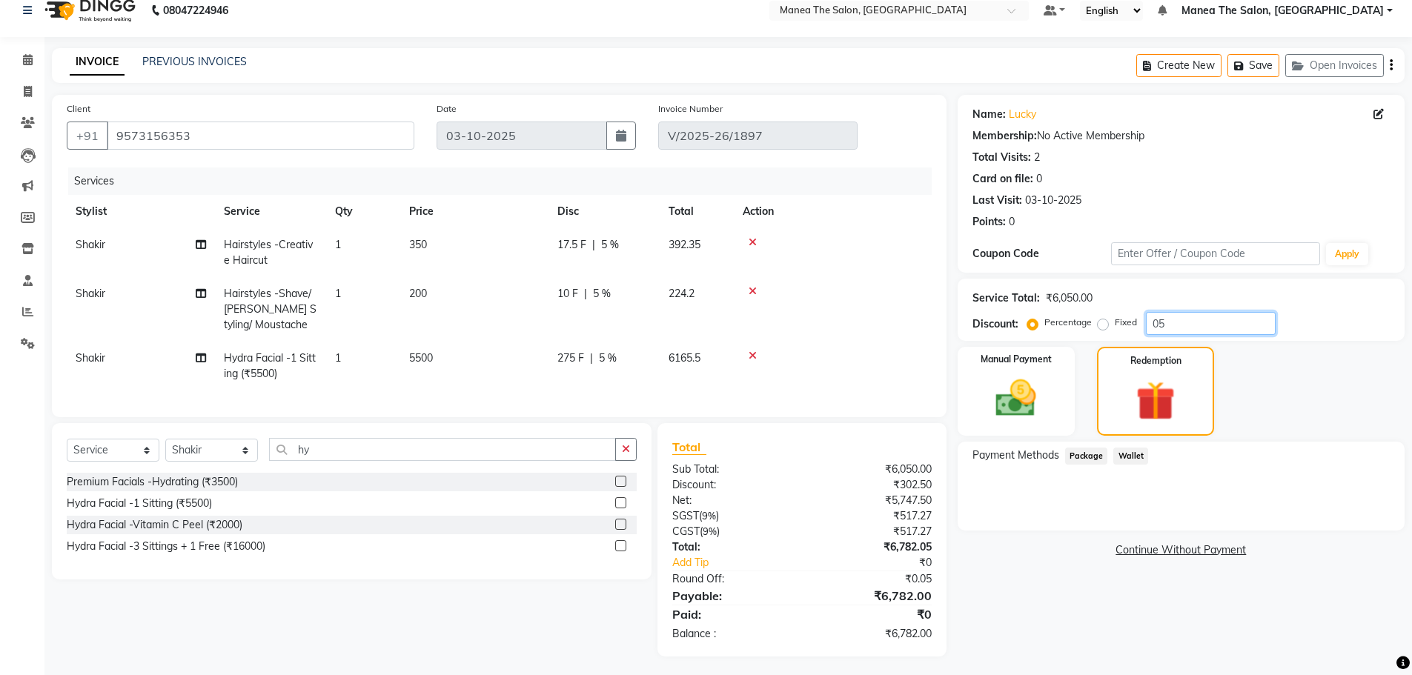
scroll to position [31, 0]
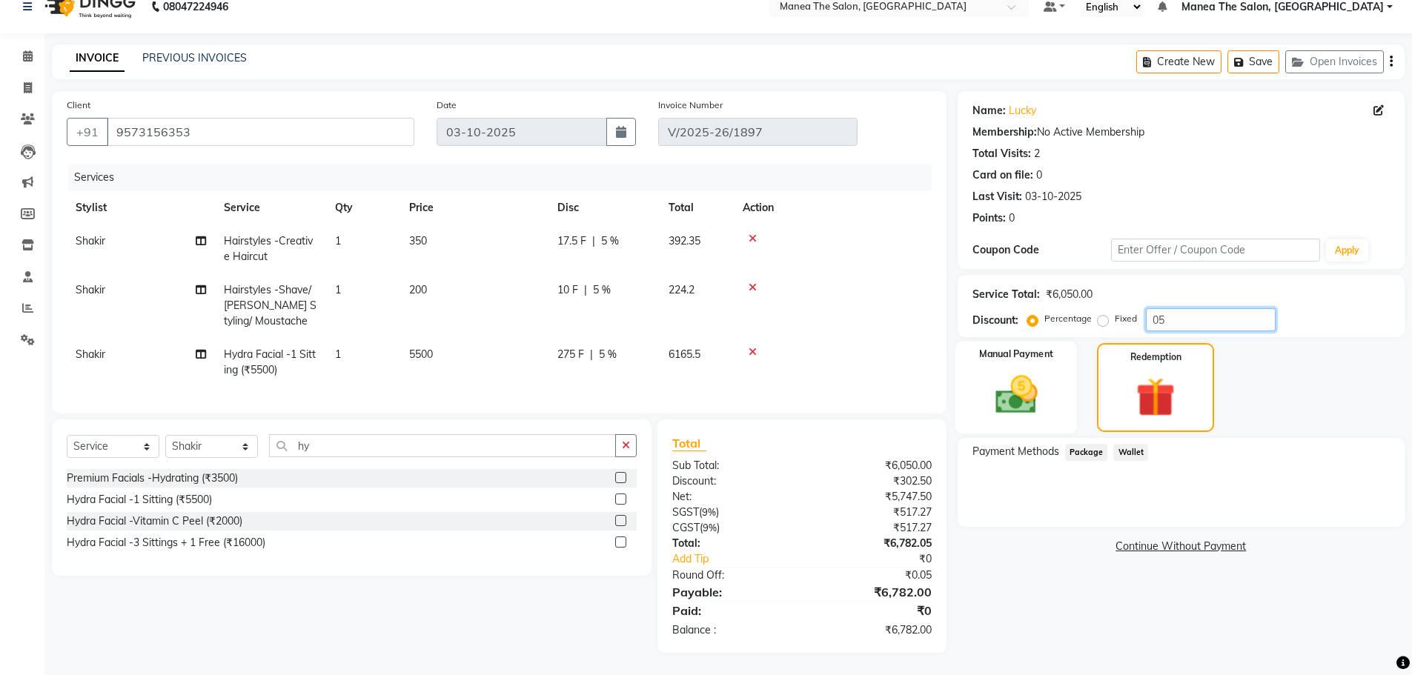
type input "05"
click at [1018, 395] on img at bounding box center [1016, 395] width 68 height 48
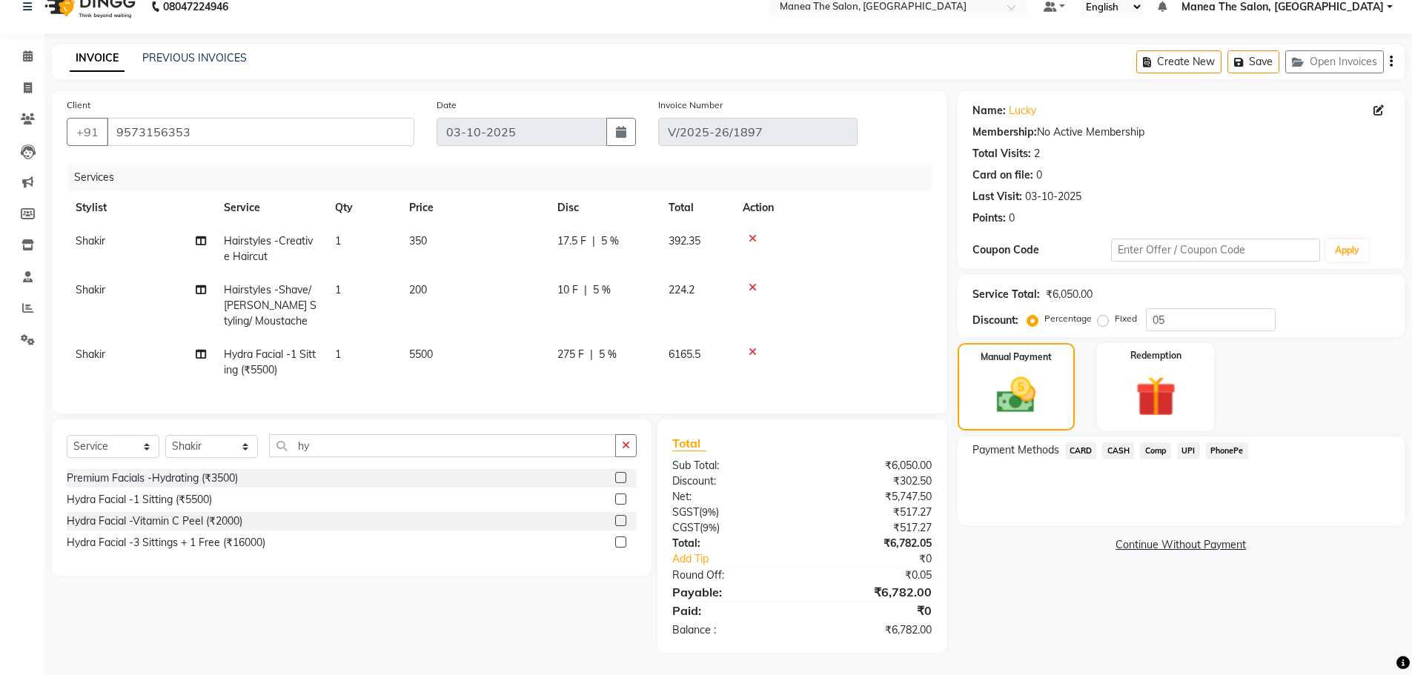
click at [1230, 448] on span "PhonePe" at bounding box center [1227, 451] width 42 height 17
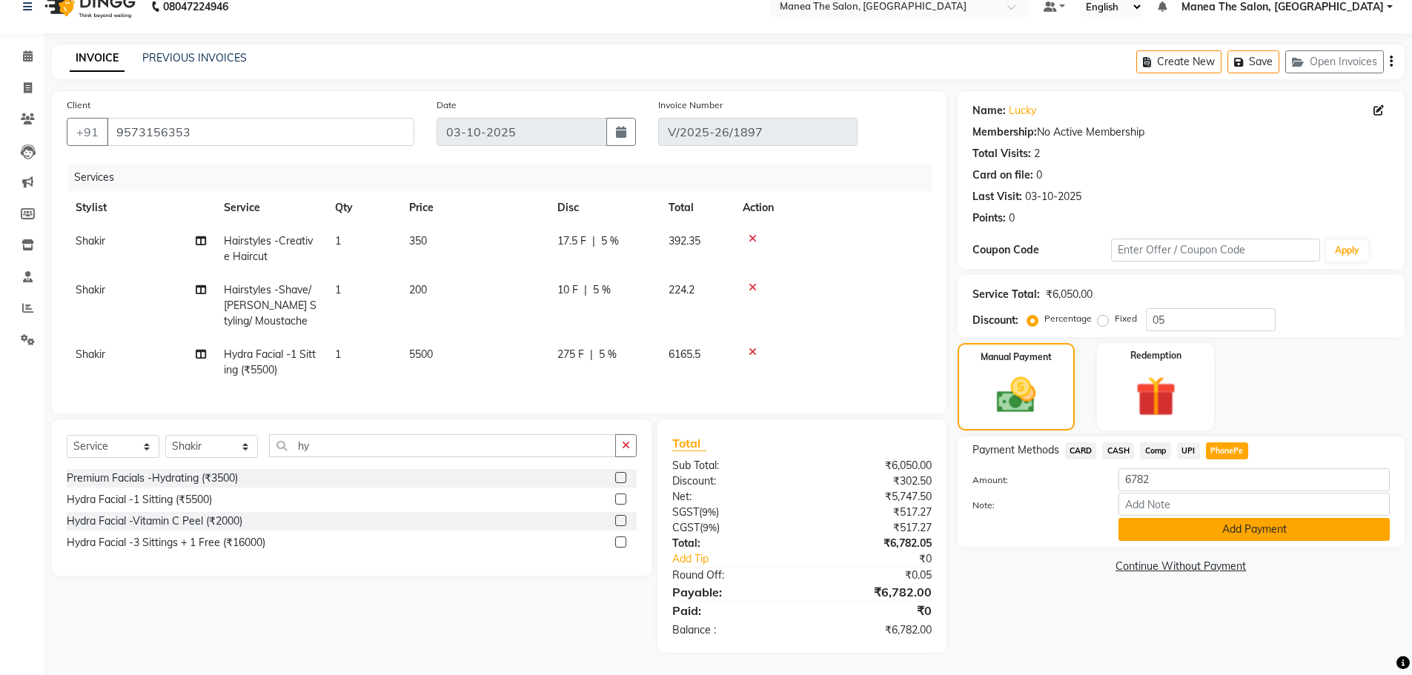
click at [1270, 524] on button "Add Payment" at bounding box center [1253, 529] width 271 height 23
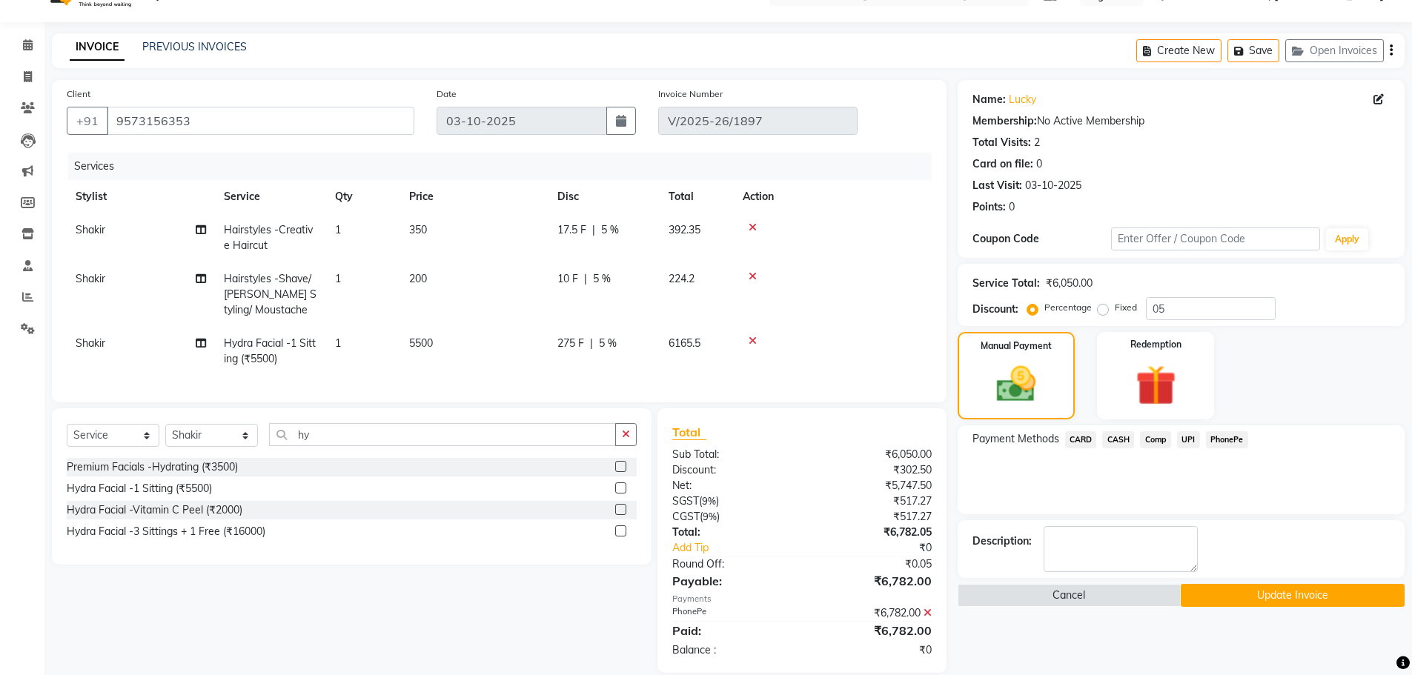
drag, startPoint x: 1226, startPoint y: 600, endPoint x: 1216, endPoint y: 657, distance: 58.7
click at [1224, 600] on button "Update Invoice" at bounding box center [1293, 595] width 224 height 23
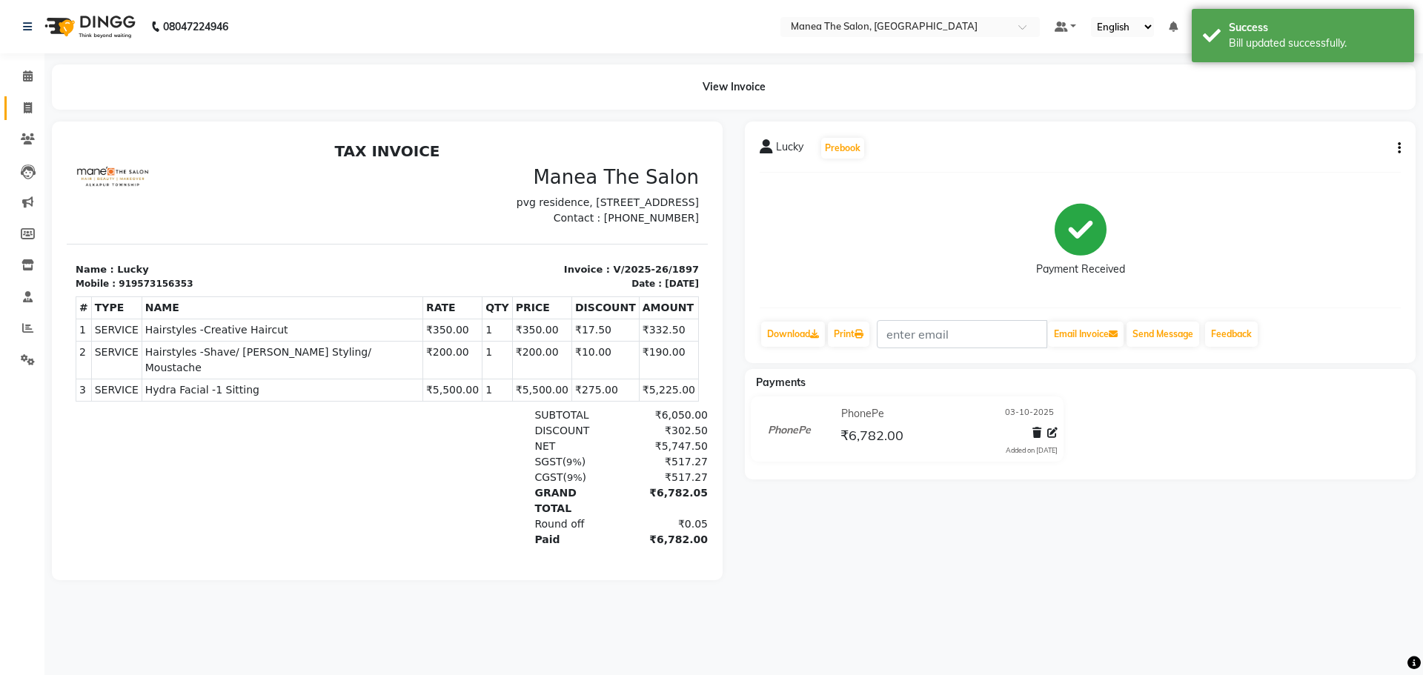
click at [9, 107] on link "Invoice" at bounding box center [22, 108] width 36 height 24
select select "7820"
select select "service"
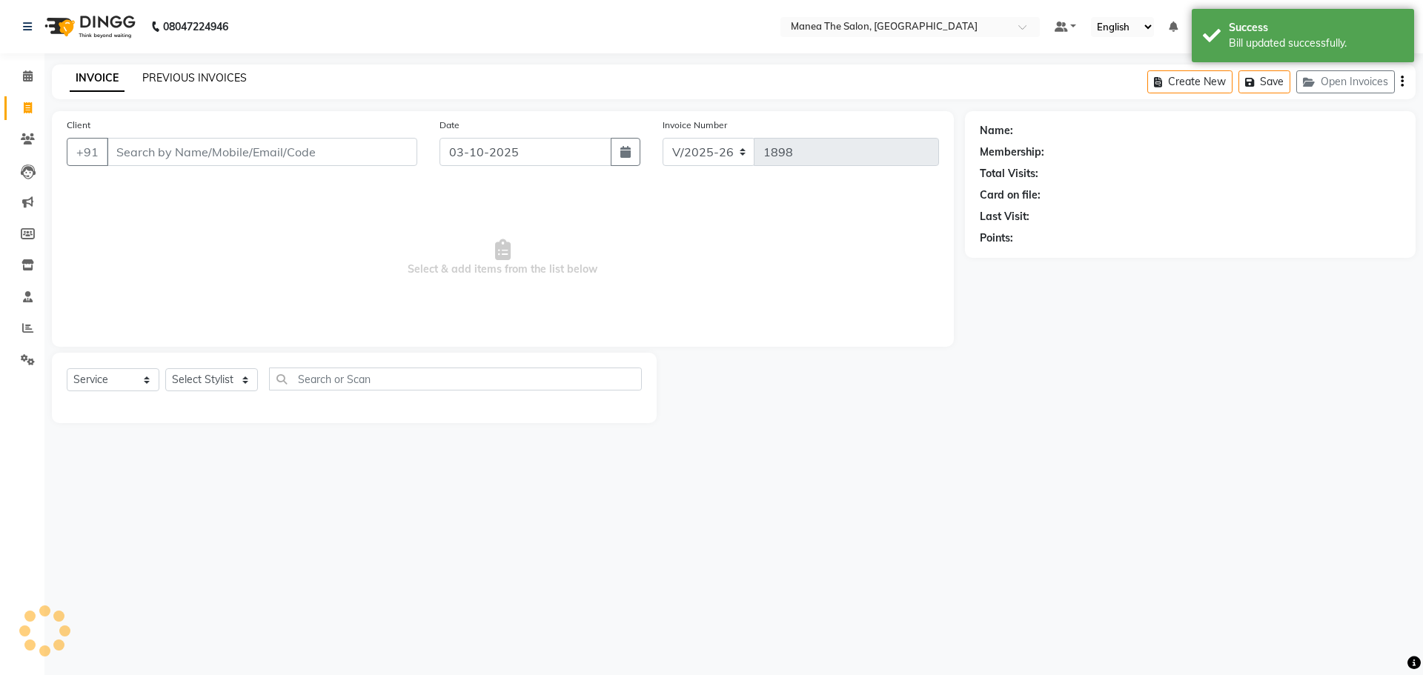
drag, startPoint x: 190, startPoint y: 64, endPoint x: 193, endPoint y: 80, distance: 16.5
click at [190, 71] on div "08047224946 Select Location × Manea The Salon, Alkapur Default Panel My Panel E…" at bounding box center [711, 337] width 1423 height 675
click at [193, 80] on link "PREVIOUS INVOICES" at bounding box center [194, 77] width 105 height 13
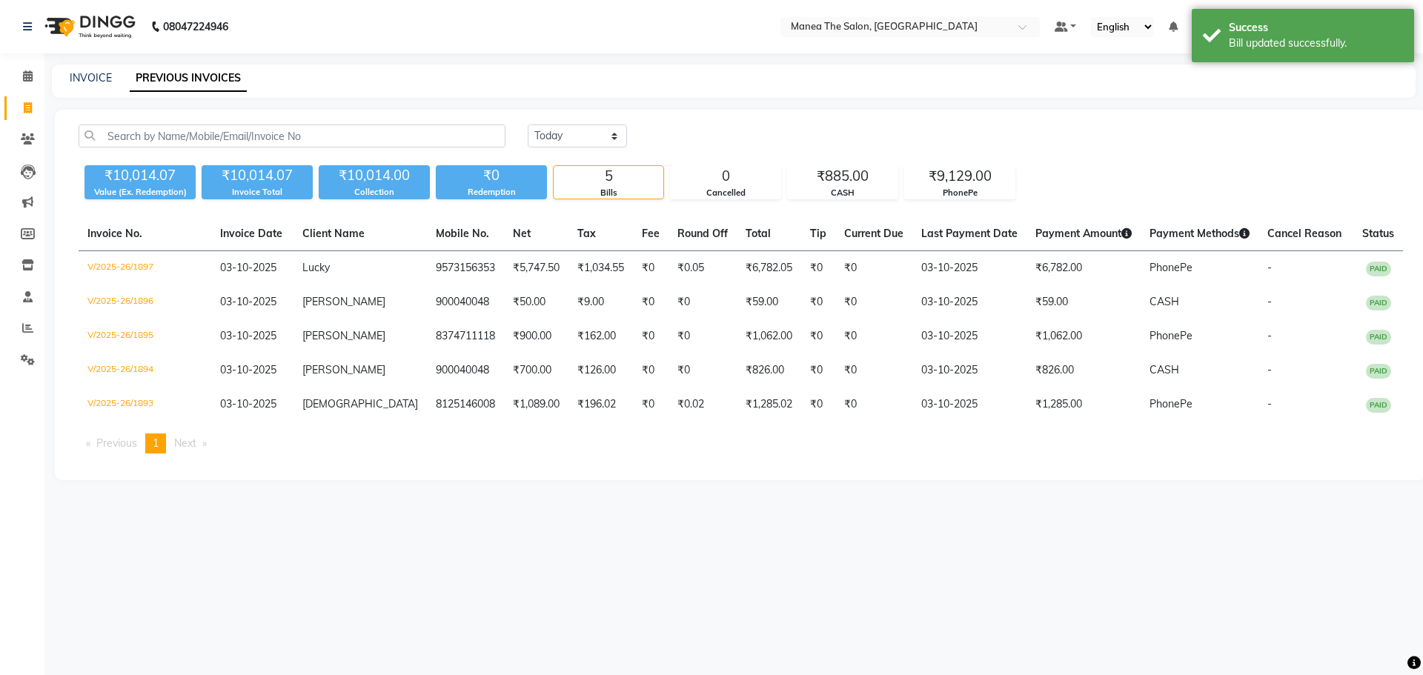
drag, startPoint x: 431, startPoint y: 599, endPoint x: 408, endPoint y: 618, distance: 30.0
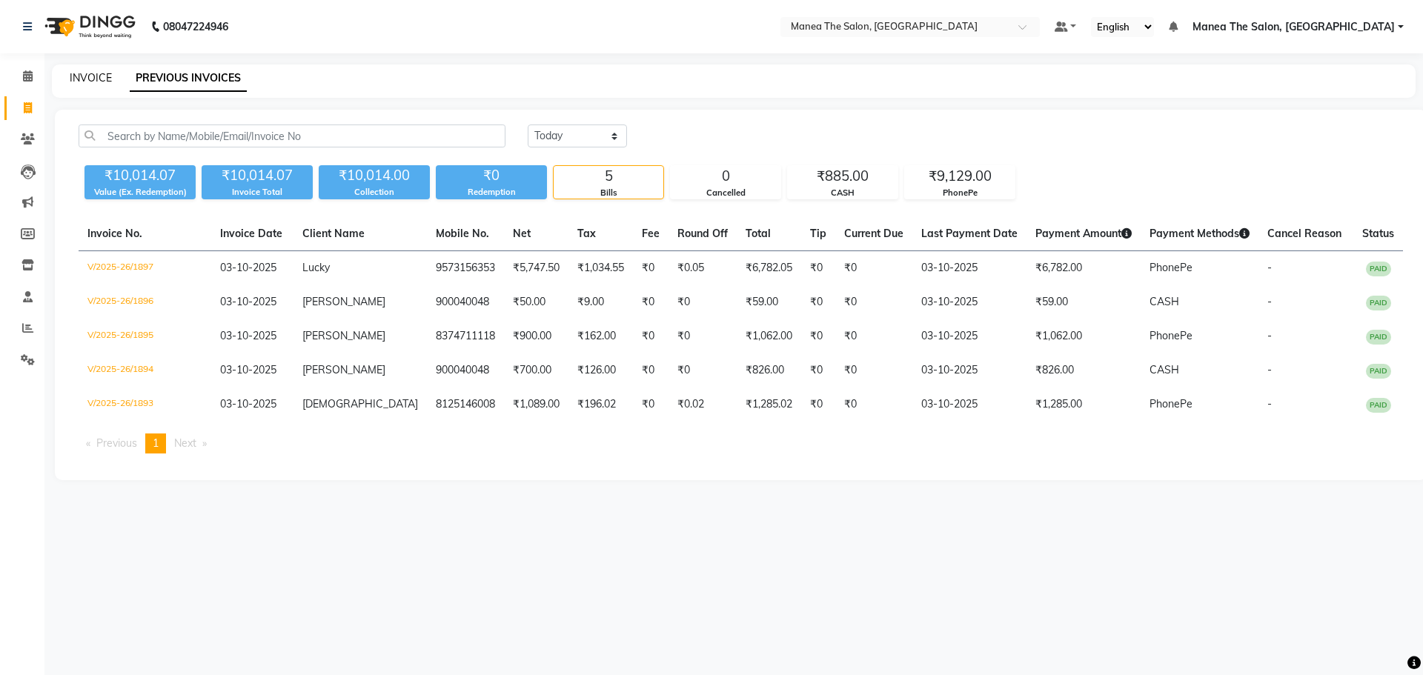
click at [102, 75] on link "INVOICE" at bounding box center [91, 77] width 42 height 13
select select "7820"
select select "service"
click at [79, 78] on link "INVOICE" at bounding box center [91, 77] width 42 height 13
select select "7820"
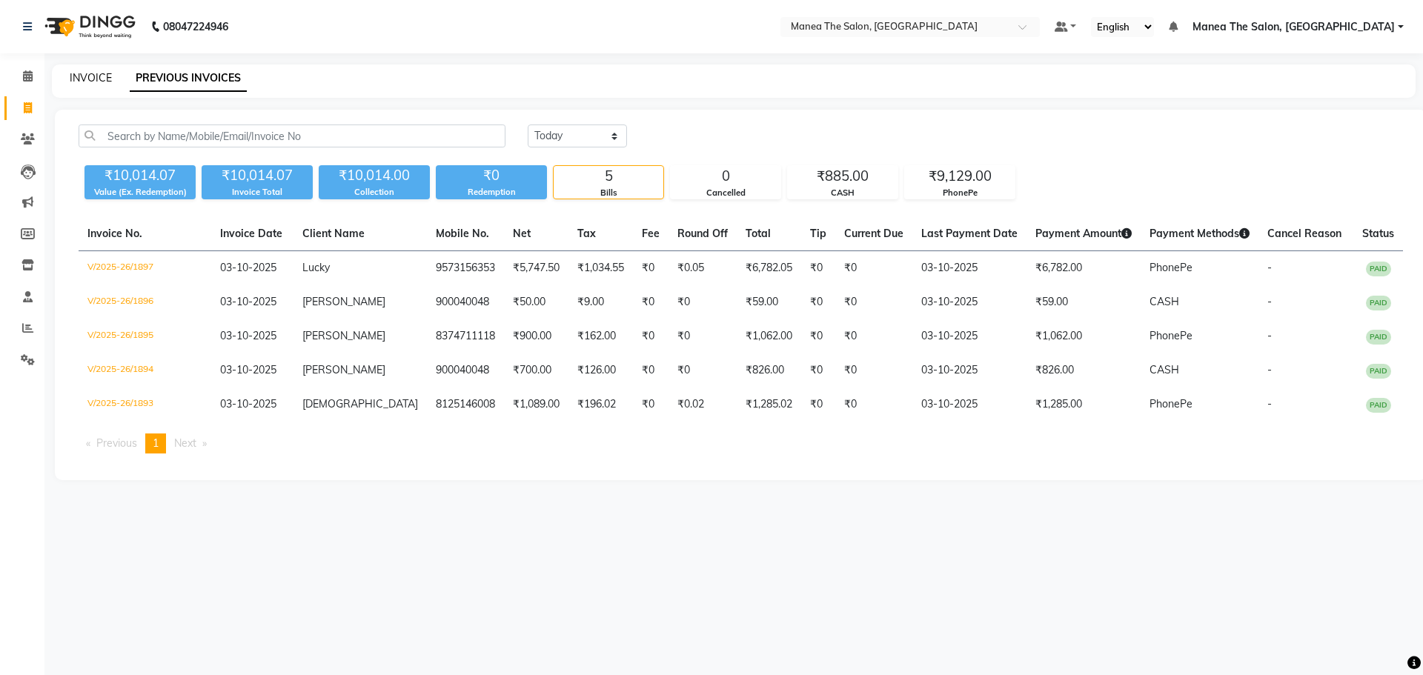
select select "service"
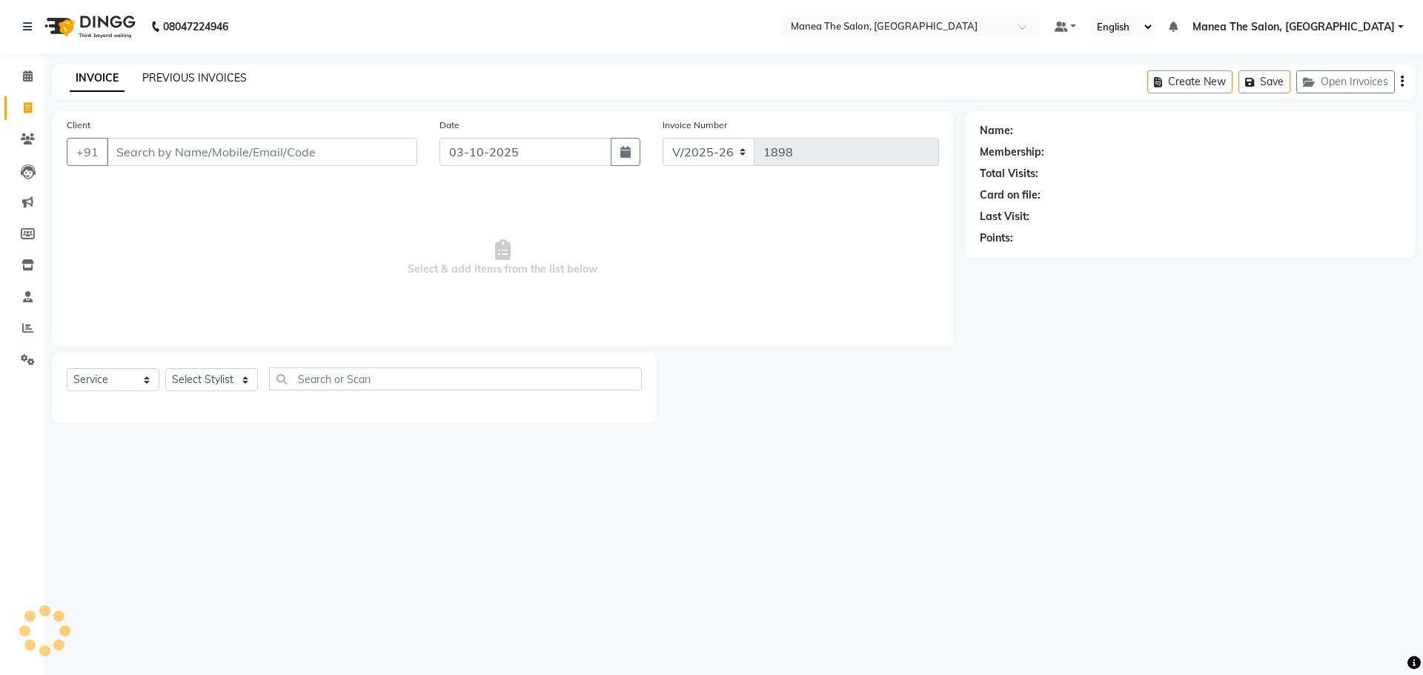
click at [188, 77] on link "PREVIOUS INVOICES" at bounding box center [194, 77] width 105 height 13
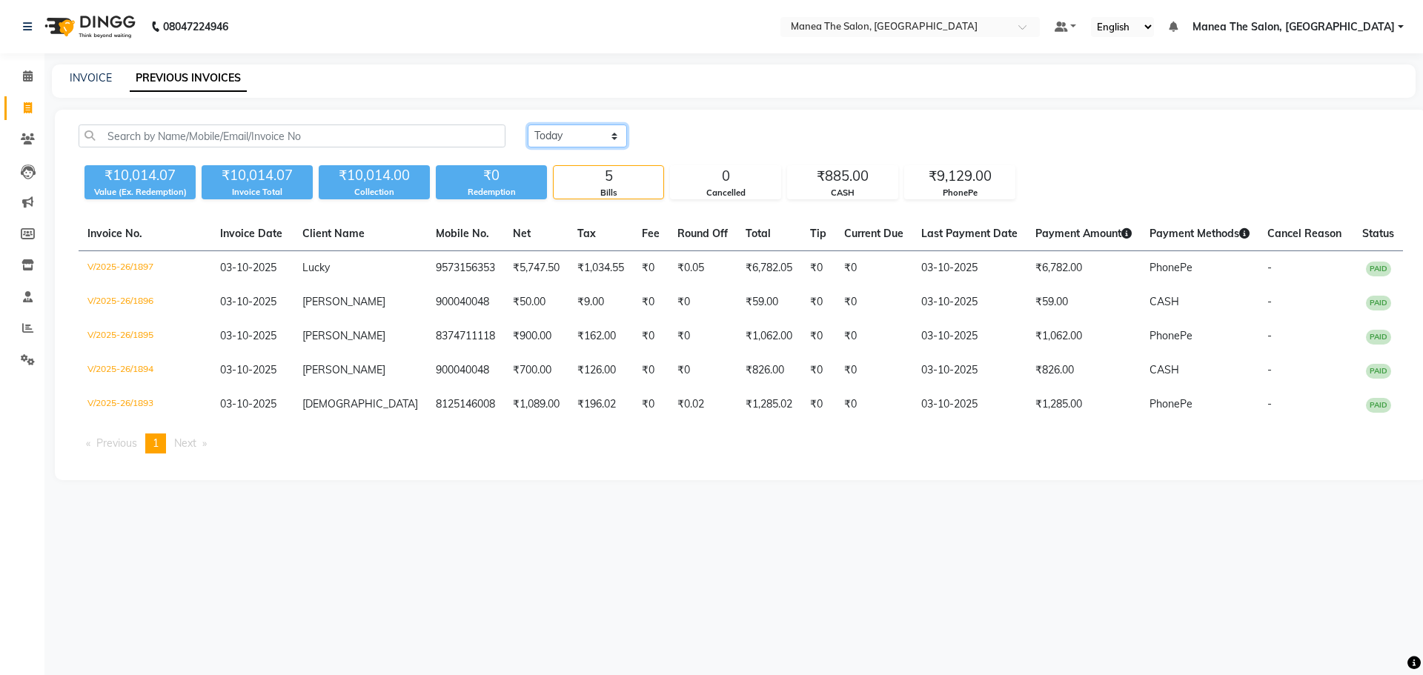
click at [589, 131] on select "[DATE] [DATE] Custom Range" at bounding box center [577, 136] width 99 height 23
select select "[DATE]"
click at [528, 125] on select "[DATE] [DATE] Custom Range" at bounding box center [577, 136] width 99 height 23
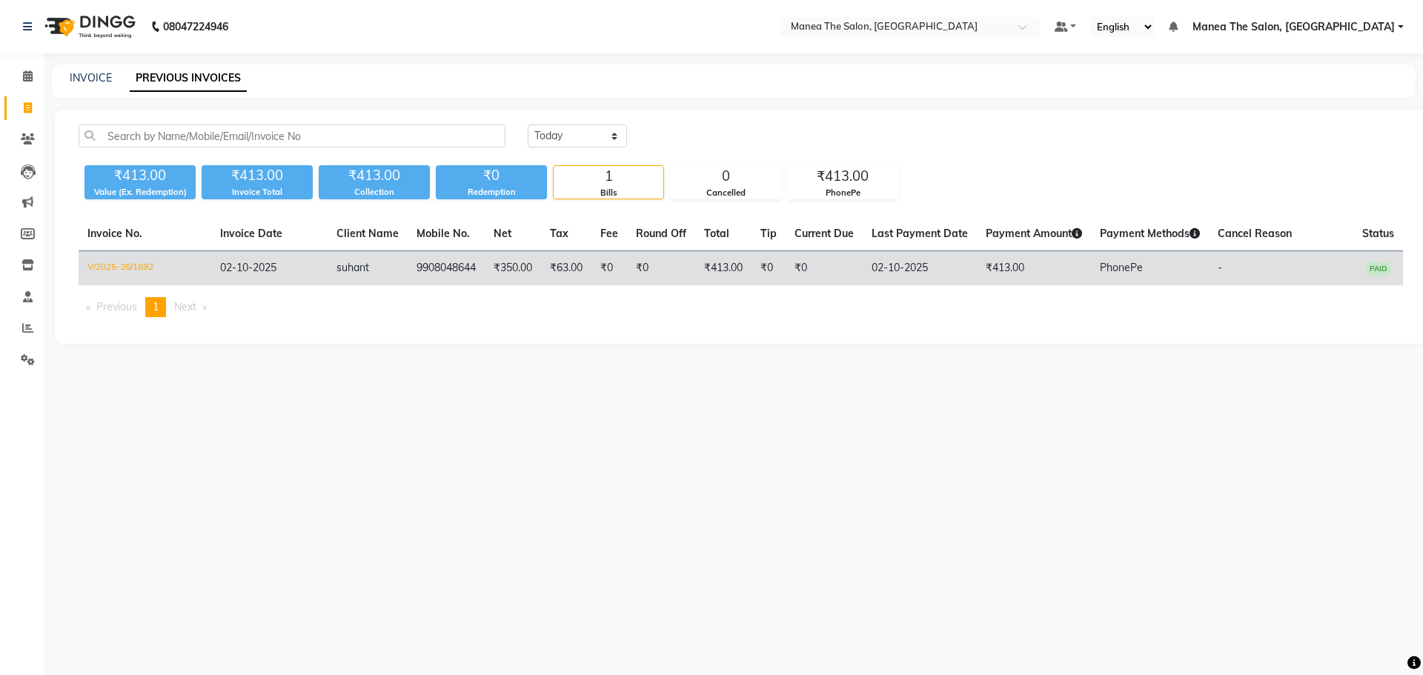
click at [800, 265] on td "₹0" at bounding box center [824, 268] width 77 height 35
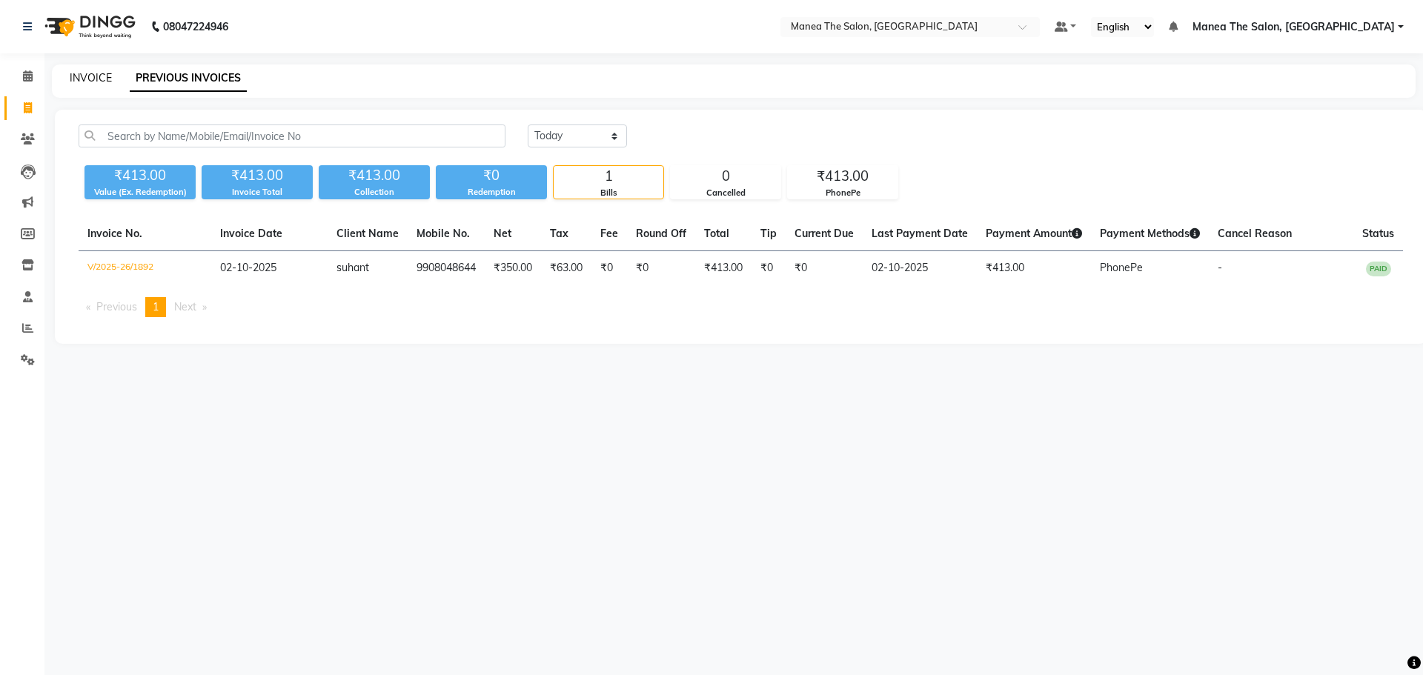
click at [99, 75] on link "INVOICE" at bounding box center [91, 77] width 42 height 13
select select "service"
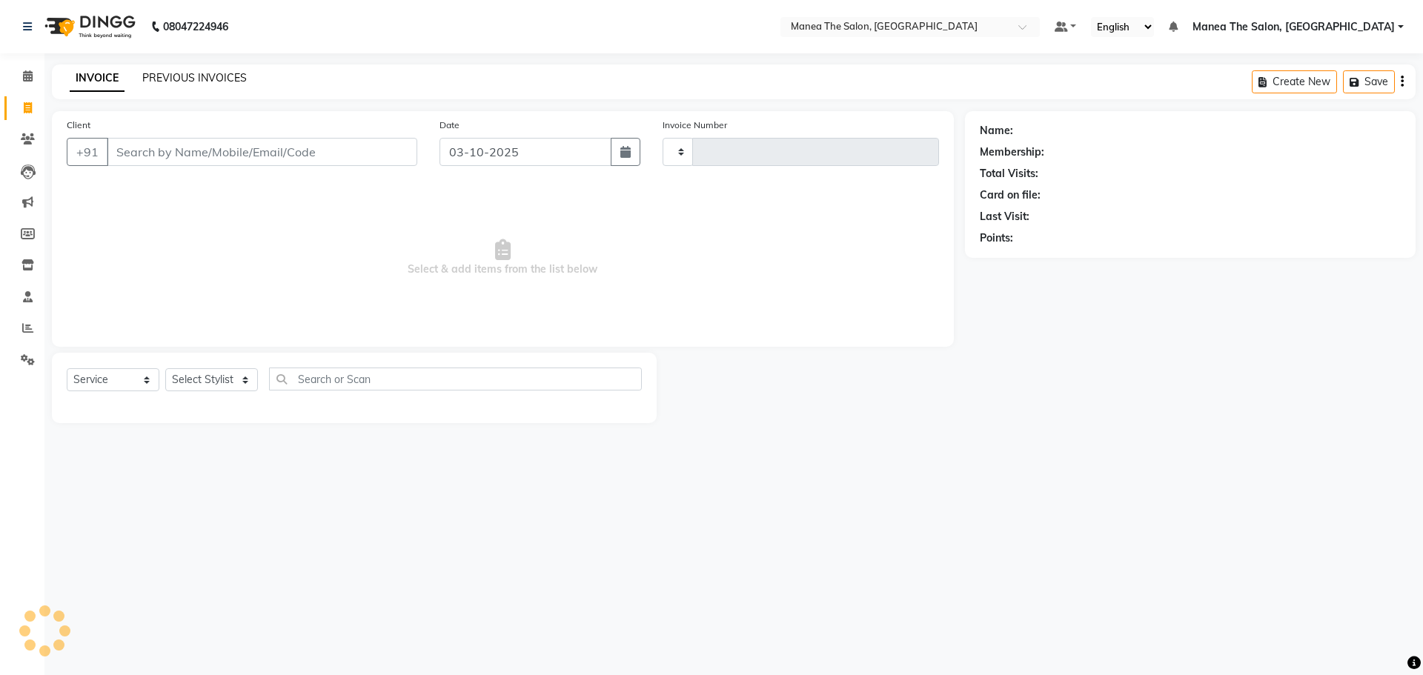
type input "1898"
select select "7820"
click at [165, 78] on link "PREVIOUS INVOICES" at bounding box center [194, 77] width 105 height 13
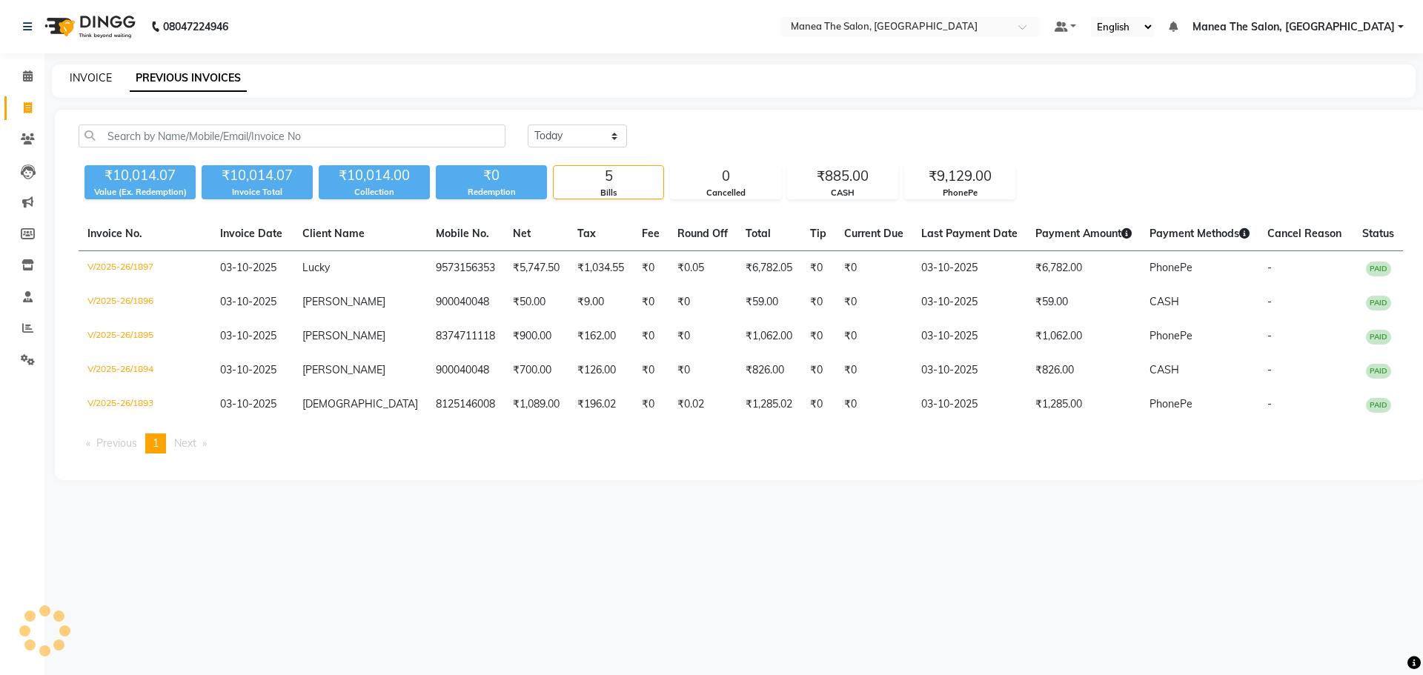
click at [99, 78] on link "INVOICE" at bounding box center [91, 77] width 42 height 13
select select "7820"
select select "service"
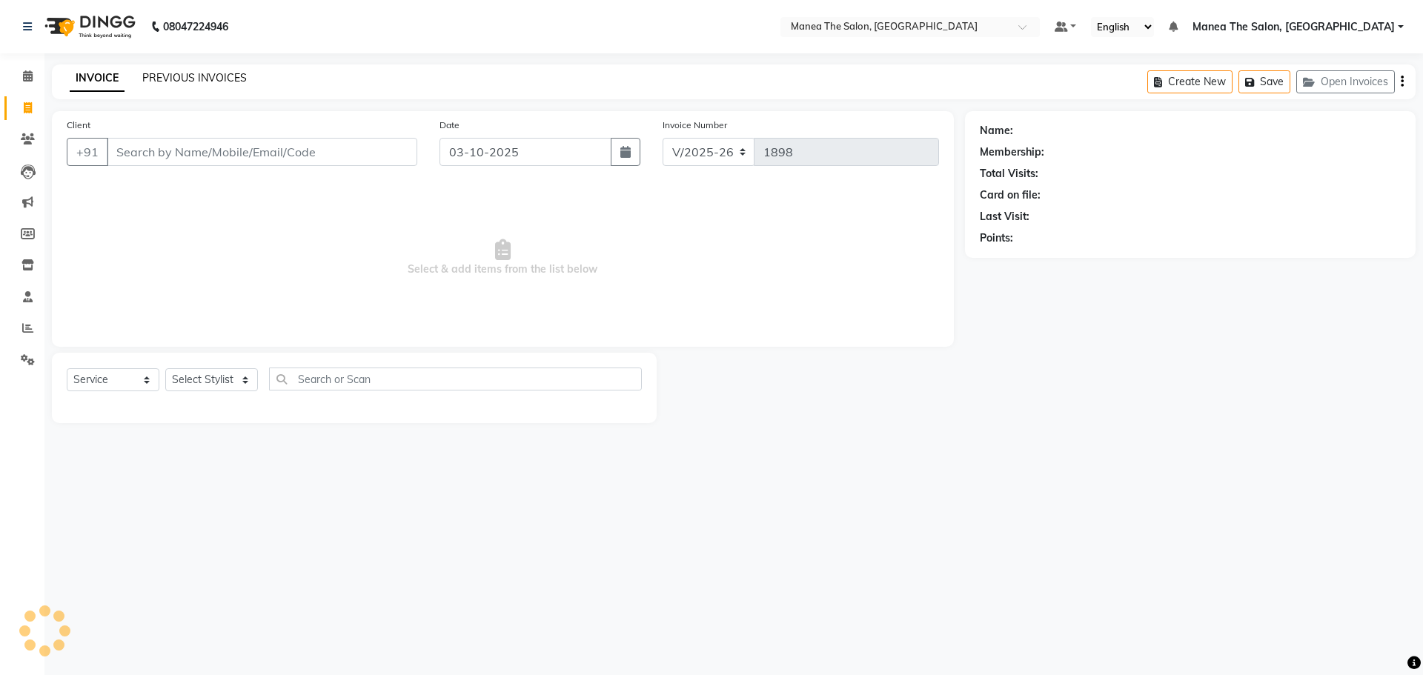
click at [231, 80] on link "PREVIOUS INVOICES" at bounding box center [194, 77] width 105 height 13
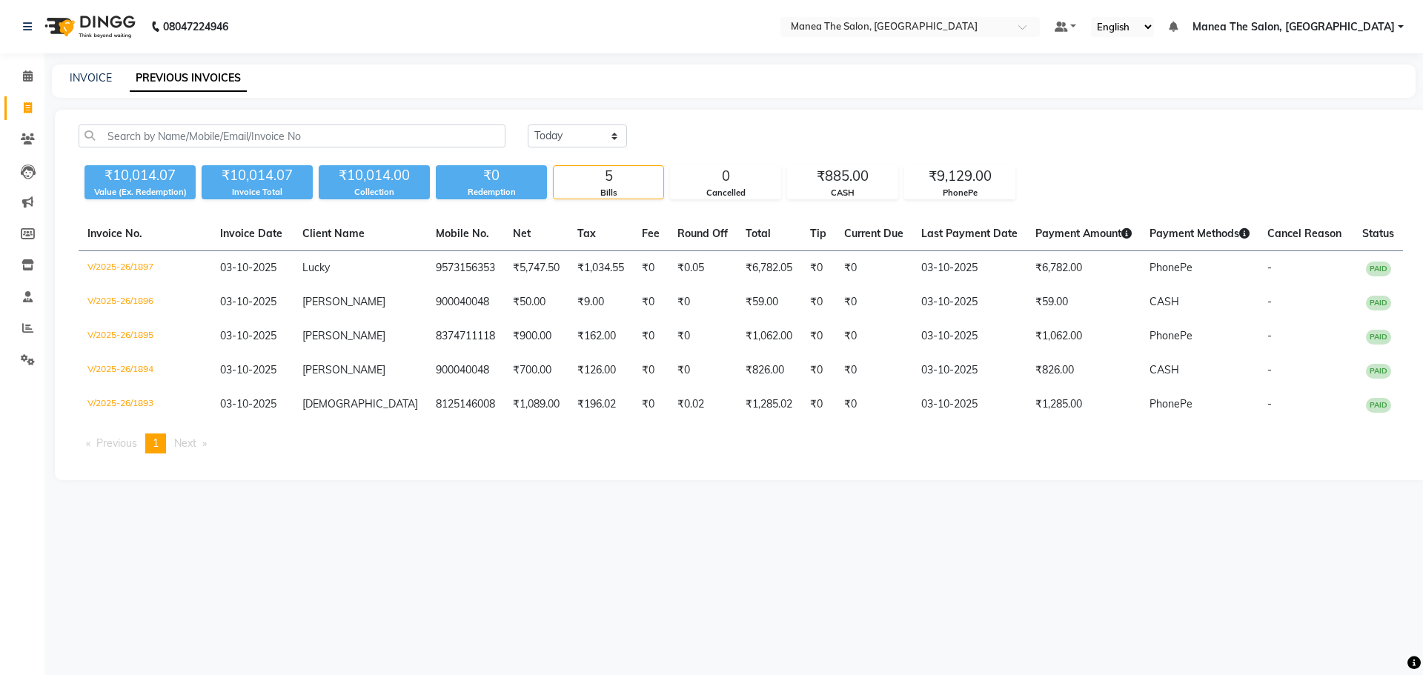
click at [82, 84] on div "INVOICE" at bounding box center [91, 78] width 42 height 16
click at [90, 79] on link "INVOICE" at bounding box center [91, 77] width 42 height 13
select select "7820"
select select "service"
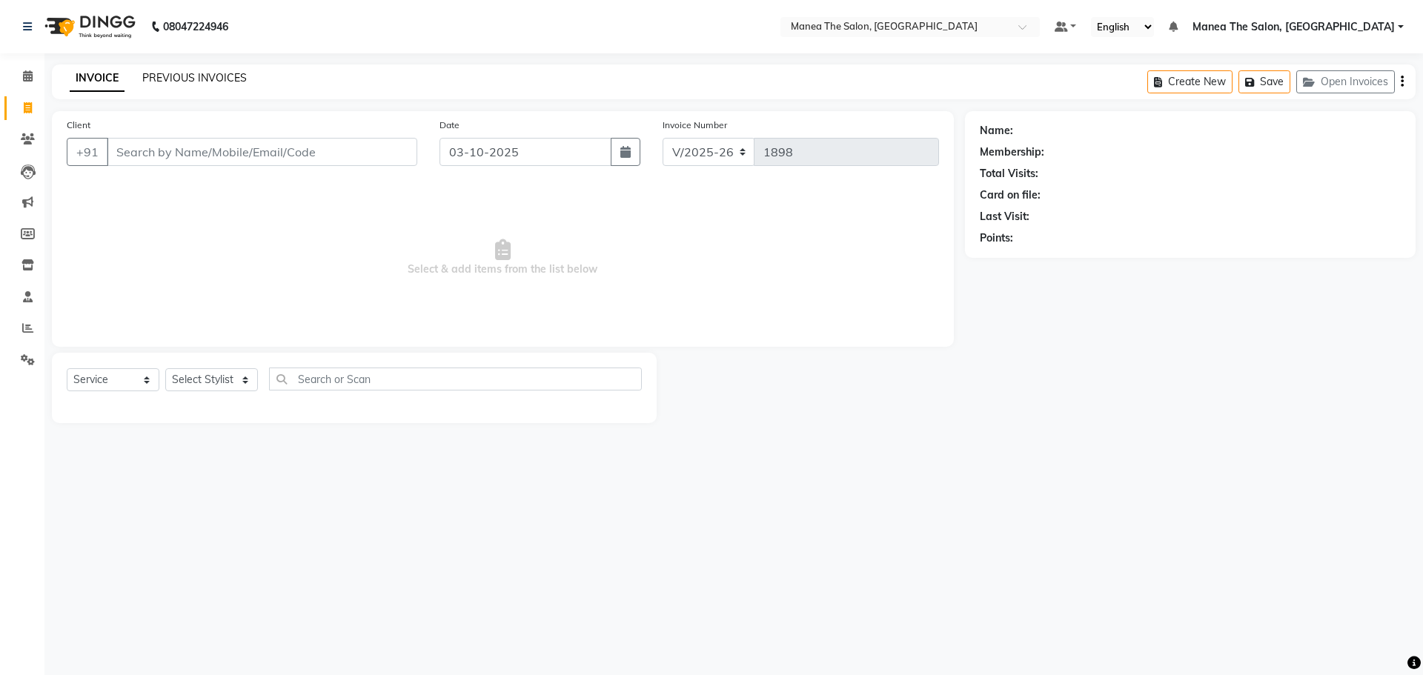
click at [188, 76] on link "PREVIOUS INVOICES" at bounding box center [194, 77] width 105 height 13
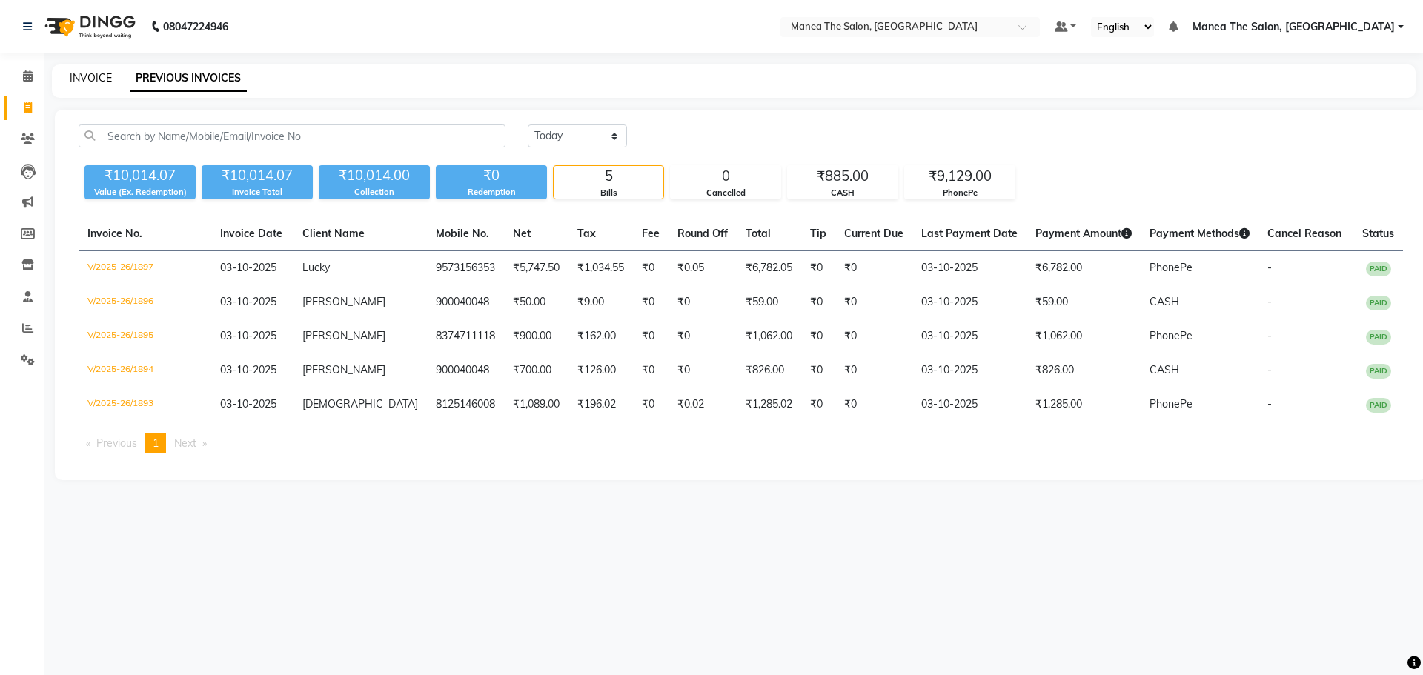
click at [107, 75] on link "INVOICE" at bounding box center [91, 77] width 42 height 13
select select "service"
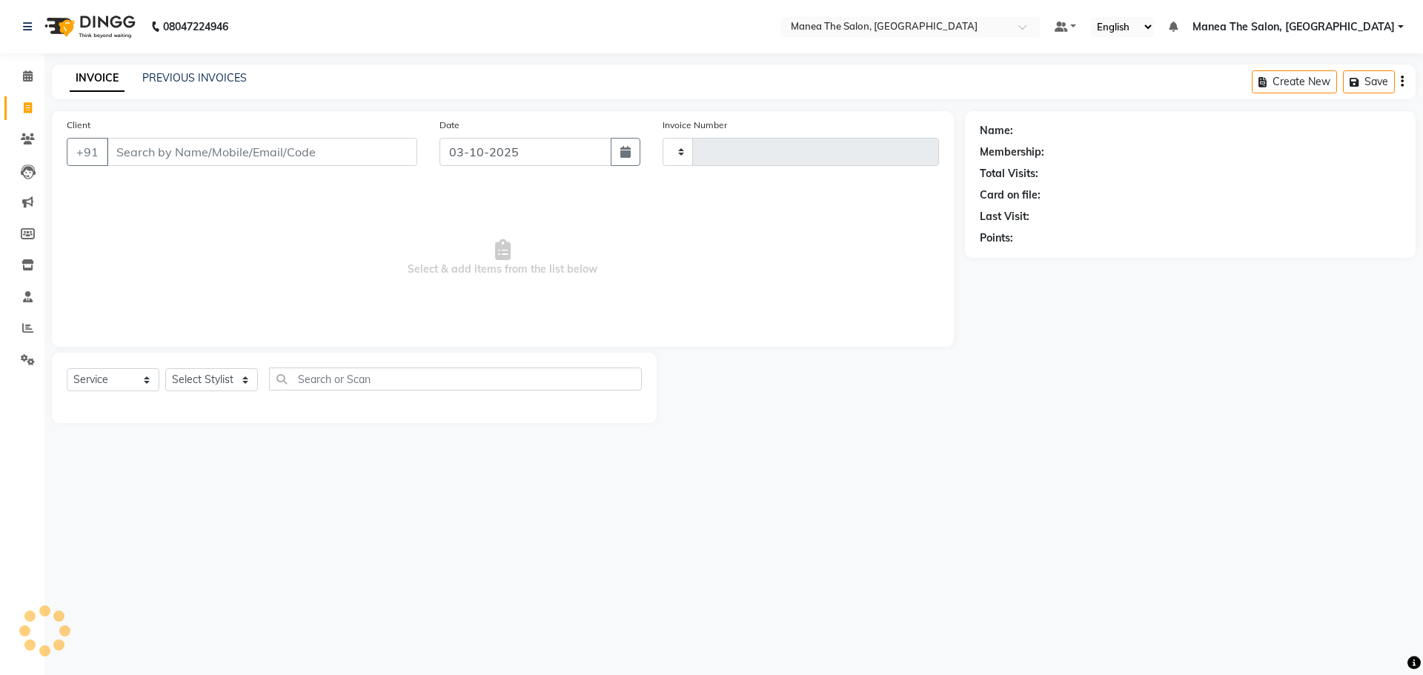
type input "1898"
select select "7820"
click at [220, 75] on link "PREVIOUS INVOICES" at bounding box center [194, 77] width 105 height 13
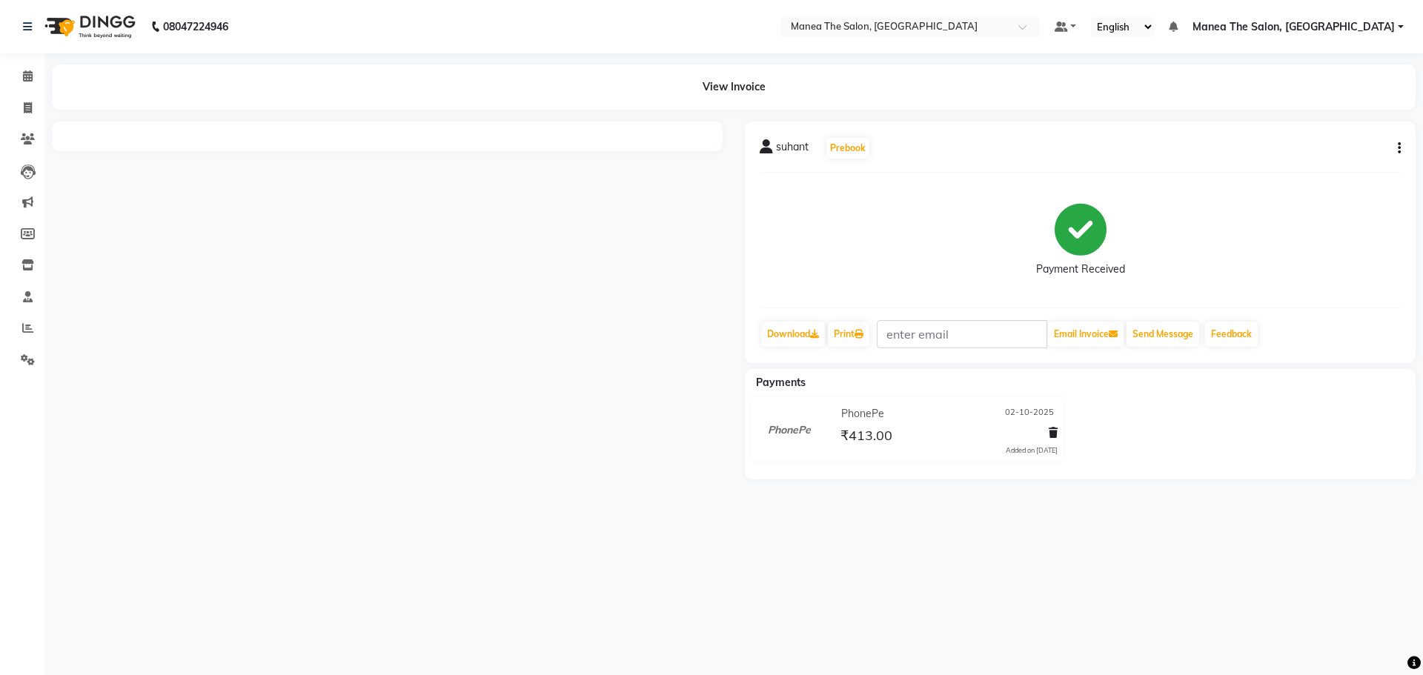
click at [1396, 154] on button "button" at bounding box center [1396, 149] width 9 height 16
click at [1316, 143] on div "Edit Item Staff" at bounding box center [1326, 148] width 102 height 19
select select "74219"
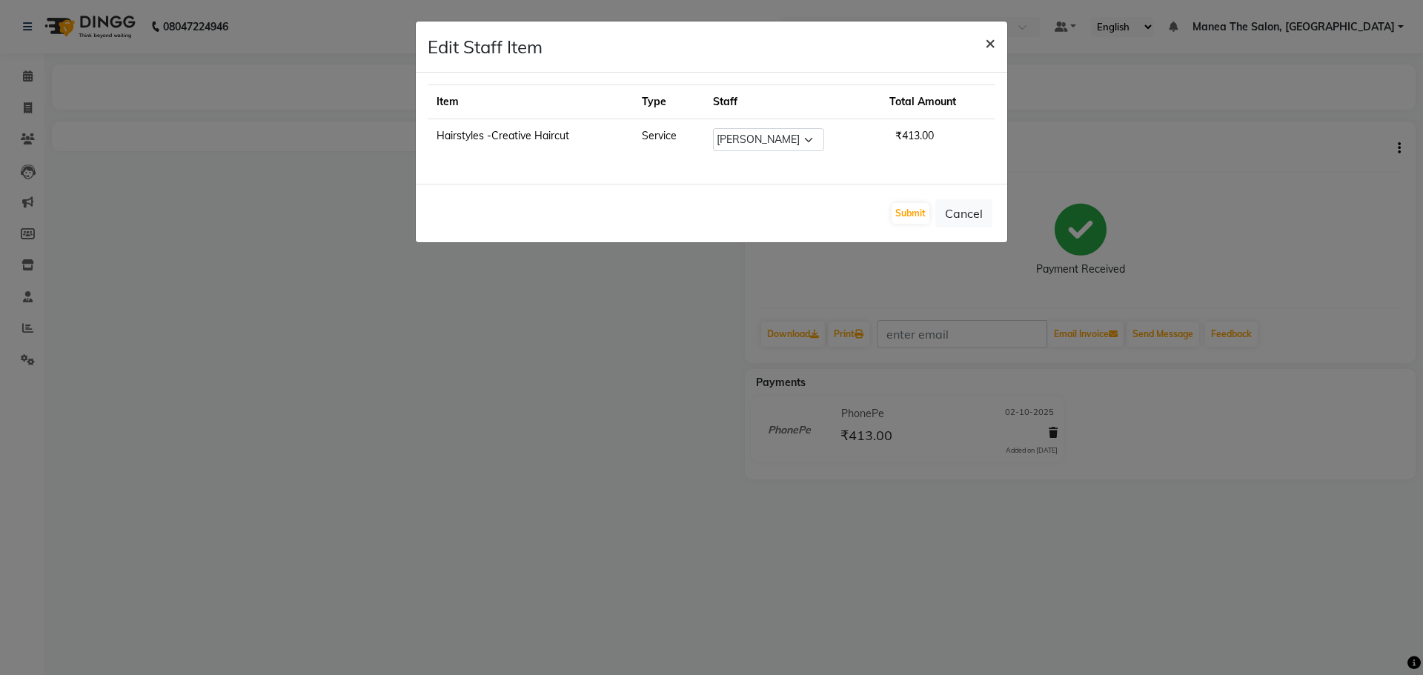
click at [981, 40] on button "×" at bounding box center [990, 42] width 34 height 42
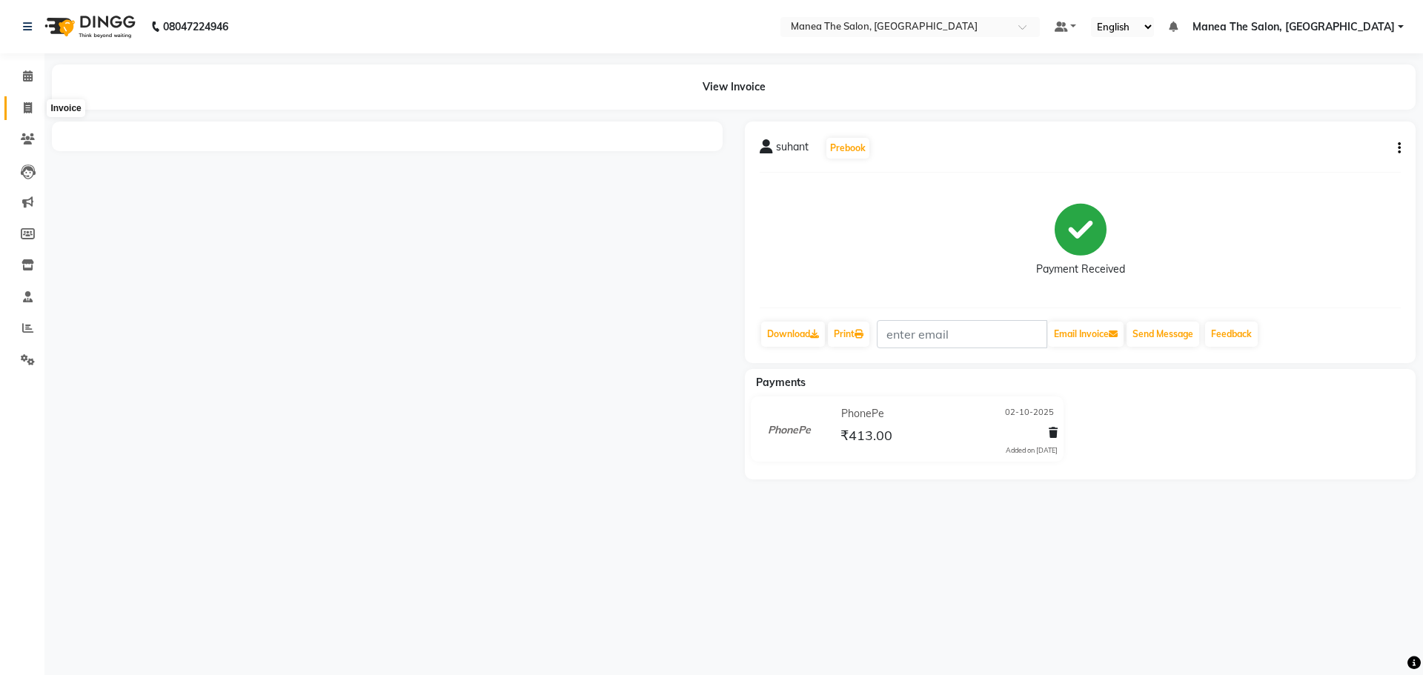
click at [25, 104] on icon at bounding box center [28, 107] width 8 height 11
select select "service"
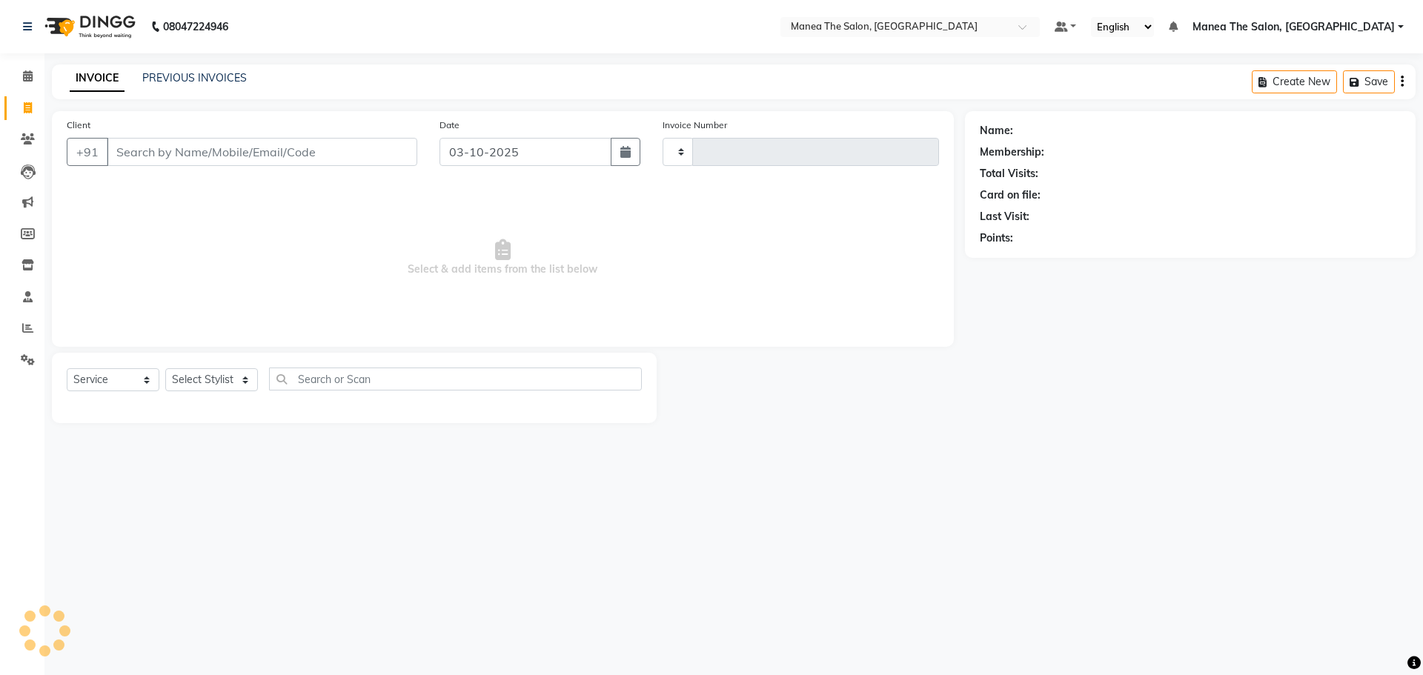
type input "1898"
select select "7820"
click at [207, 79] on link "PREVIOUS INVOICES" at bounding box center [194, 77] width 105 height 13
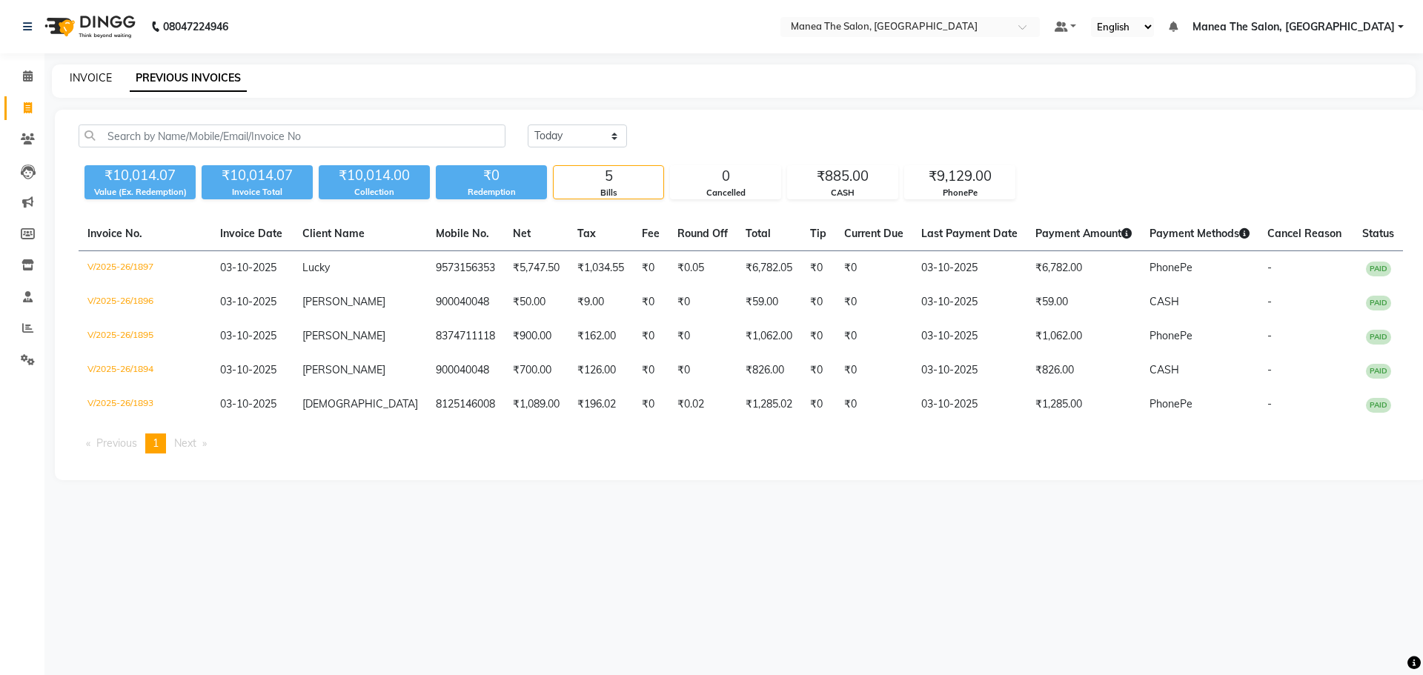
click at [94, 76] on link "INVOICE" at bounding box center [91, 77] width 42 height 13
select select "7820"
select select "service"
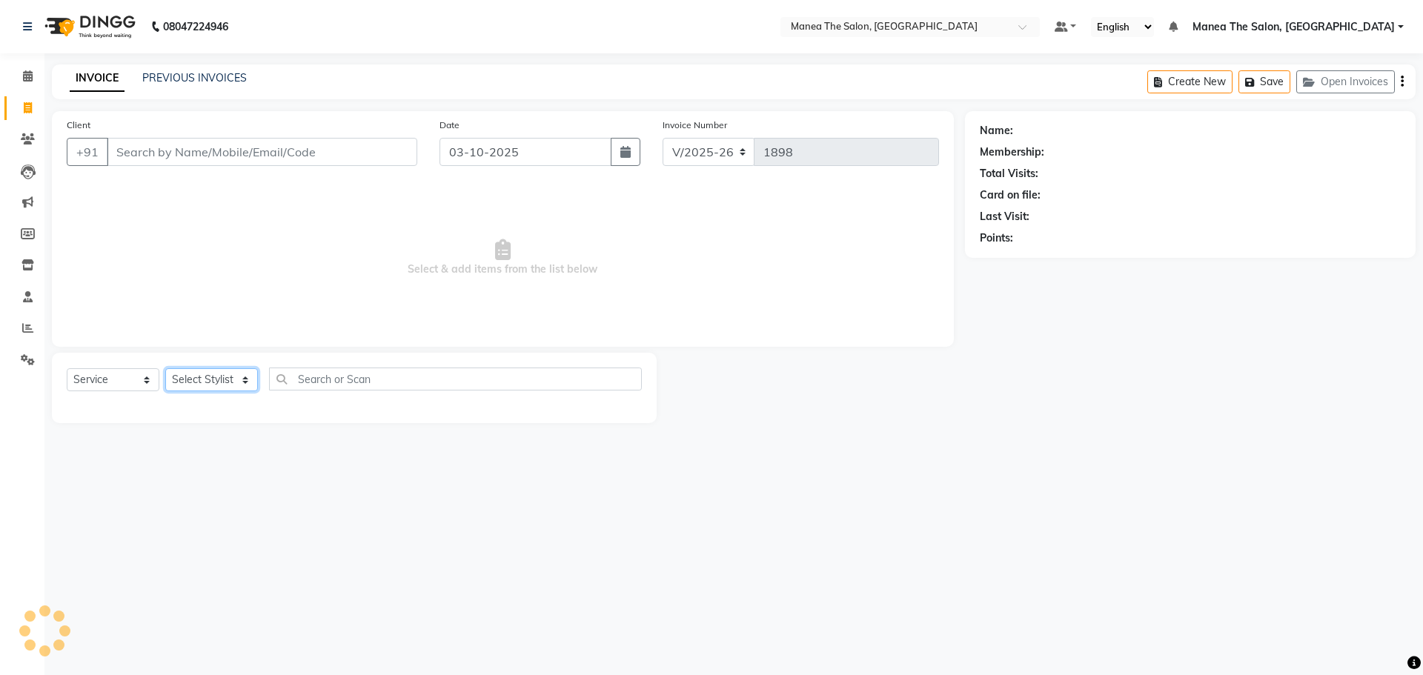
click at [196, 376] on select "Select Stylist [PERSON_NAME] [PERSON_NAME] Rubika [PERSON_NAME] [PERSON_NAME]" at bounding box center [211, 379] width 93 height 23
select select "89024"
click at [165, 368] on select "Select Stylist [PERSON_NAME] [PERSON_NAME] Rubika [PERSON_NAME] [PERSON_NAME]" at bounding box center [211, 379] width 93 height 23
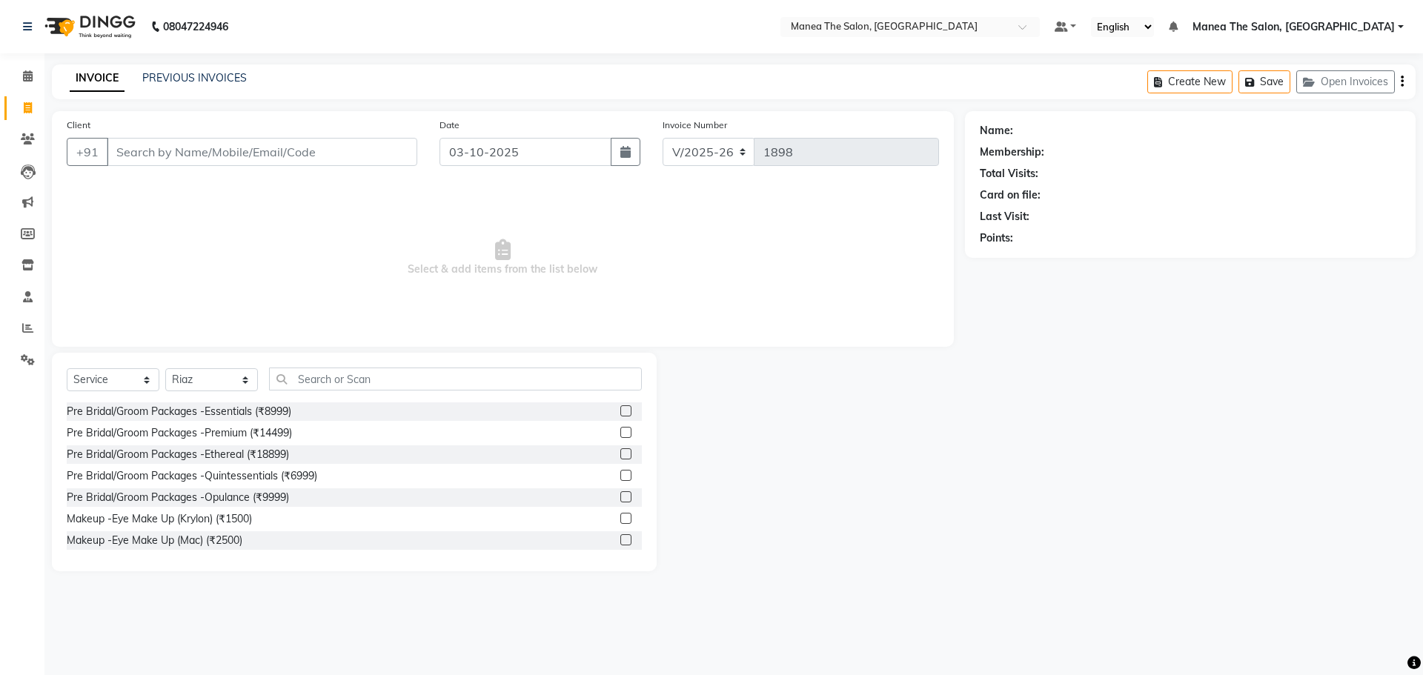
click at [307, 400] on div "Select Service Product Membership Package Voucher Prepaid Gift Card Select Styl…" at bounding box center [354, 385] width 575 height 35
click at [302, 377] on input "text" at bounding box center [455, 379] width 373 height 23
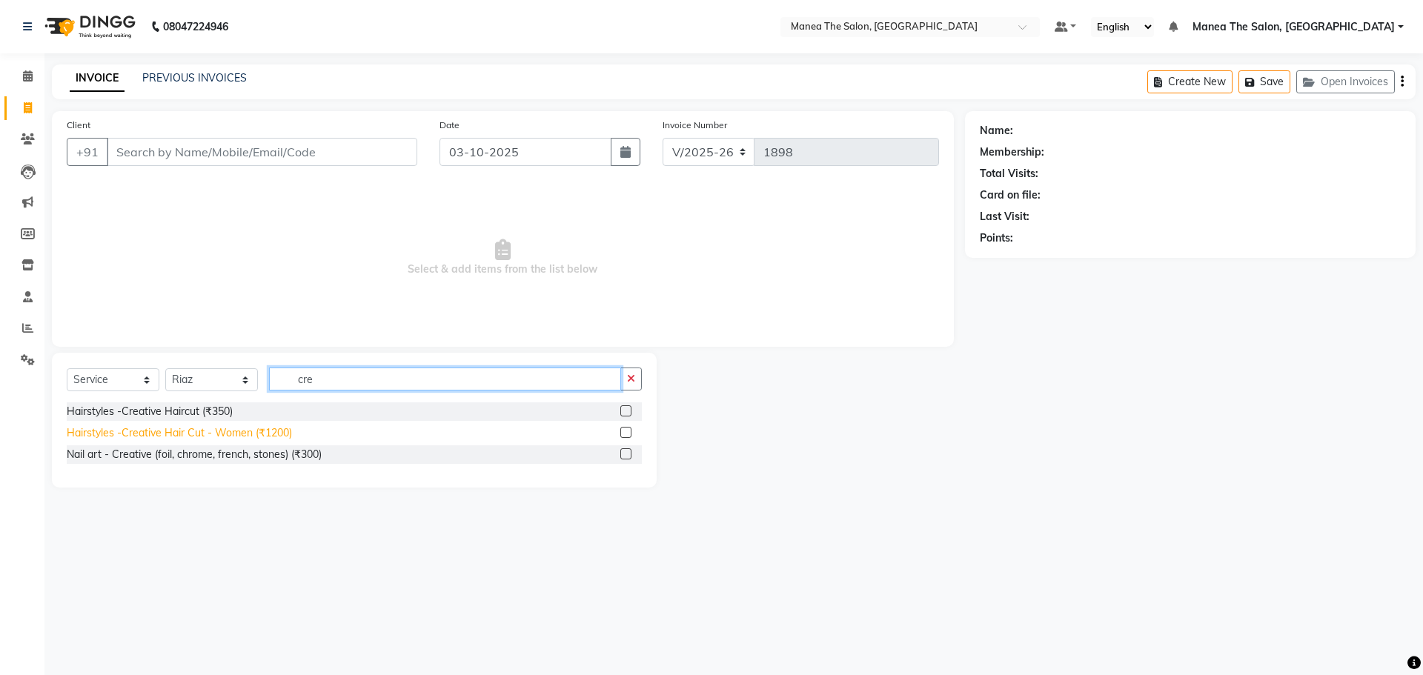
type input "cre"
drag, startPoint x: 282, startPoint y: 435, endPoint x: 335, endPoint y: 444, distance: 54.1
click at [278, 435] on div "Hairstyles -Creative Hair Cut - Women (₹1200)" at bounding box center [179, 433] width 225 height 16
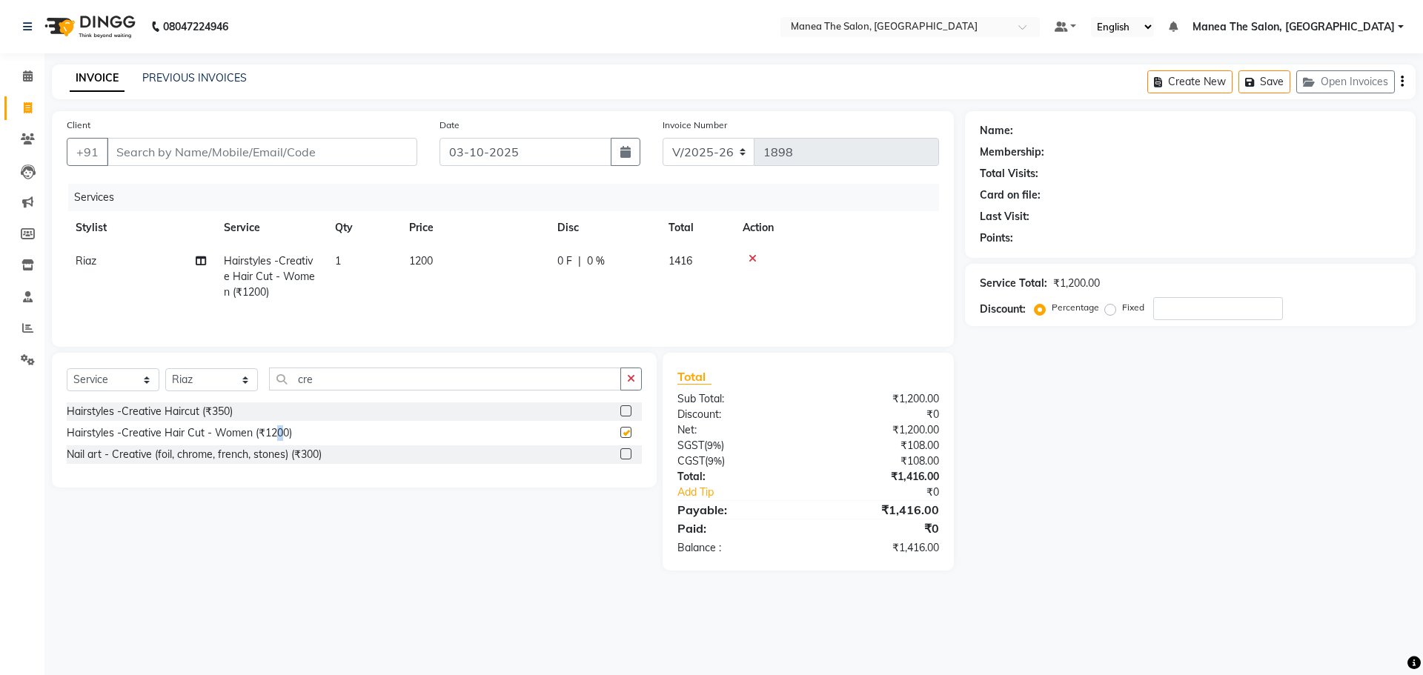
checkbox input "false"
click at [1165, 311] on input "number" at bounding box center [1218, 308] width 130 height 23
type input "0"
type input "1"
type input "15"
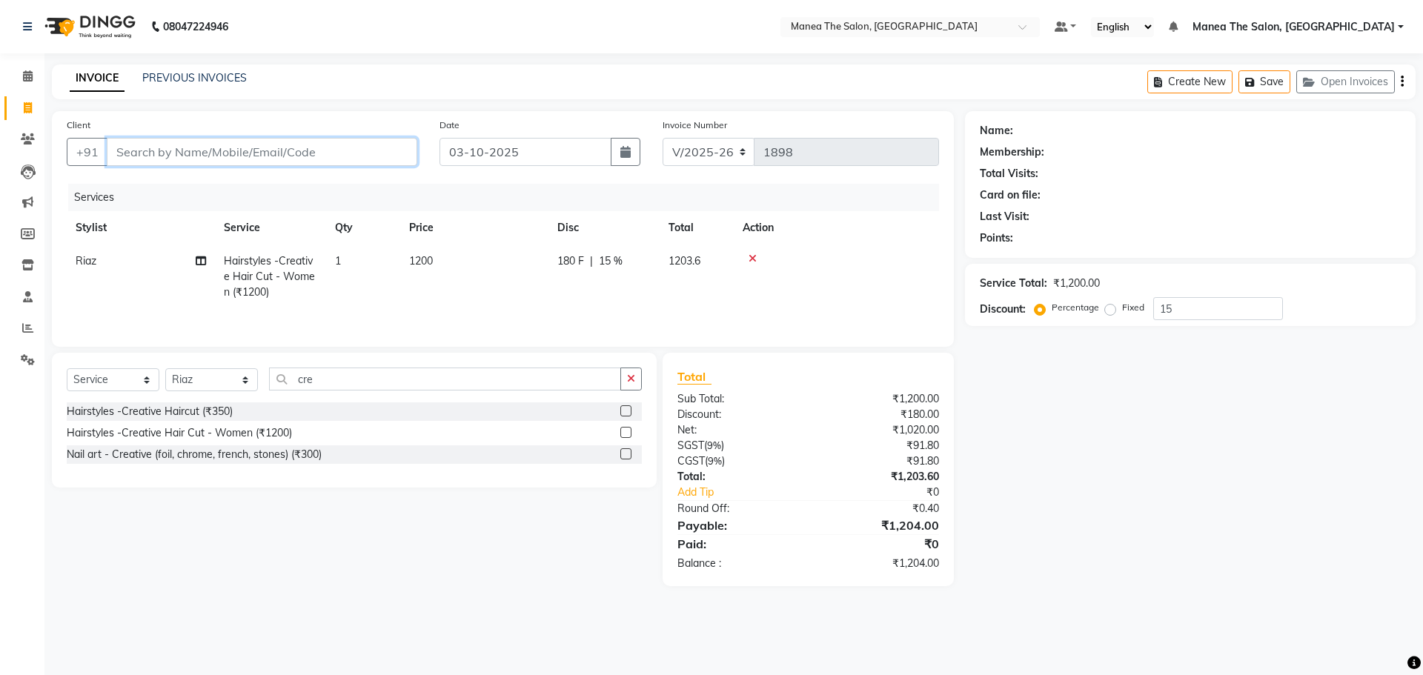
click at [297, 151] on input "Client" at bounding box center [262, 152] width 311 height 28
